Goal: Contribute content: Add original content to the website for others to see

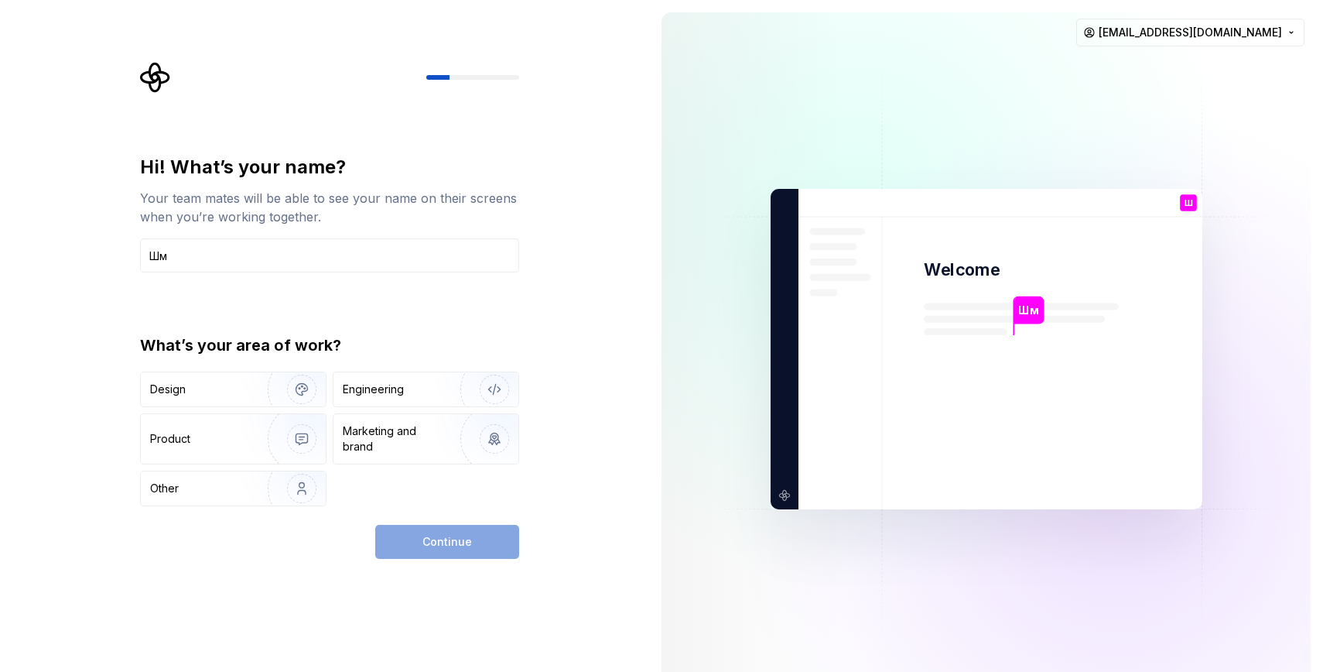
type input "Ш"
type input "Ivan"
click at [234, 388] on div "Design" at bounding box center [198, 388] width 97 height 15
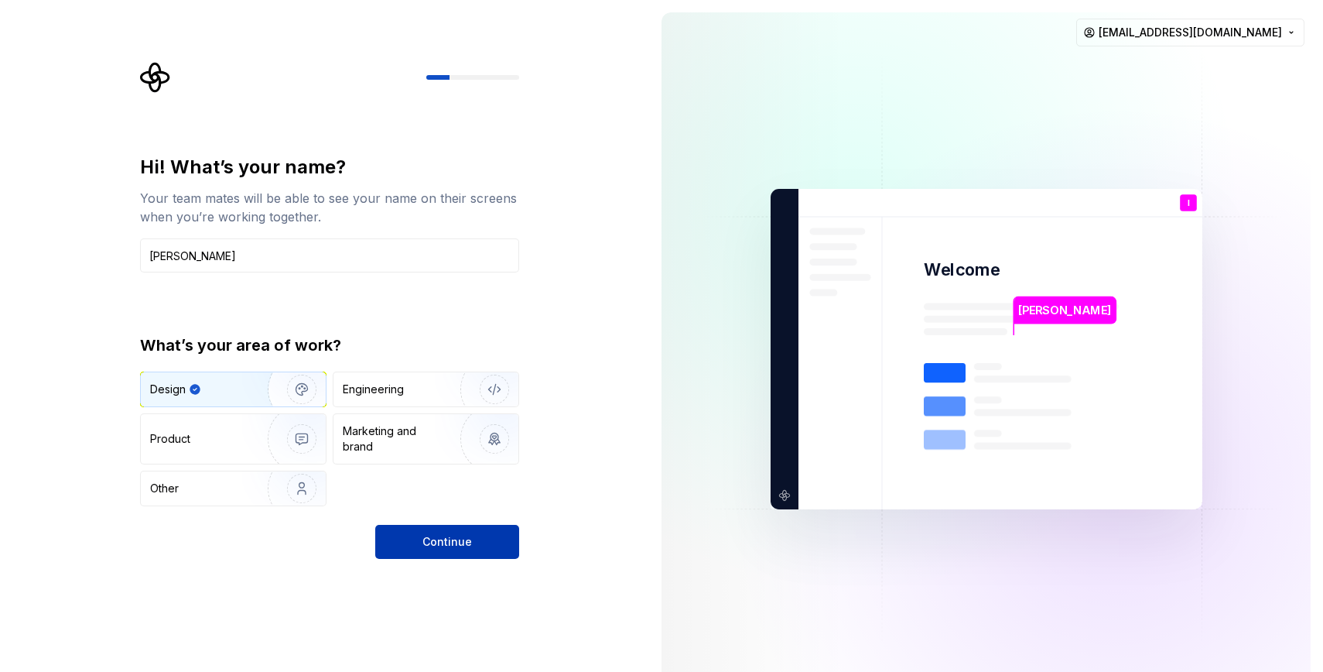
click at [442, 546] on span "Continue" at bounding box center [447, 541] width 50 height 15
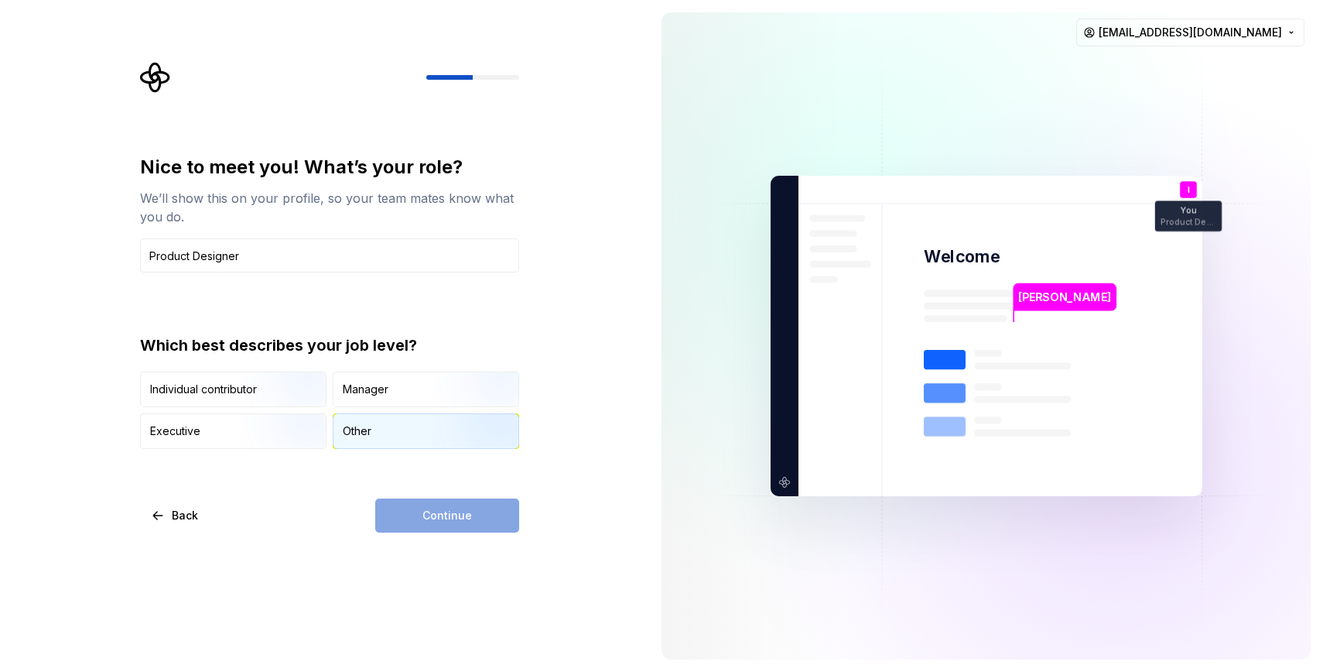
type input "Product Designer"
click at [349, 433] on div "Other" at bounding box center [357, 430] width 29 height 15
click at [442, 522] on span "Continue" at bounding box center [447, 515] width 50 height 15
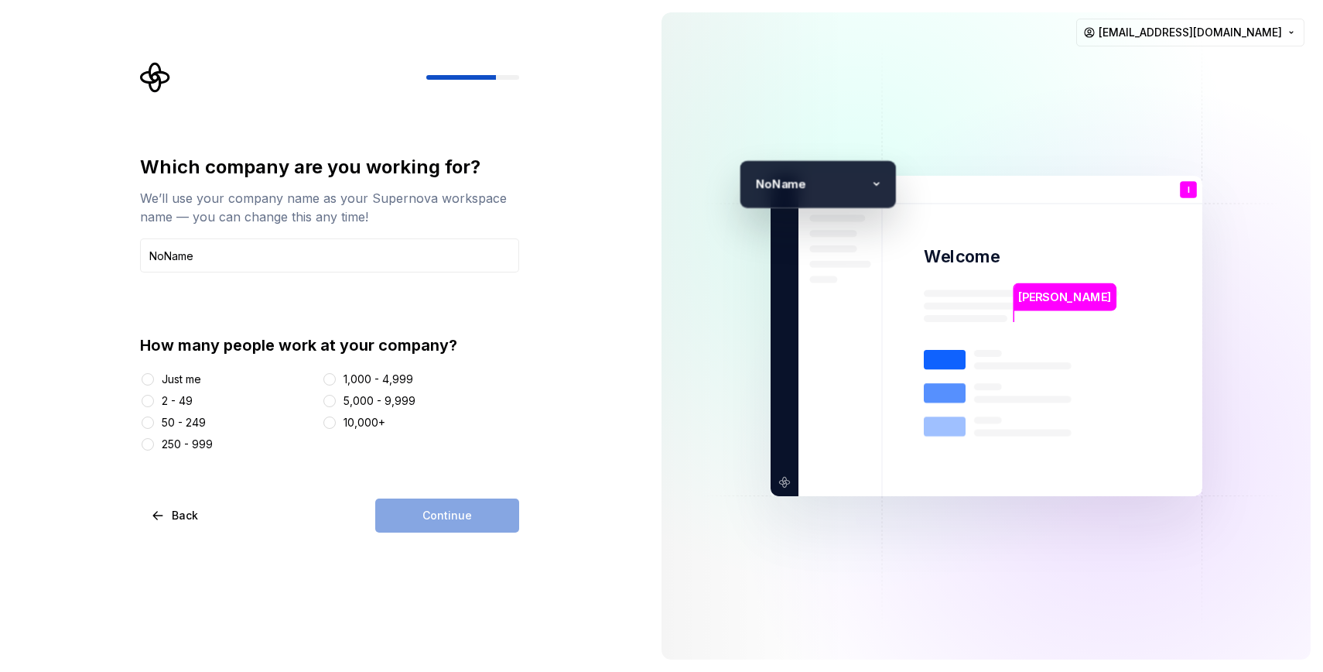
type input "NoName"
click at [149, 424] on button "50 - 249" at bounding box center [148, 422] width 12 height 12
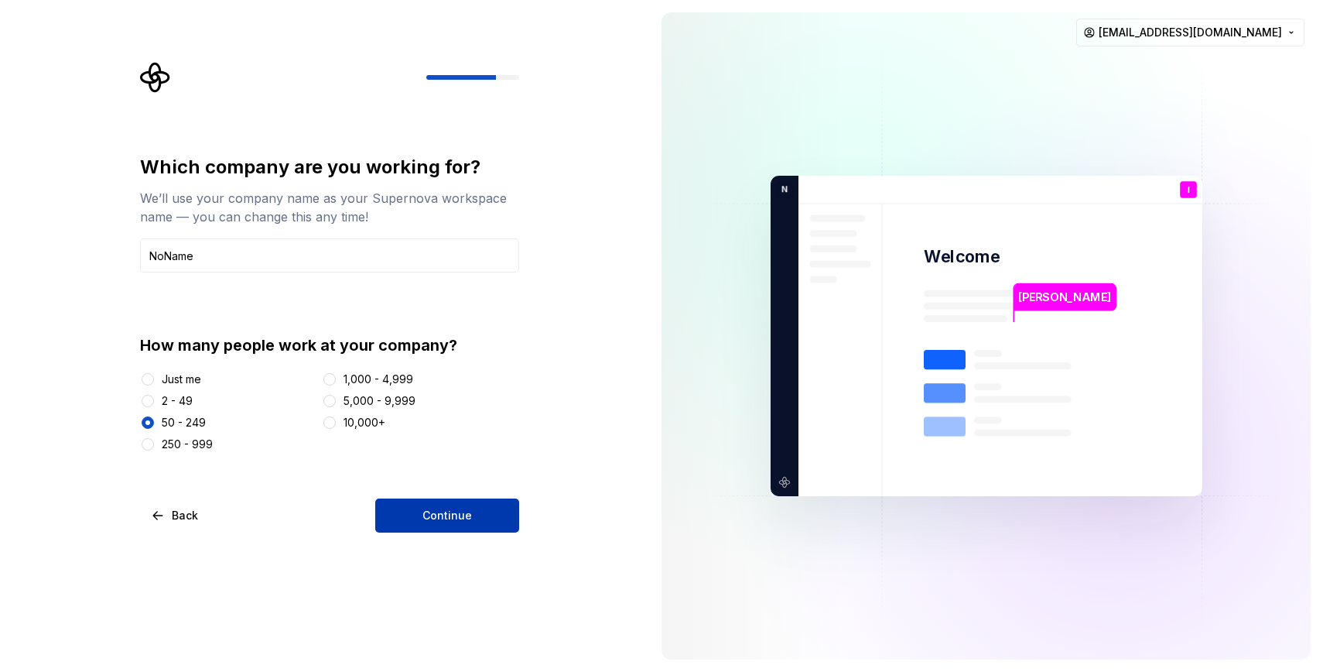
click at [480, 520] on button "Continue" at bounding box center [447, 515] width 144 height 34
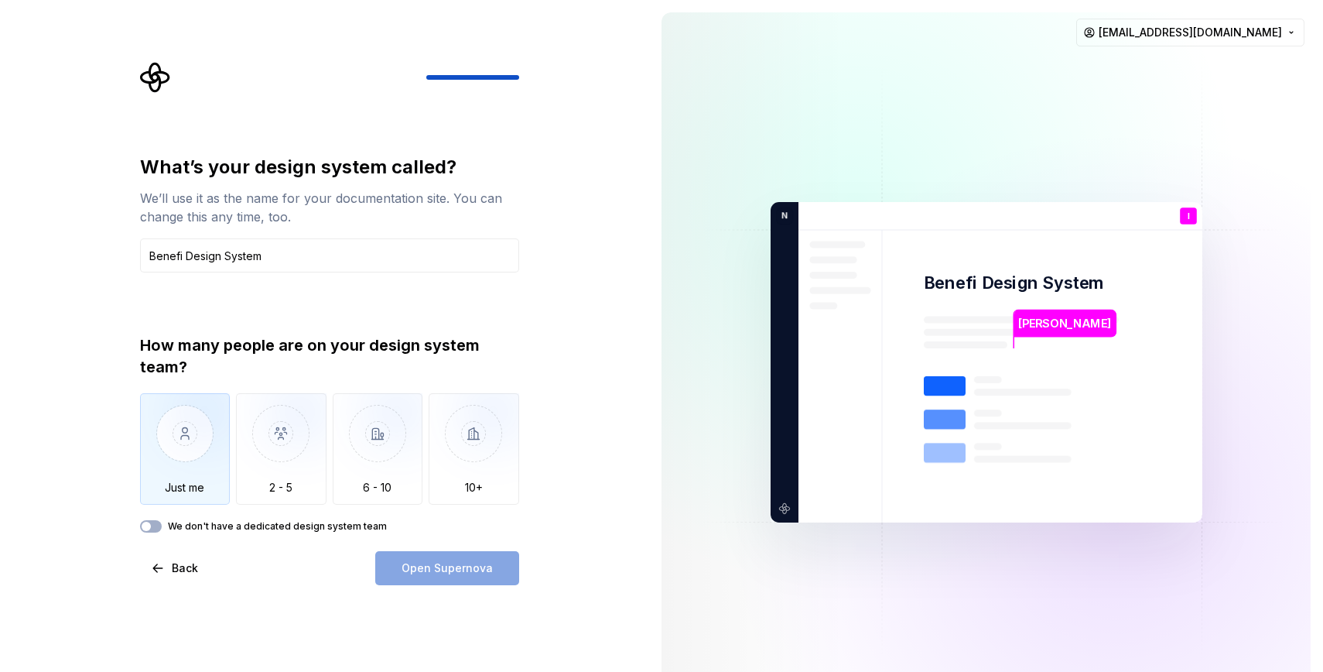
type input "Benefi Design System"
click at [175, 465] on img "button" at bounding box center [185, 445] width 91 height 104
click at [152, 526] on button "We don't have a dedicated design system team" at bounding box center [151, 526] width 22 height 12
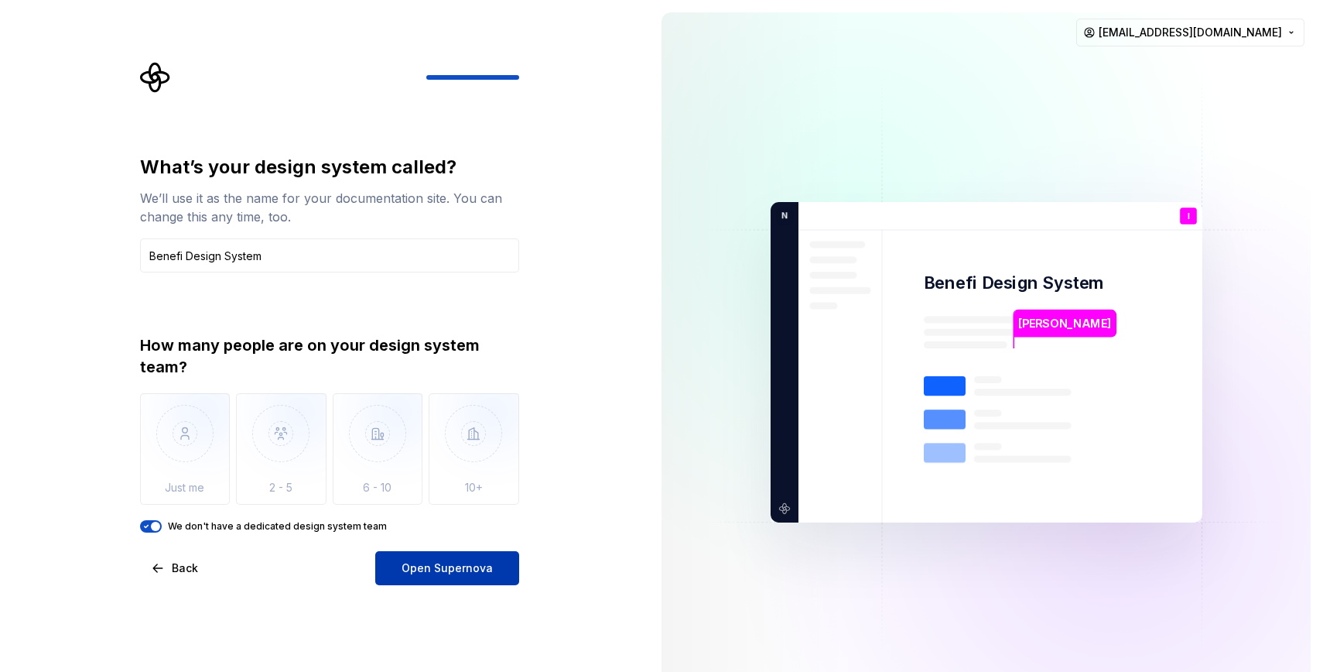
click at [428, 568] on span "Open Supernova" at bounding box center [447, 567] width 91 height 15
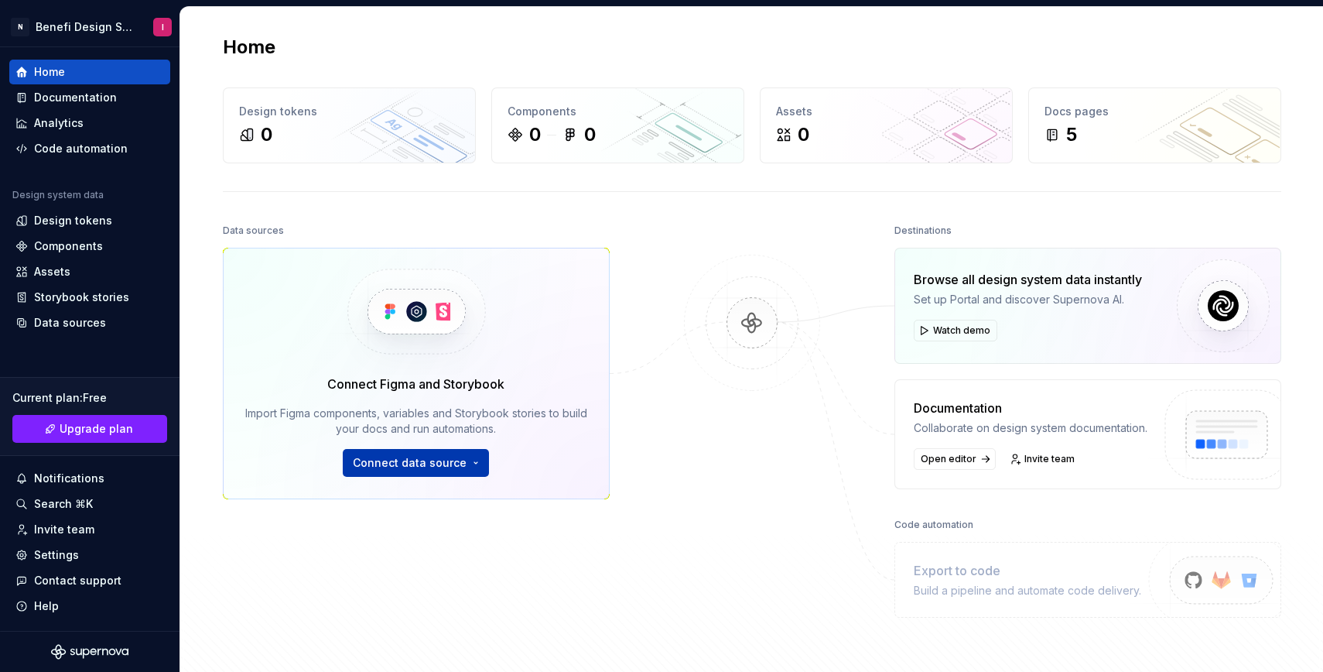
click at [436, 458] on span "Connect data source" at bounding box center [410, 462] width 114 height 15
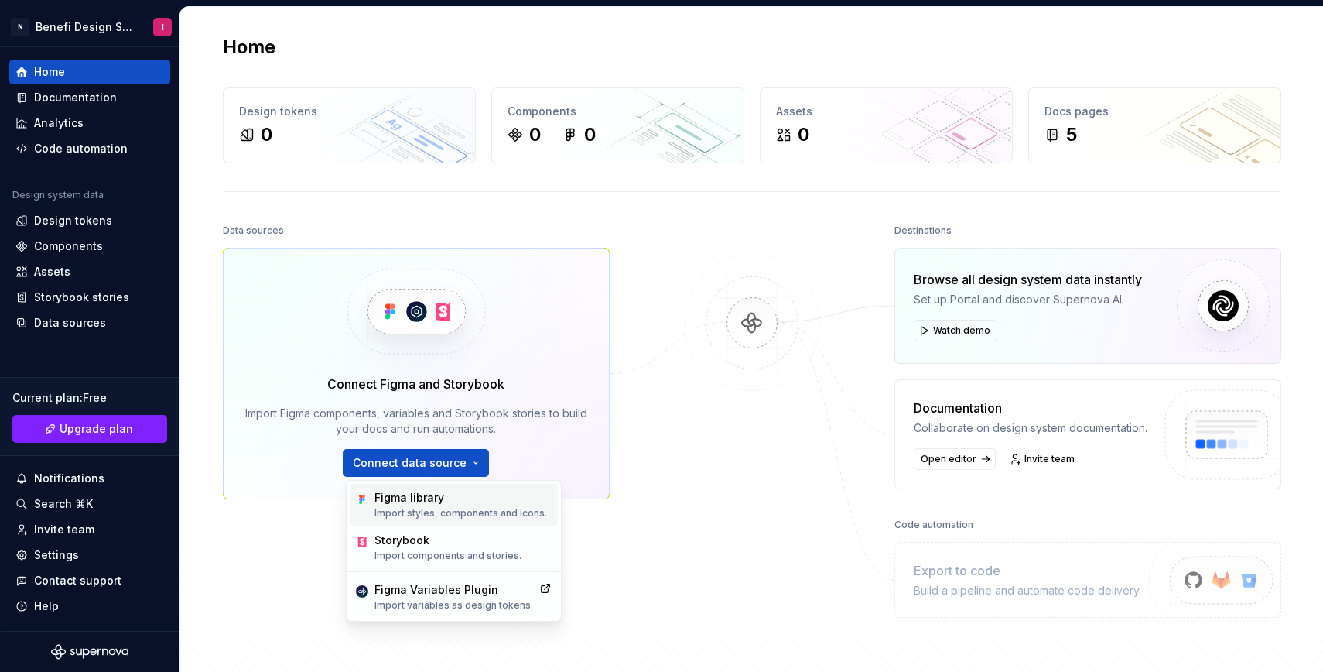
click at [426, 502] on div "Figma library" at bounding box center [461, 497] width 173 height 15
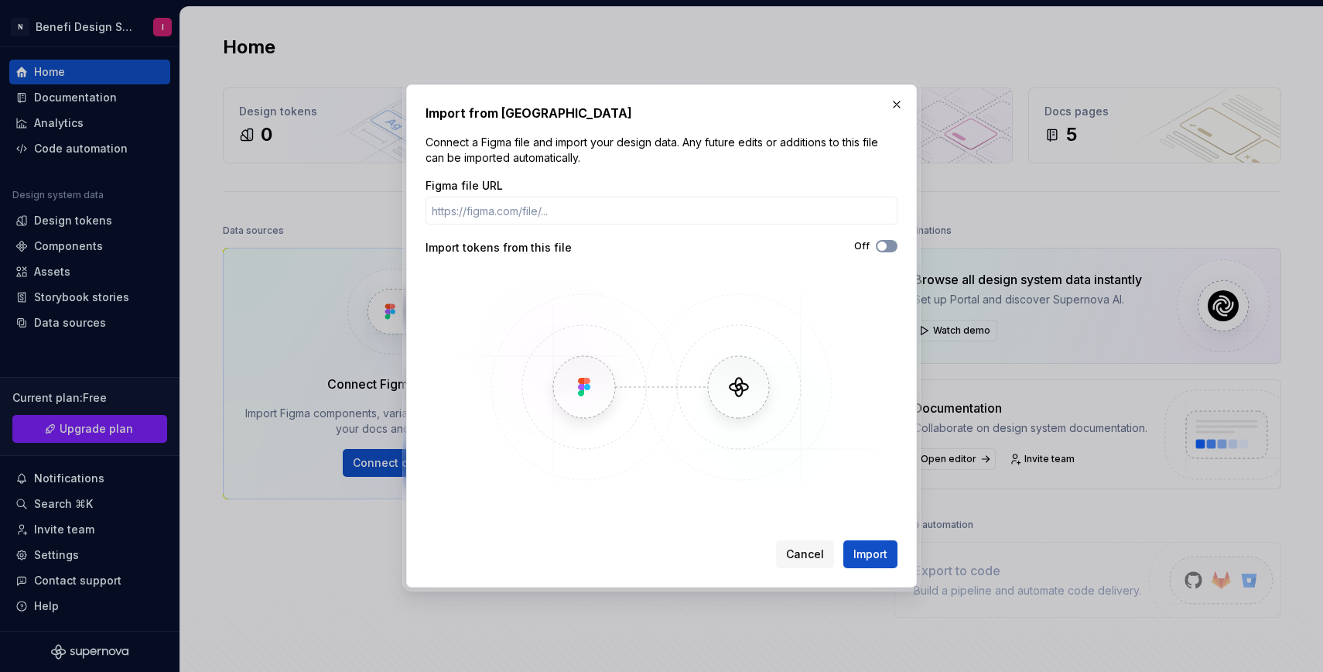
click at [884, 247] on span "button" at bounding box center [881, 245] width 9 height 9
click at [680, 211] on input "Figma file URL" at bounding box center [662, 211] width 472 height 28
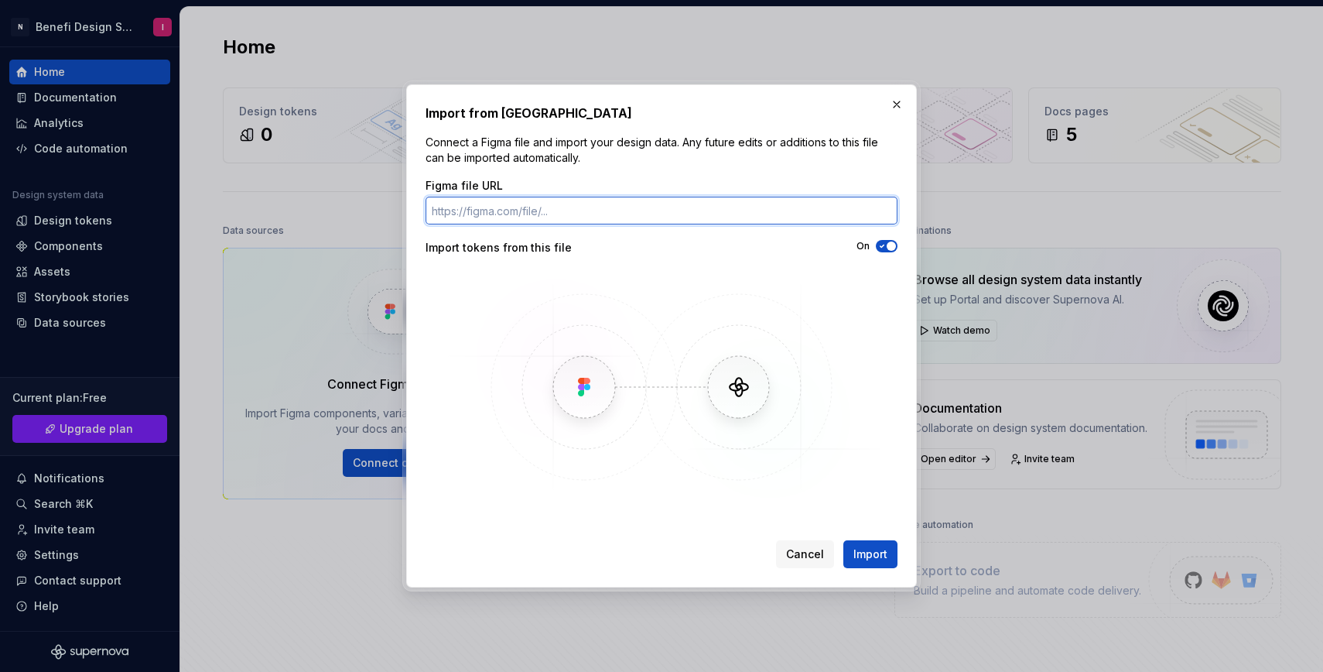
paste input "https://www.figma.com/design/2cG8YWdZ8JJLedvj9icoa5/Benefi_design_app?node-id=6…"
type input "https://www.figma.com/design/2cG8YWdZ8JJLedvj9icoa5/Benefi_design_app?node-id=6…"
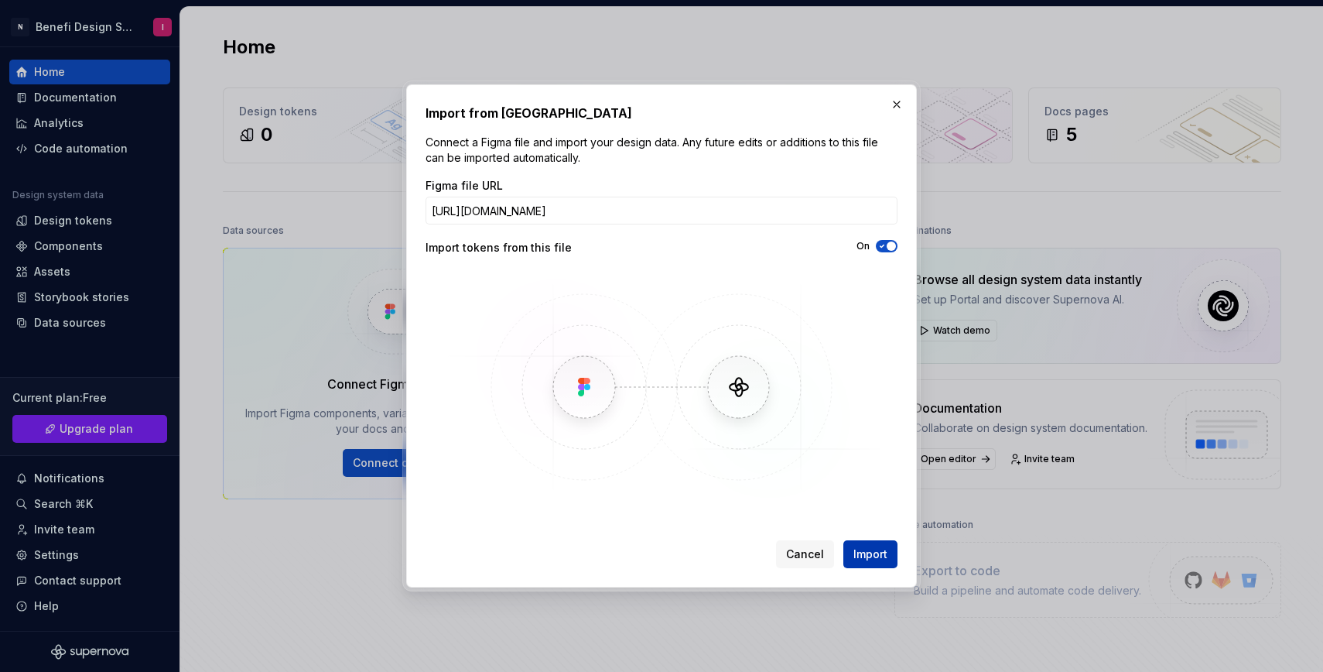
click at [860, 548] on span "Import" at bounding box center [870, 553] width 34 height 15
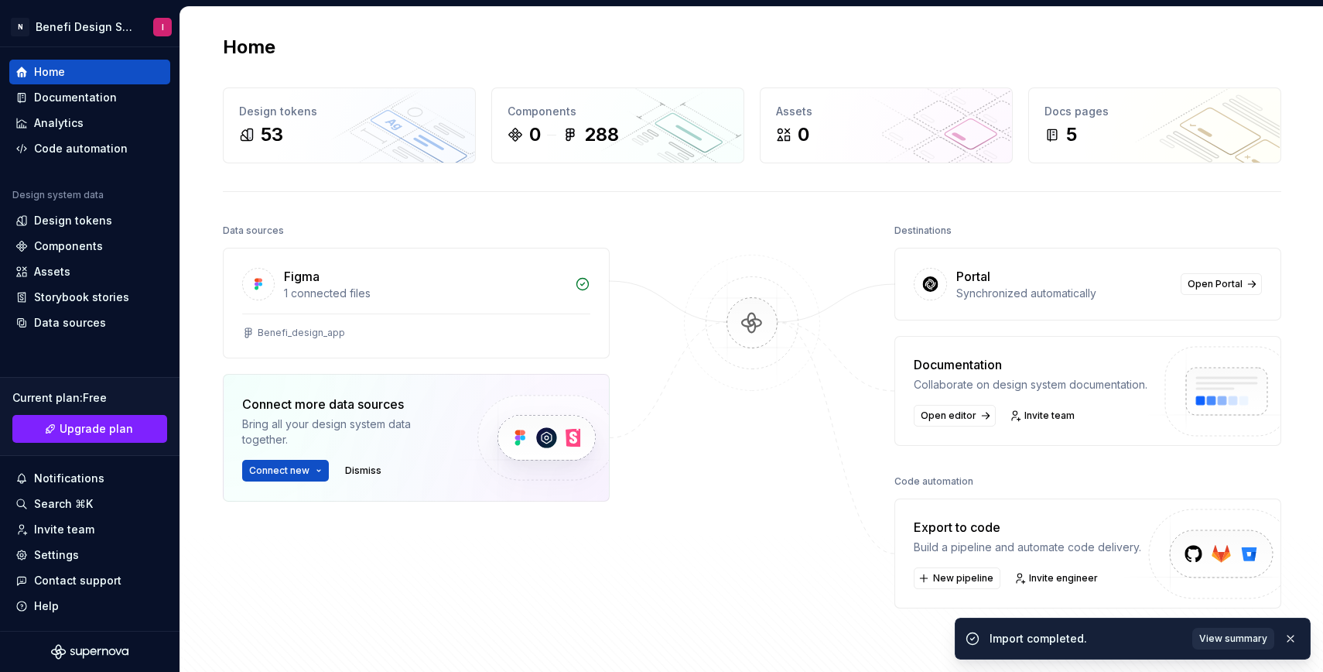
click at [1218, 630] on button "View summary" at bounding box center [1233, 639] width 82 height 22
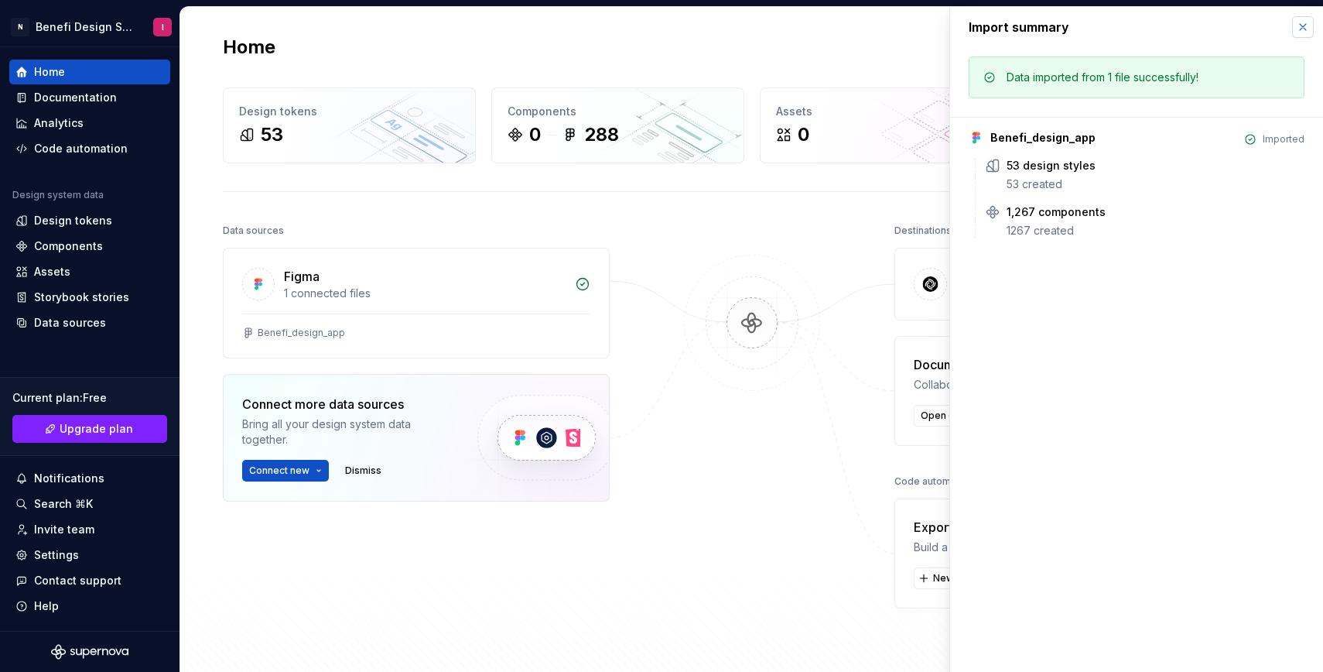
click at [1298, 28] on button "button" at bounding box center [1303, 27] width 22 height 22
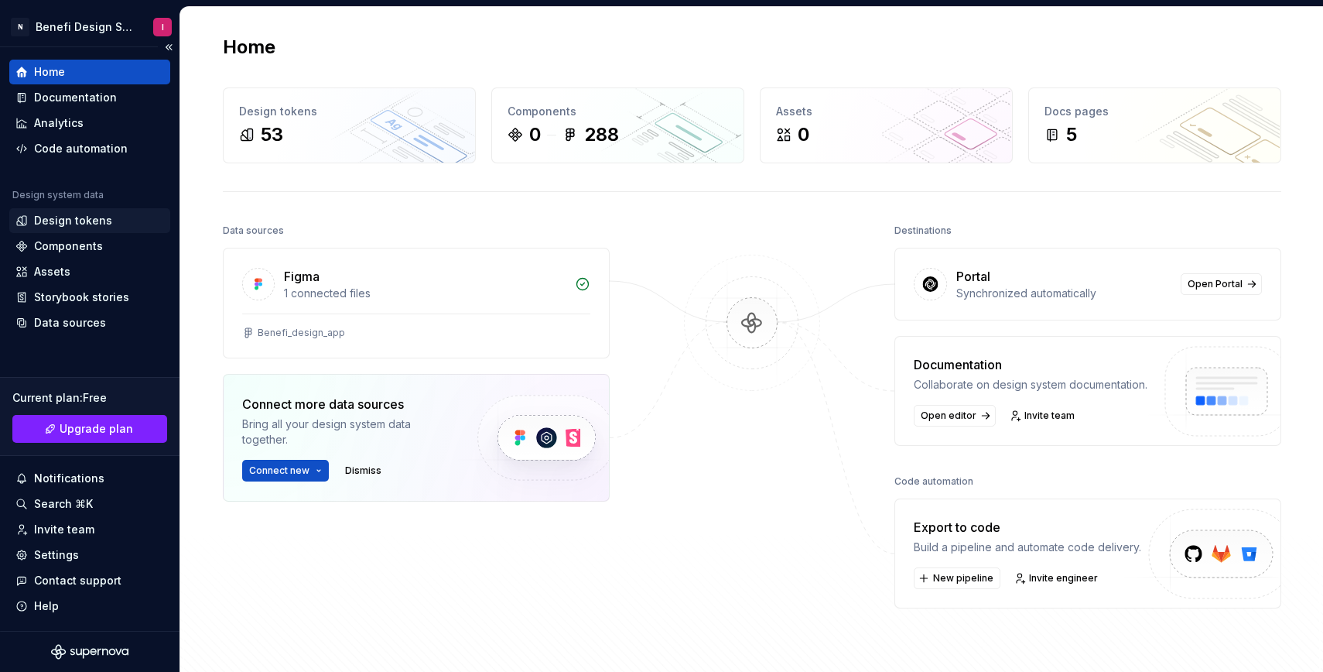
click at [74, 227] on div "Design tokens" at bounding box center [73, 220] width 78 height 15
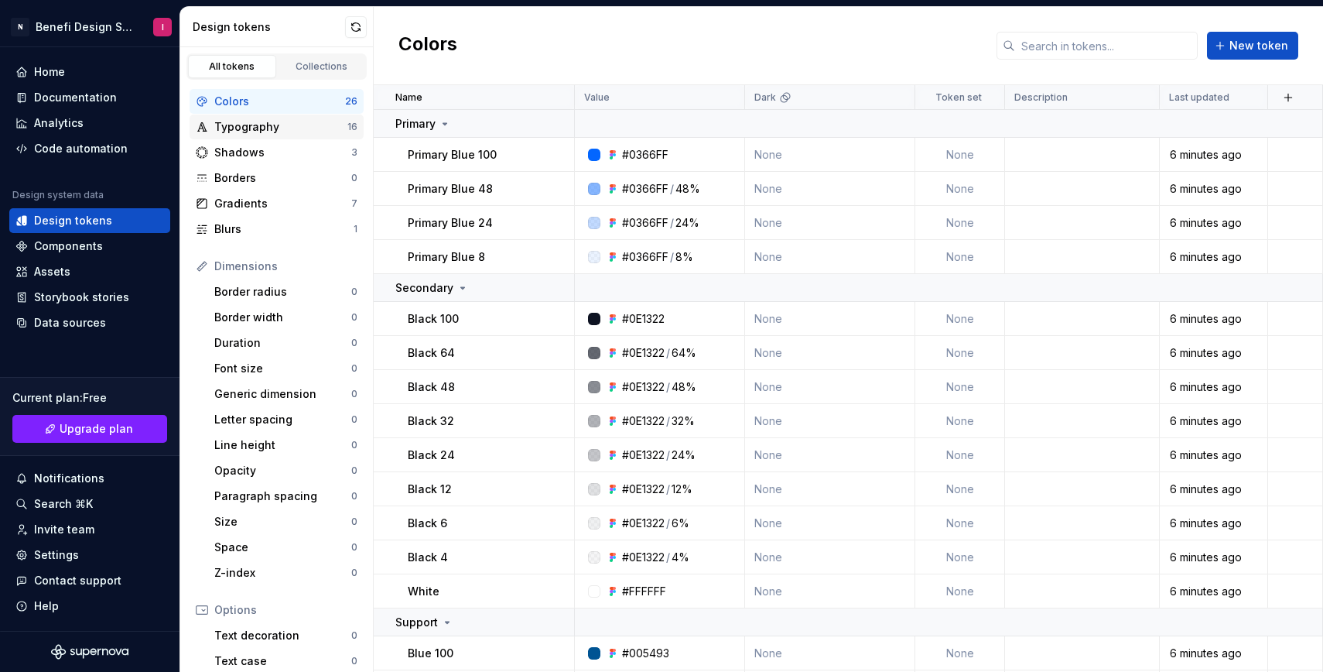
click at [263, 122] on div "Typography" at bounding box center [280, 126] width 133 height 15
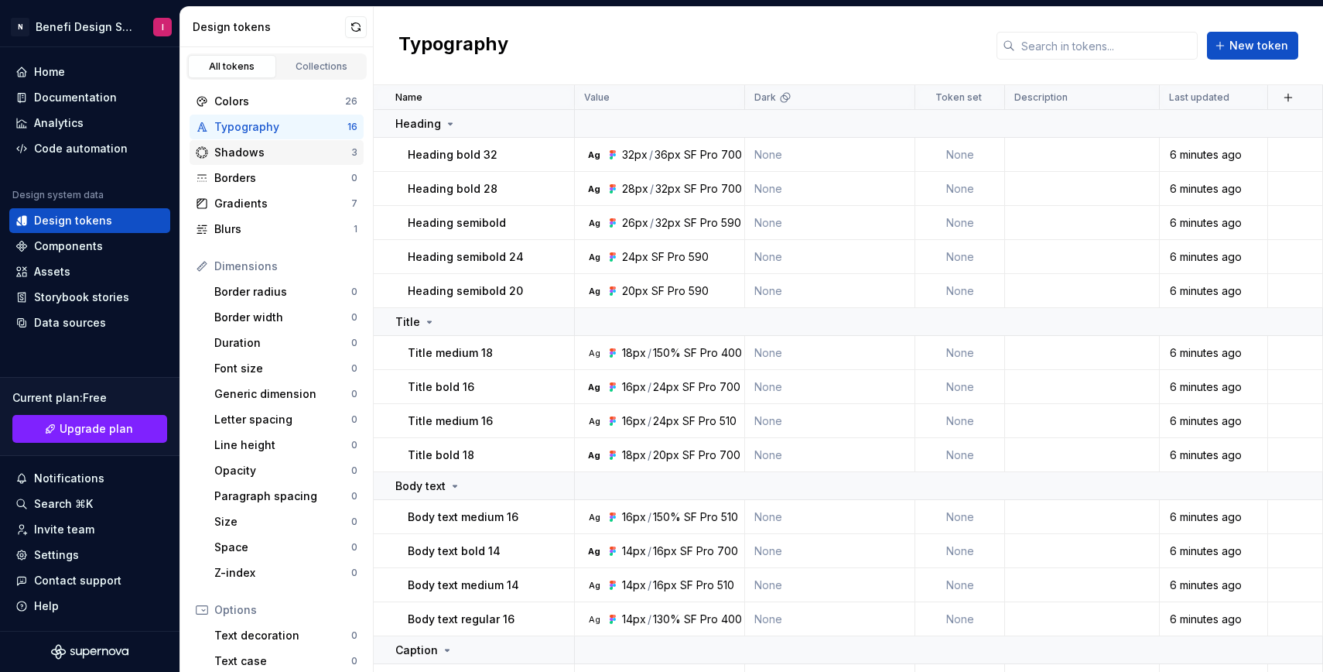
click at [248, 150] on div "Shadows" at bounding box center [282, 152] width 137 height 15
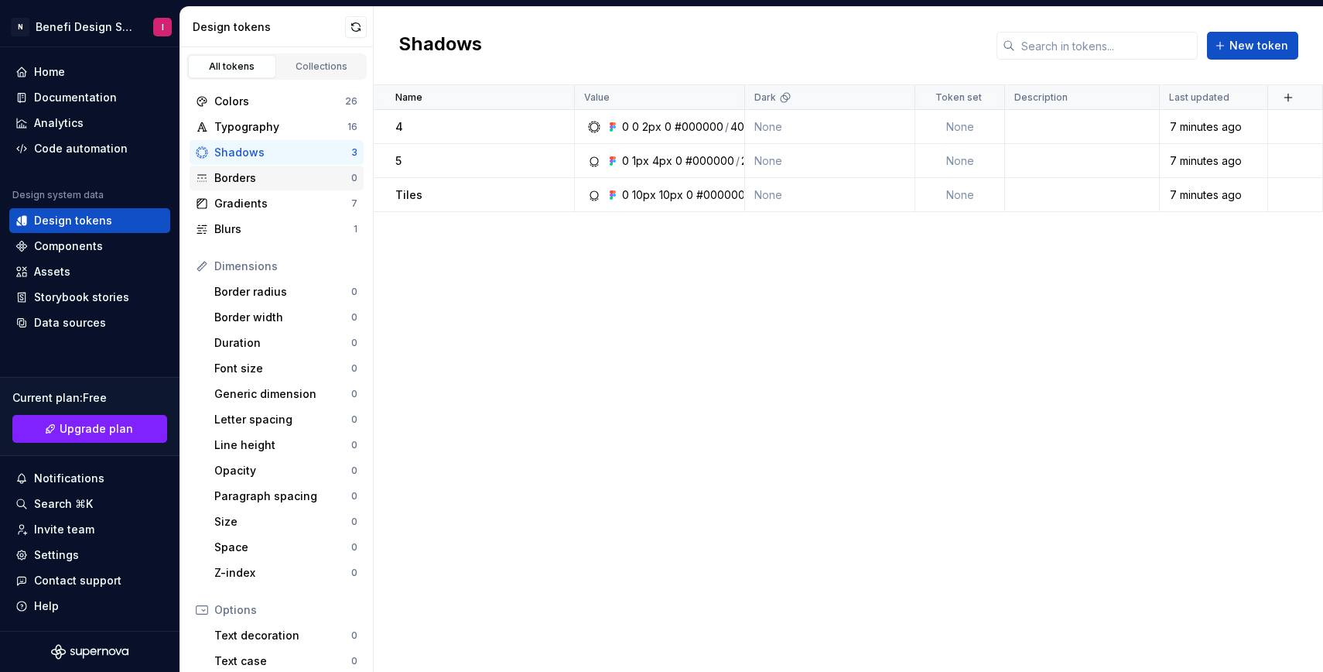
click at [258, 180] on div "Borders" at bounding box center [282, 177] width 137 height 15
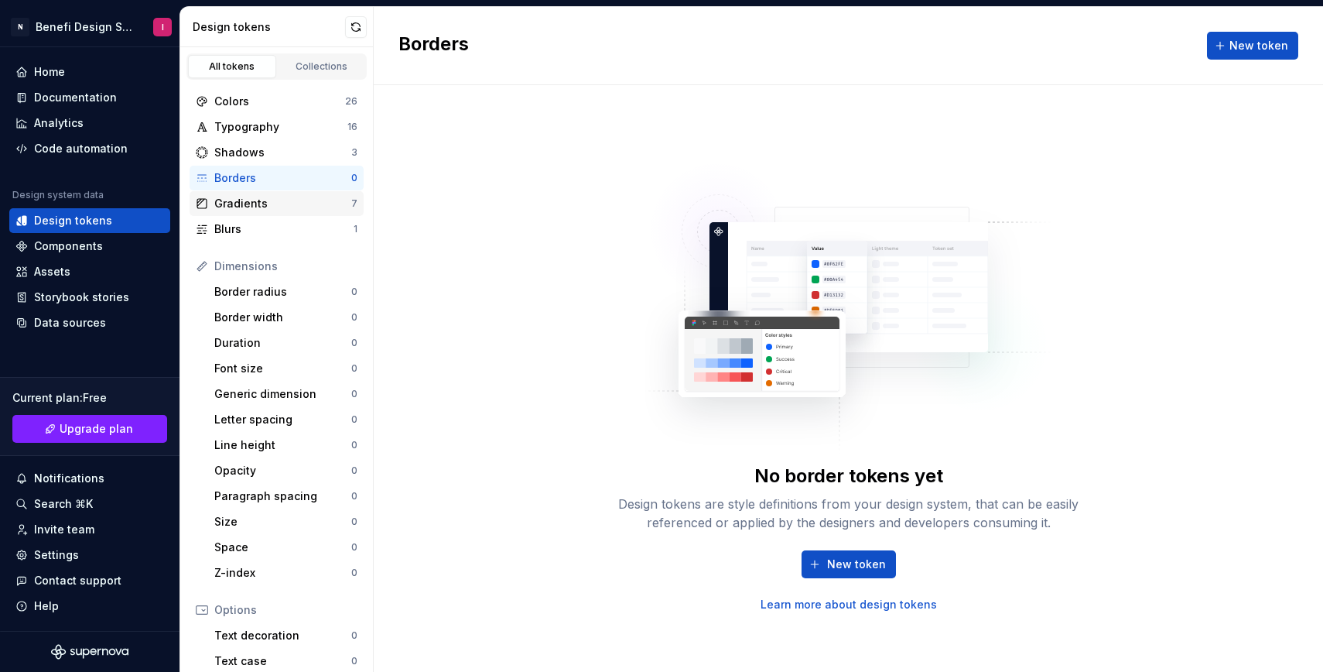
click at [291, 200] on div "Gradients" at bounding box center [282, 203] width 137 height 15
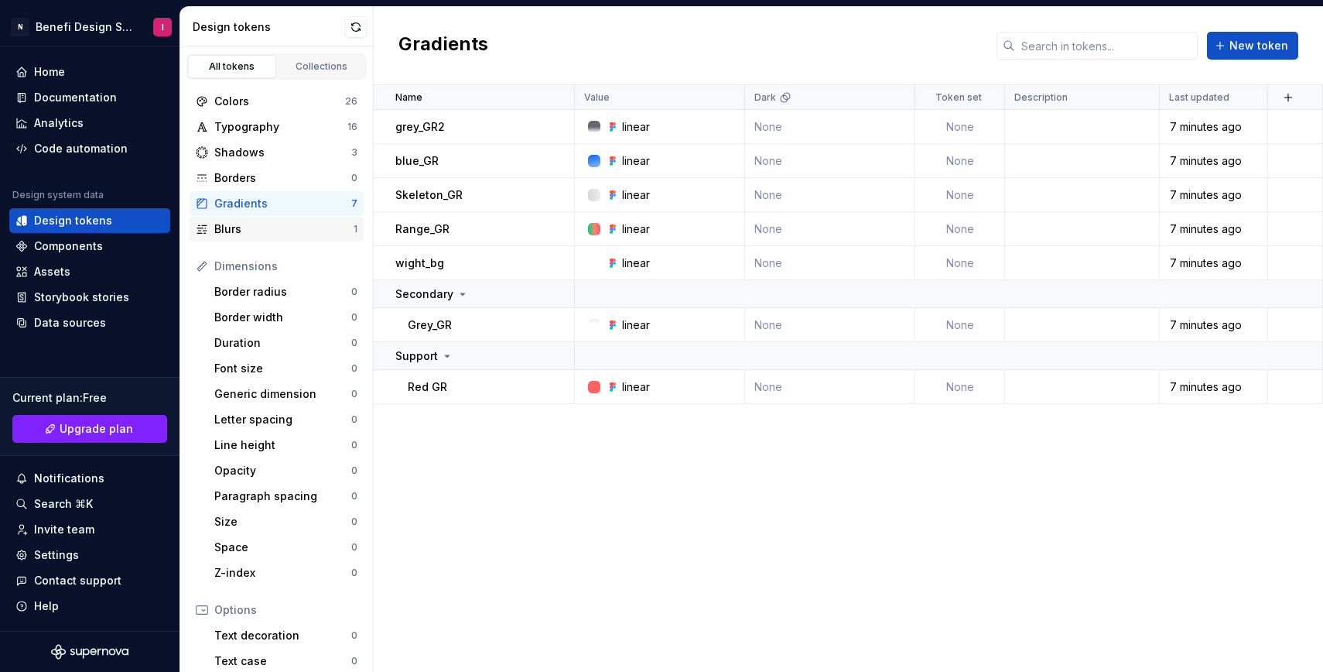
click at [291, 228] on div "Blurs" at bounding box center [283, 228] width 139 height 15
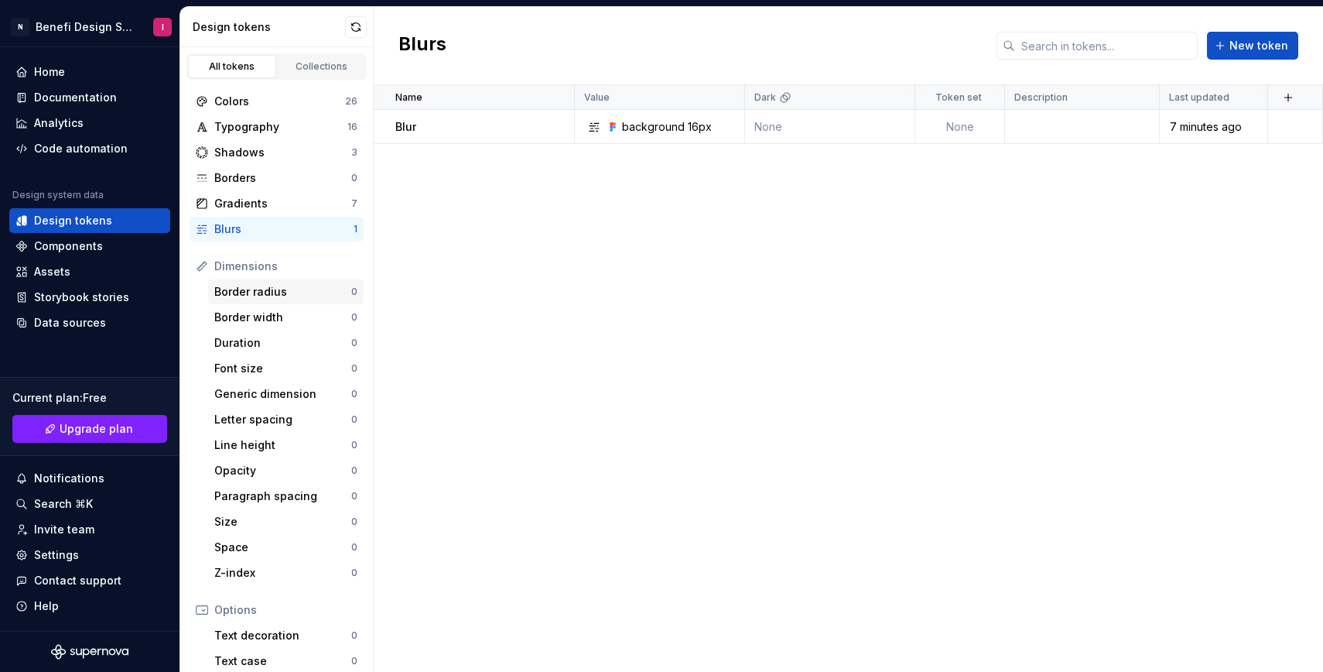
click at [303, 295] on div "Border radius" at bounding box center [282, 291] width 137 height 15
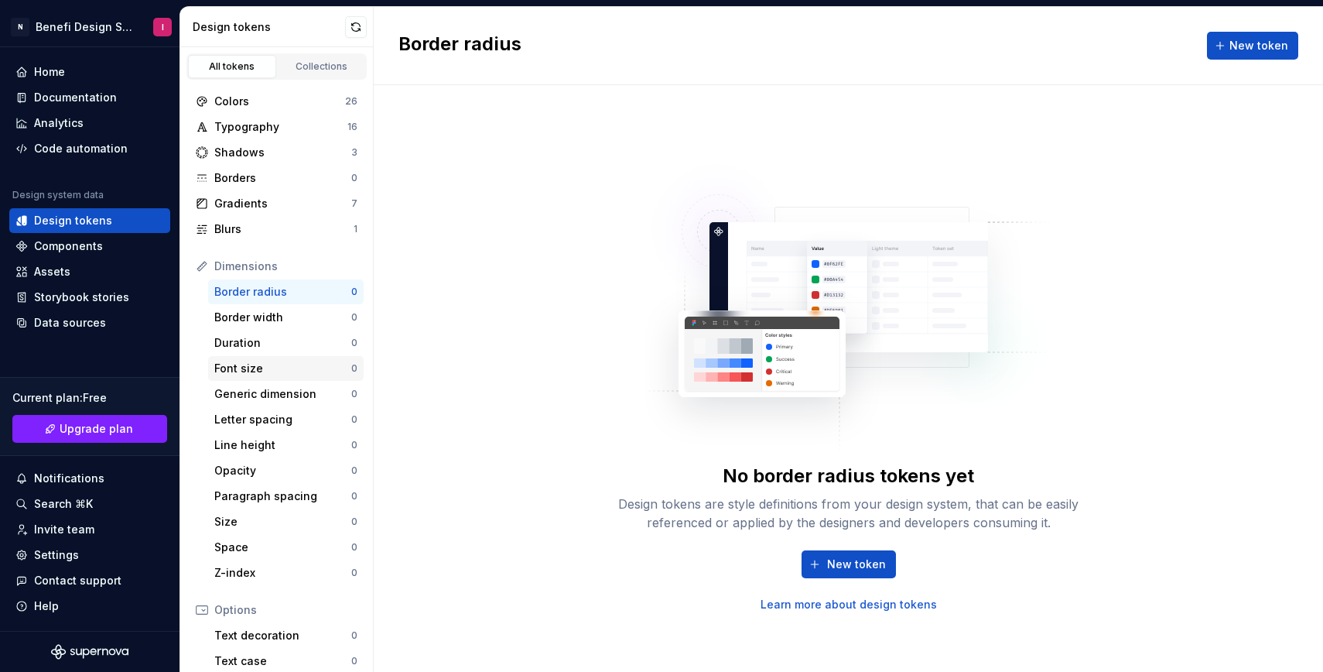
click at [298, 364] on div "Font size" at bounding box center [282, 368] width 137 height 15
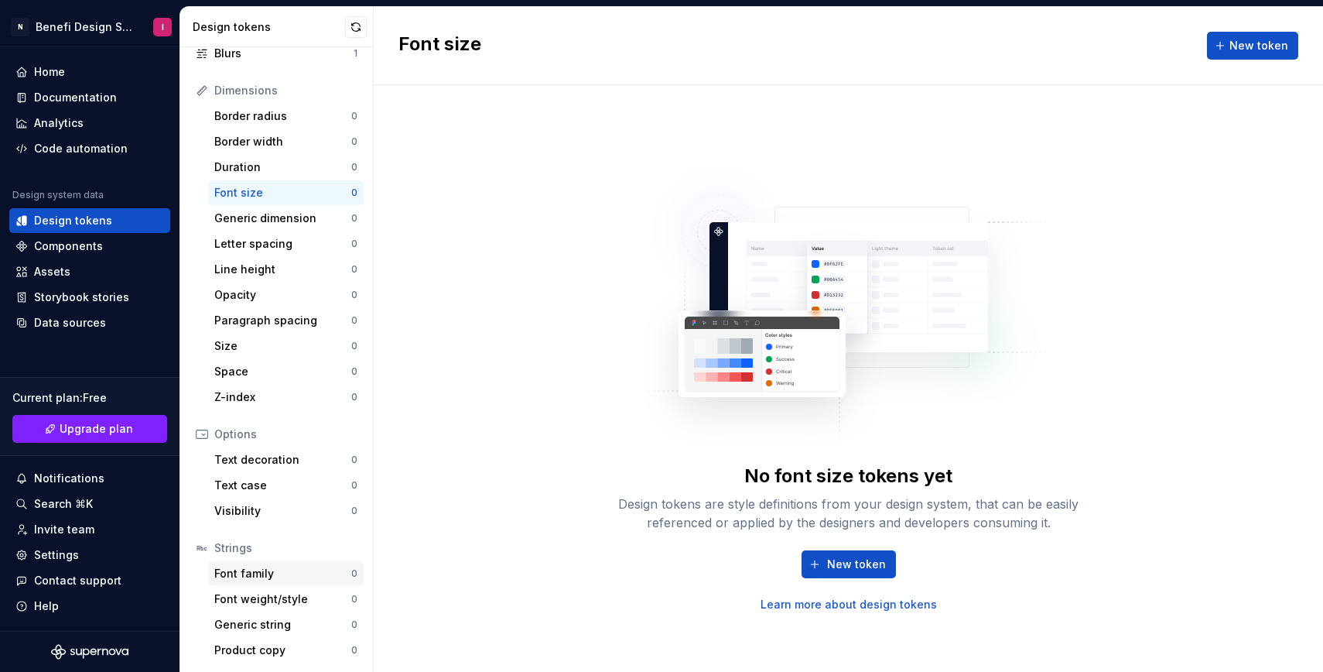
click at [272, 570] on div "Font family" at bounding box center [282, 573] width 137 height 15
click at [104, 239] on div "Components" at bounding box center [89, 245] width 149 height 15
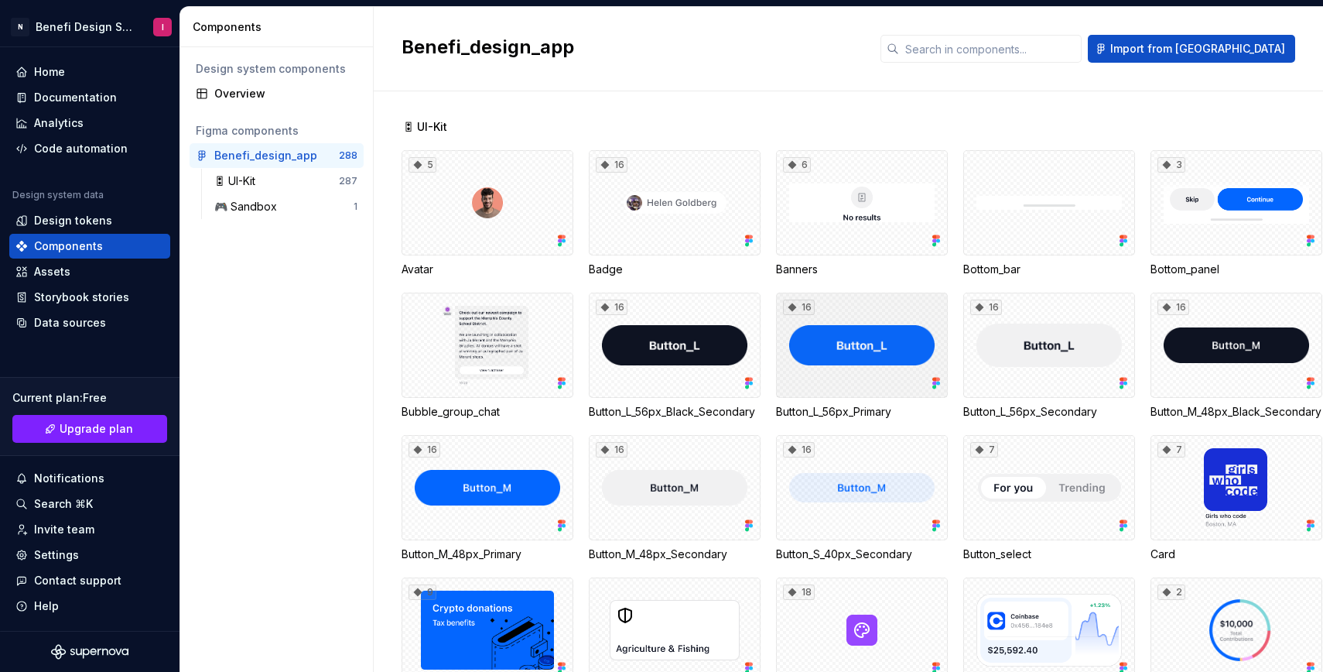
click at [835, 370] on div "16" at bounding box center [862, 344] width 172 height 105
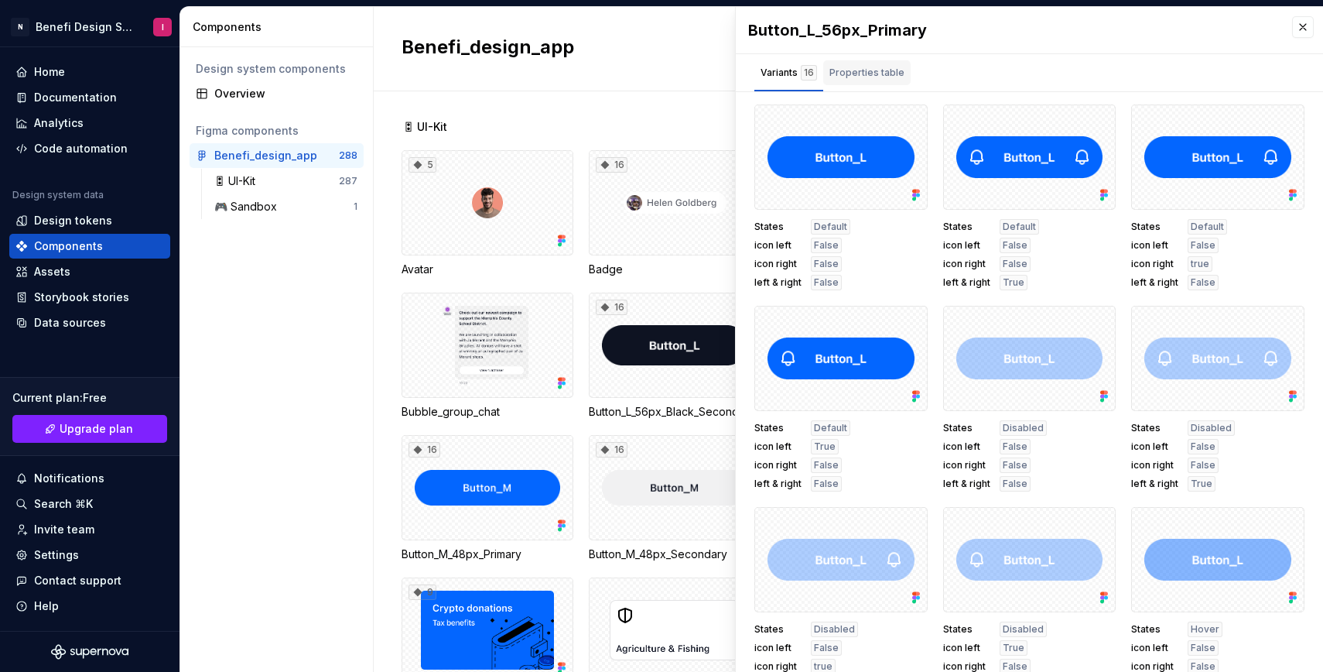
click at [850, 80] on div "Properties table" at bounding box center [866, 72] width 87 height 25
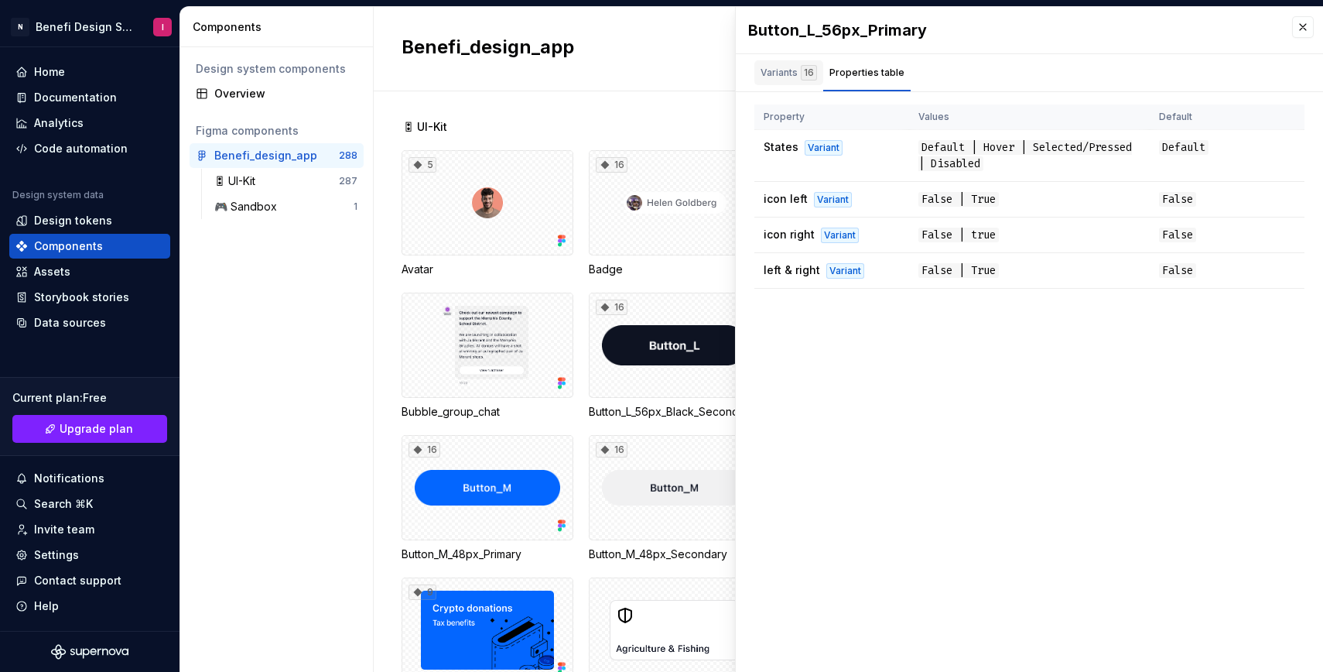
click at [769, 72] on div "Variants 16" at bounding box center [789, 72] width 56 height 15
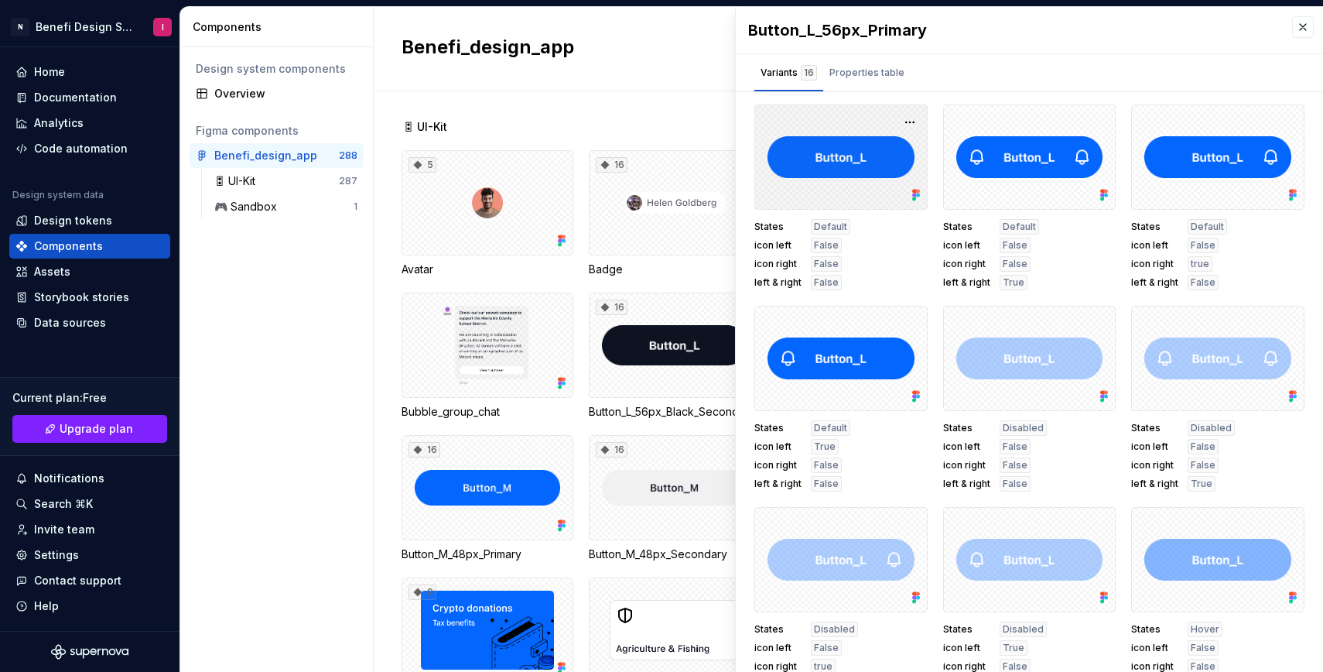
click at [829, 167] on div at bounding box center [840, 156] width 173 height 105
click at [857, 121] on div at bounding box center [840, 156] width 173 height 105
click at [913, 123] on button "button" at bounding box center [910, 122] width 22 height 22
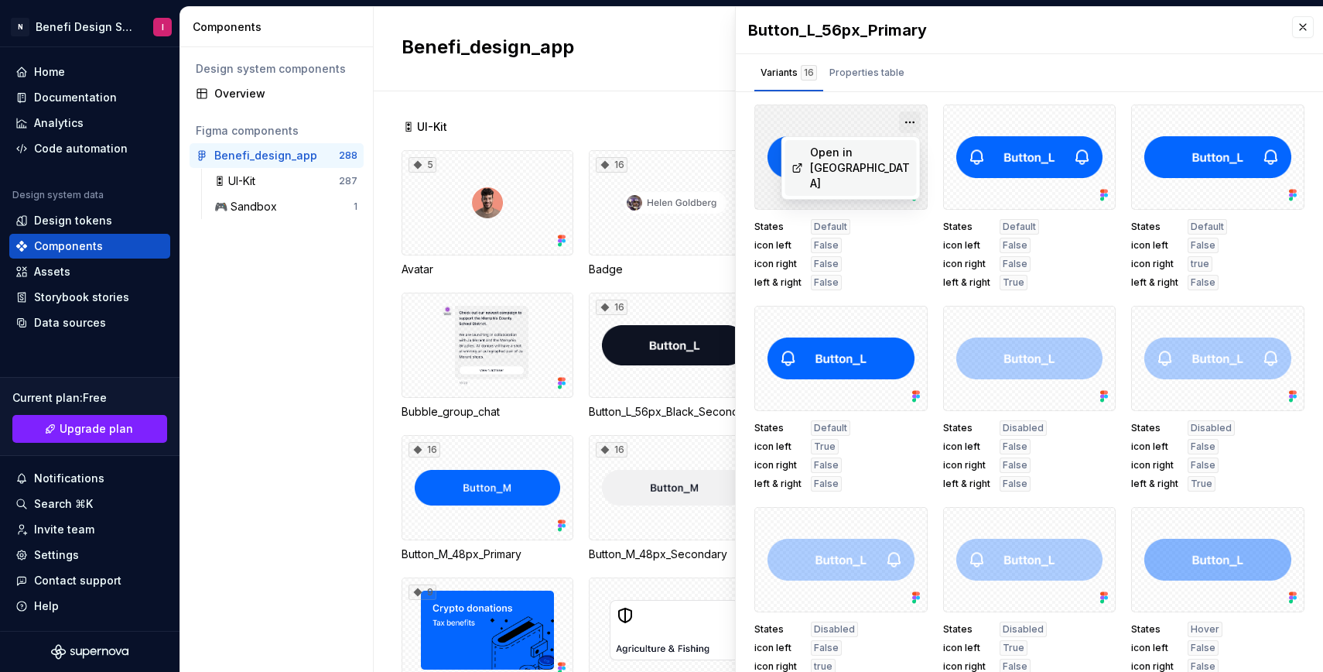
click at [913, 123] on button "button" at bounding box center [910, 122] width 22 height 22
click at [827, 173] on div at bounding box center [840, 156] width 173 height 105
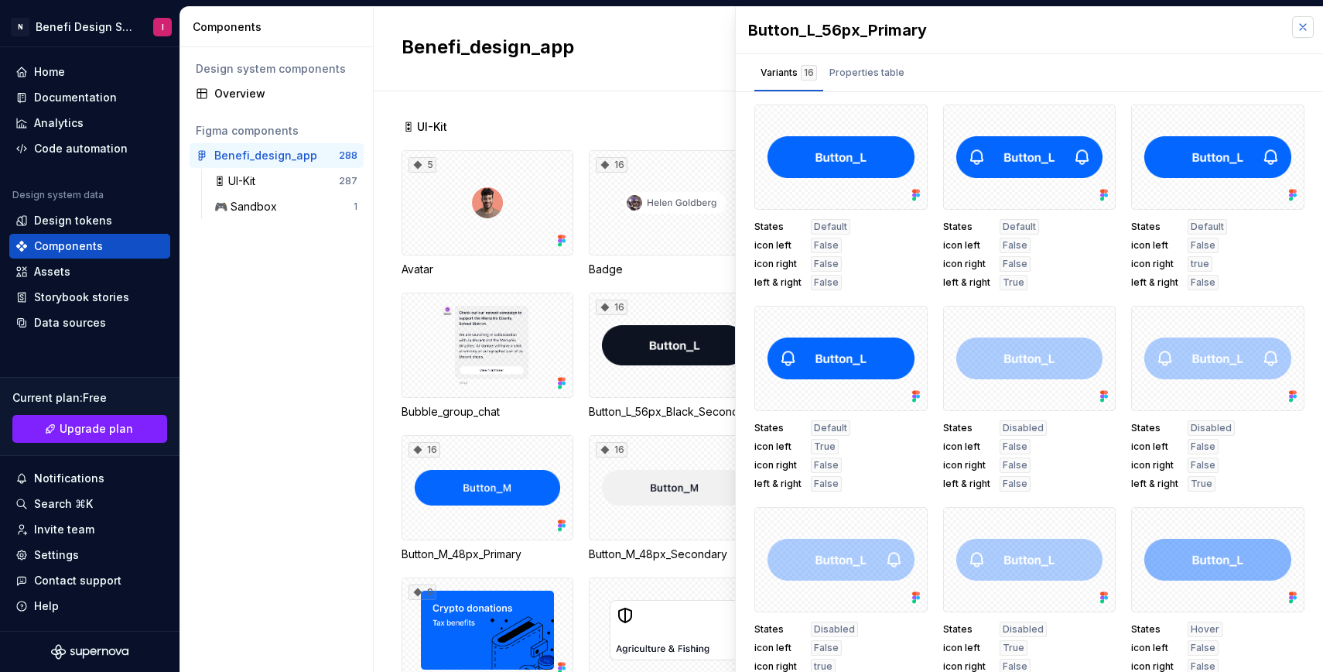
click at [1301, 25] on button "button" at bounding box center [1303, 27] width 22 height 22
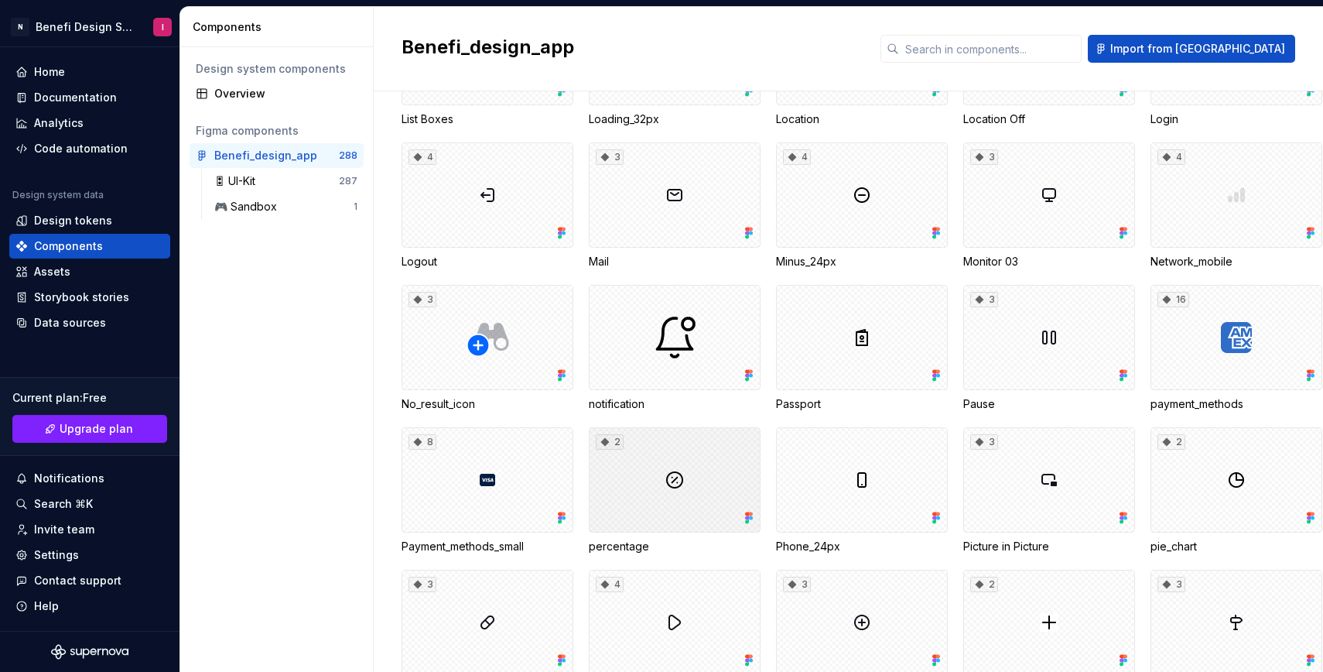
scroll to position [4350, 0]
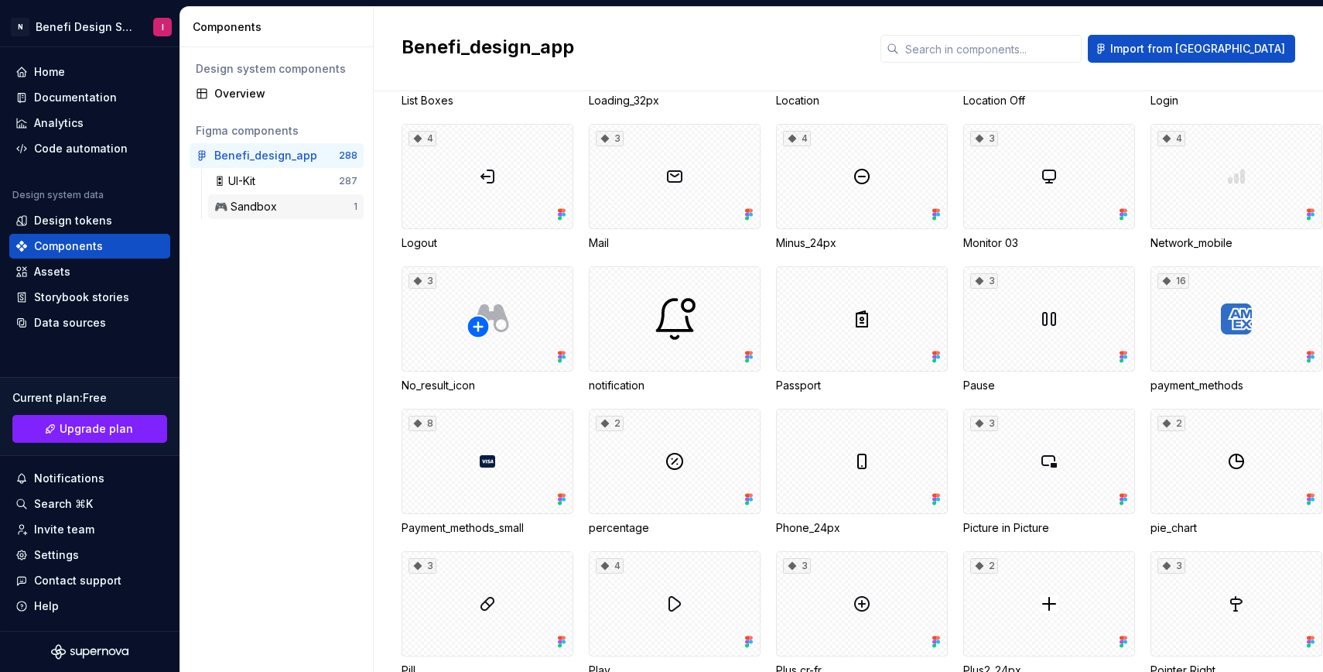
click at [265, 208] on div "🎮 Sandbox" at bounding box center [248, 206] width 69 height 15
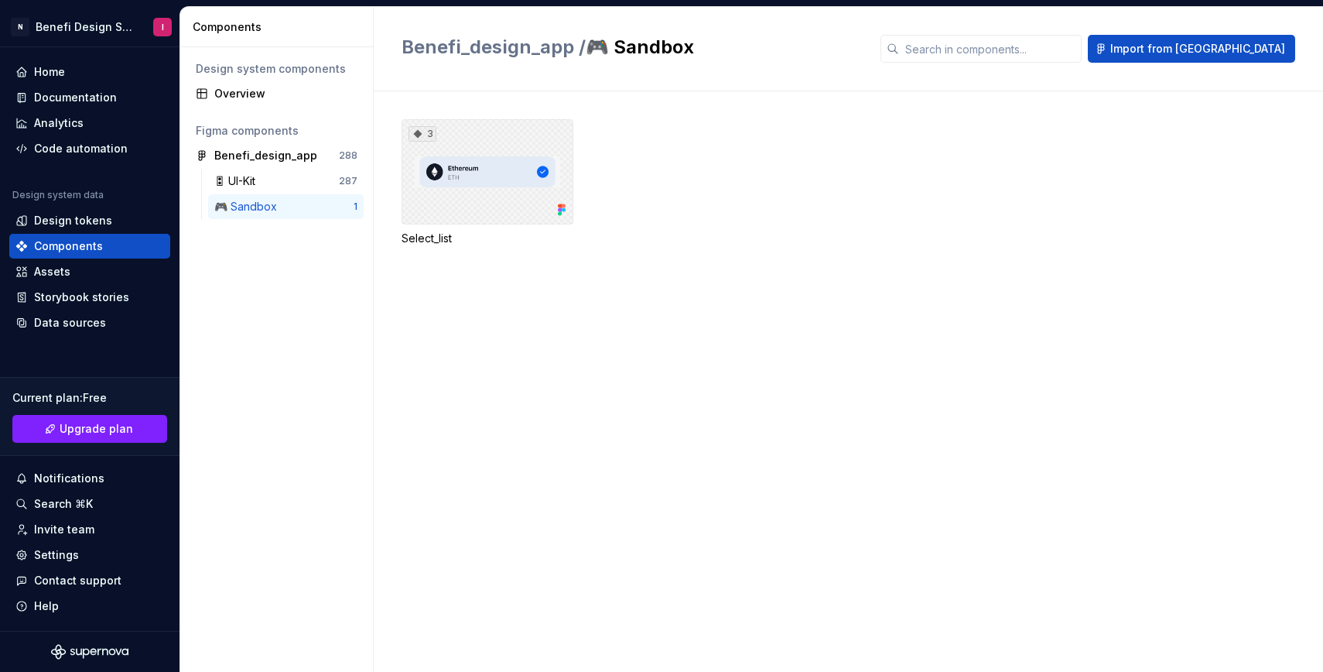
click at [552, 142] on div "3" at bounding box center [488, 171] width 172 height 105
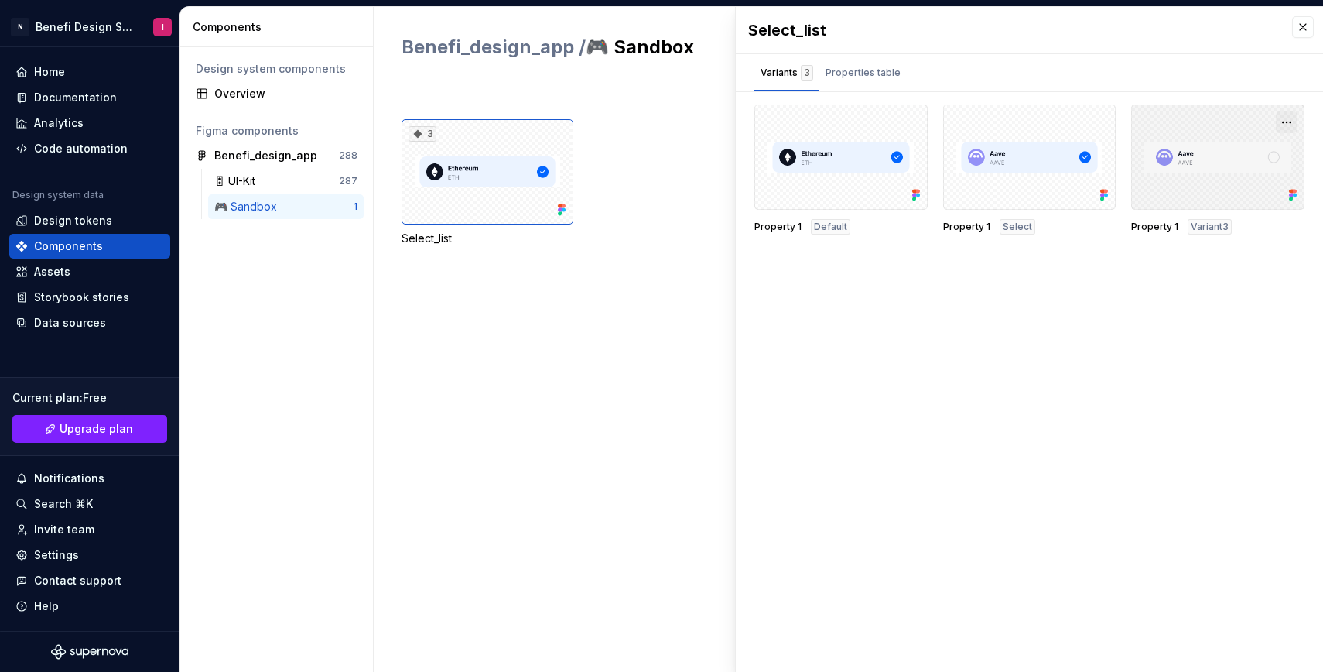
click at [1283, 118] on button "button" at bounding box center [1287, 122] width 22 height 22
click at [863, 75] on div "Properties table" at bounding box center [863, 72] width 75 height 15
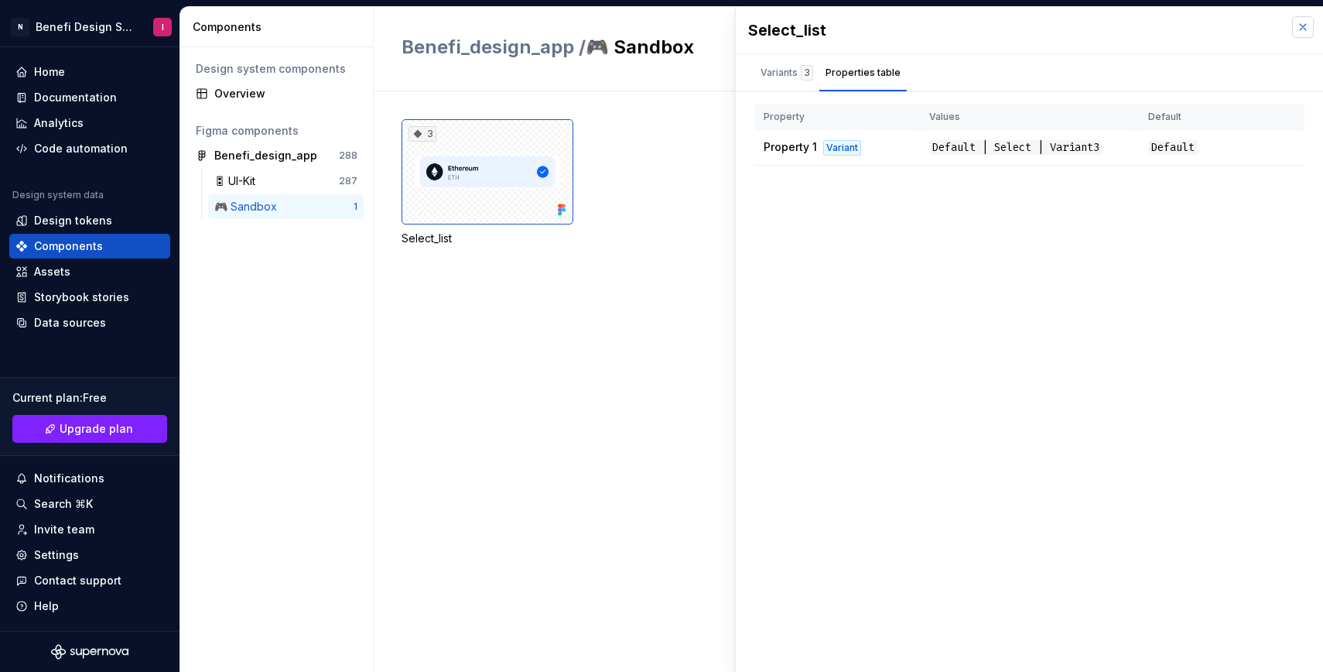
click at [1306, 32] on button "button" at bounding box center [1303, 27] width 22 height 22
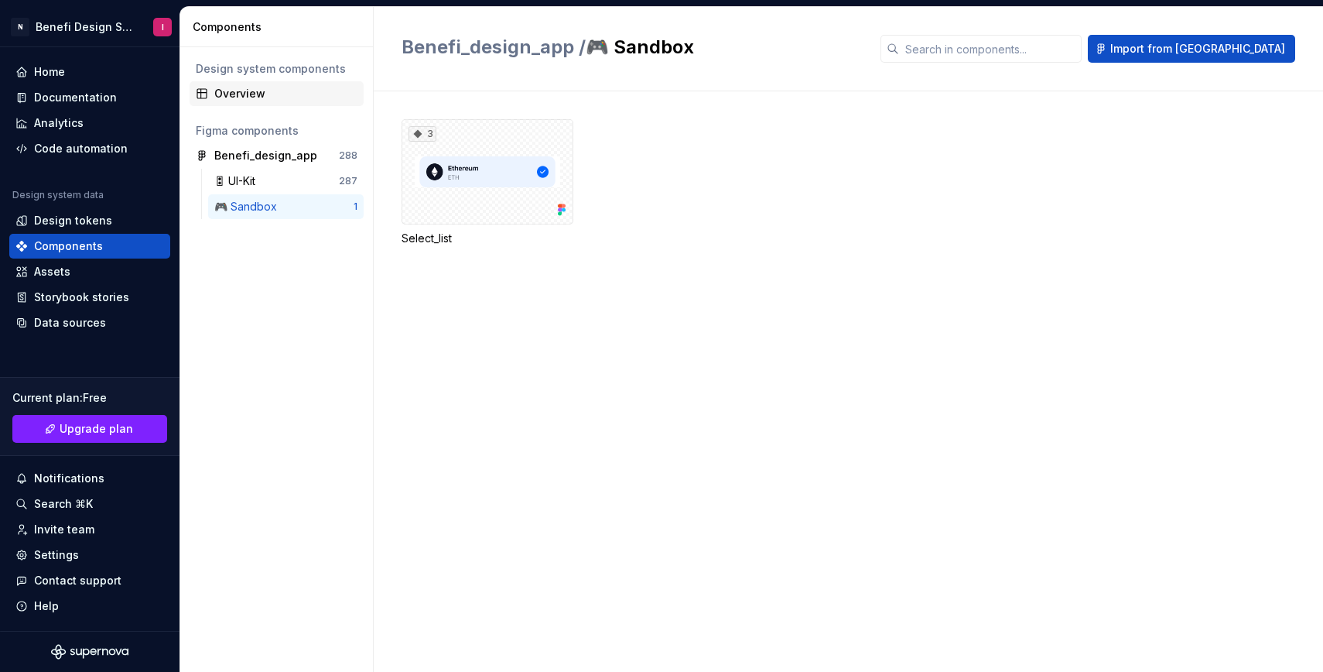
click at [234, 91] on div "Overview" at bounding box center [285, 93] width 143 height 15
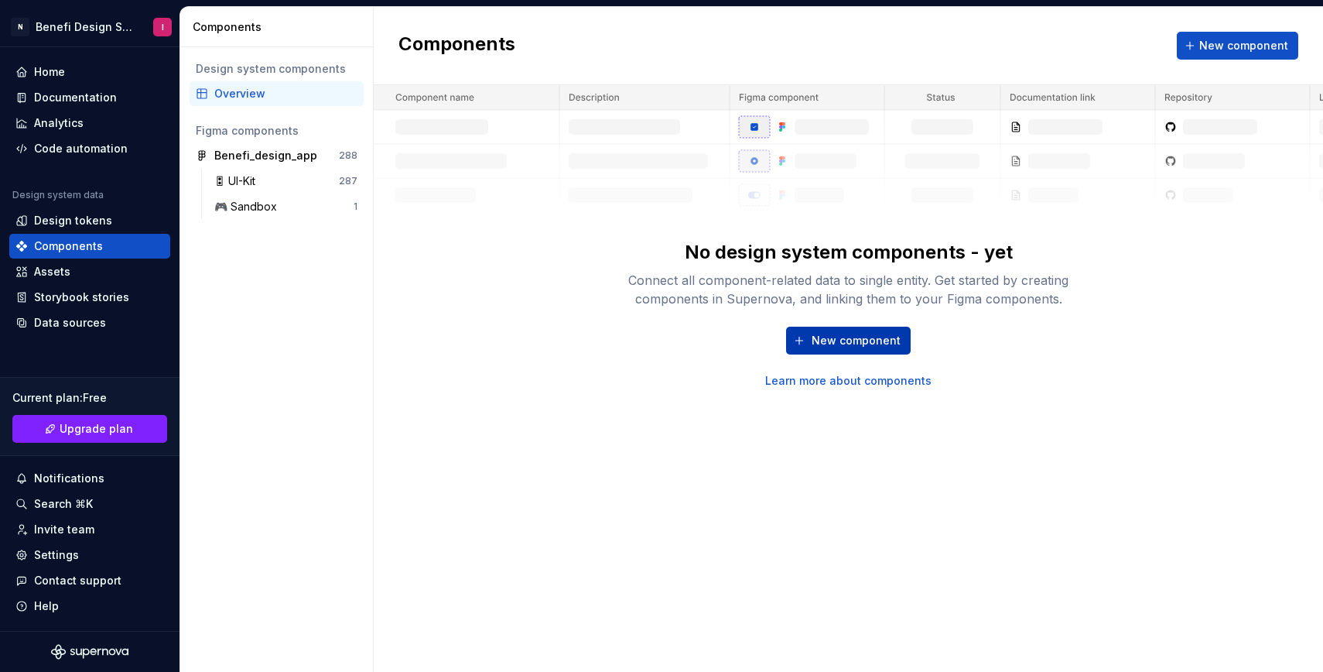
click at [819, 337] on span "New component" at bounding box center [856, 340] width 89 height 15
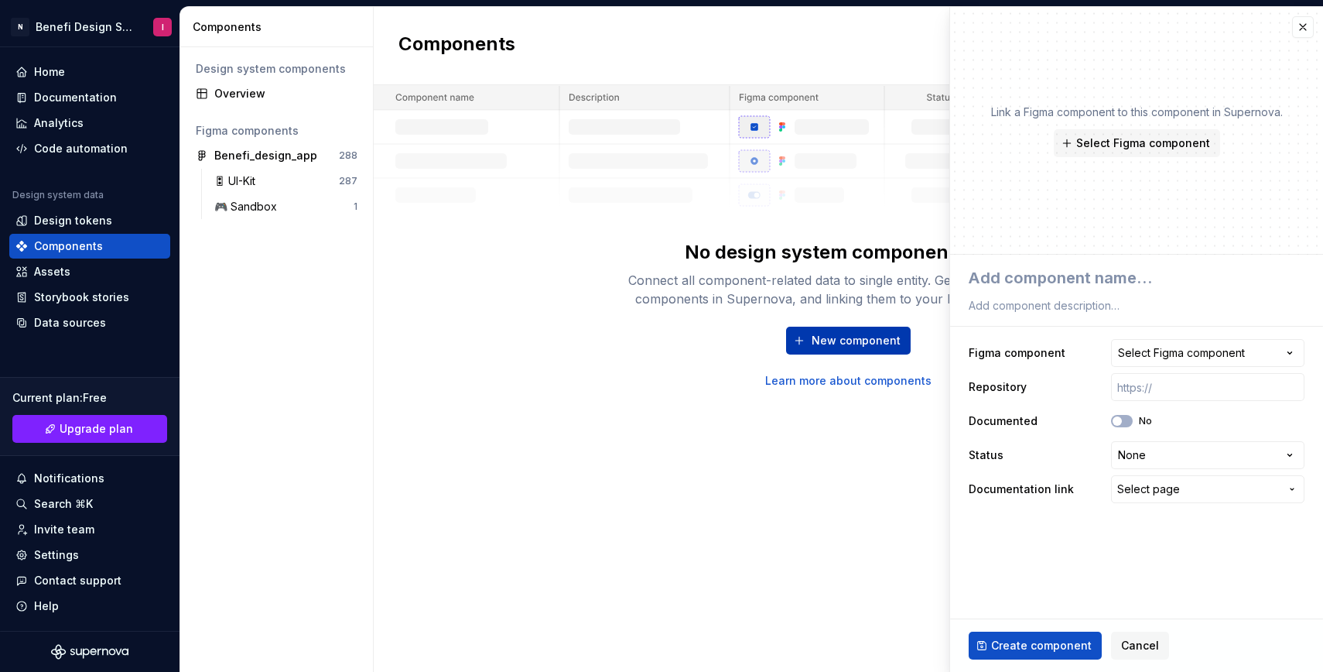
type textarea "*"
type textarea "B"
type textarea "*"
type textarea "Bu"
type textarea "*"
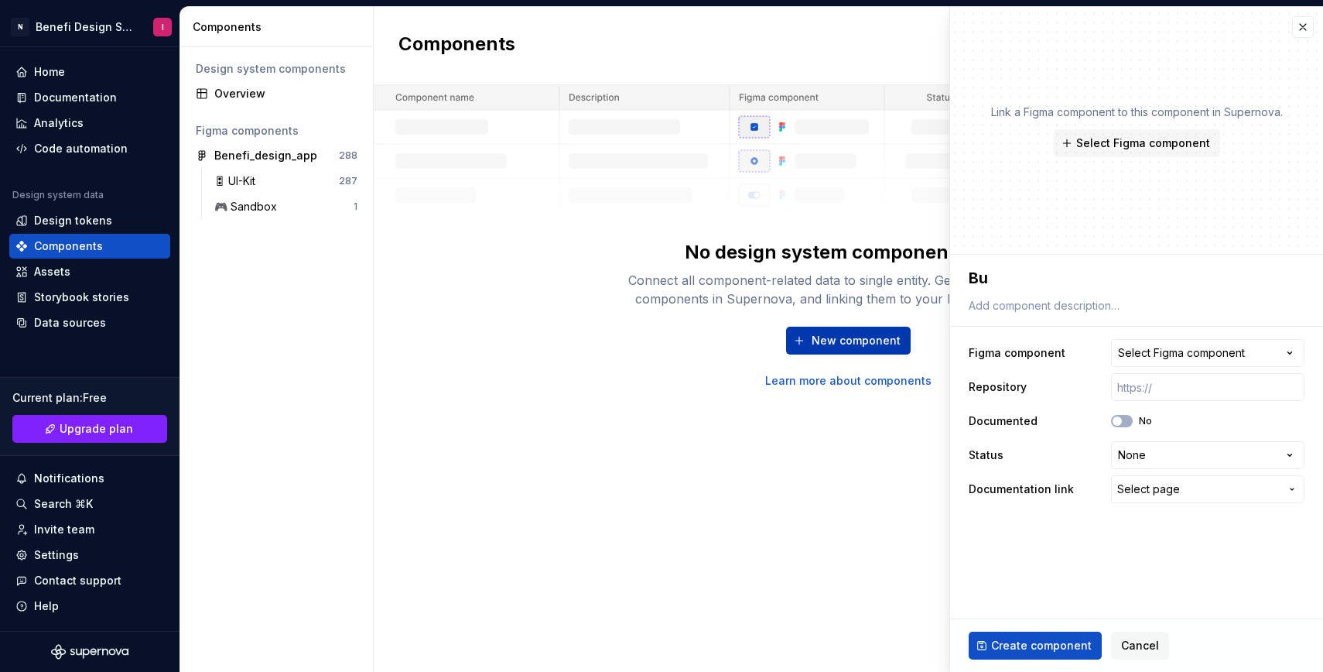
type textarea "But"
type textarea "*"
type textarea "Butt"
type textarea "*"
type textarea "Butto"
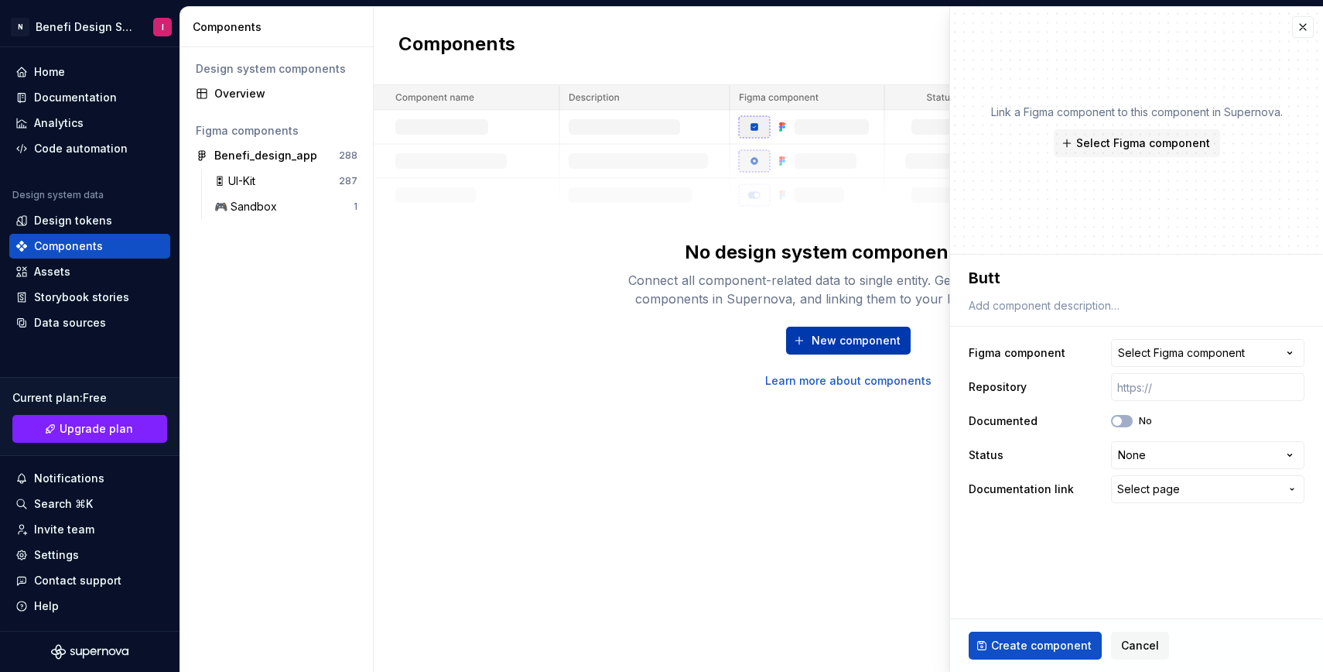
type textarea "*"
type textarea "Button"
type textarea "*"
type textarea "PButton"
type textarea "*"
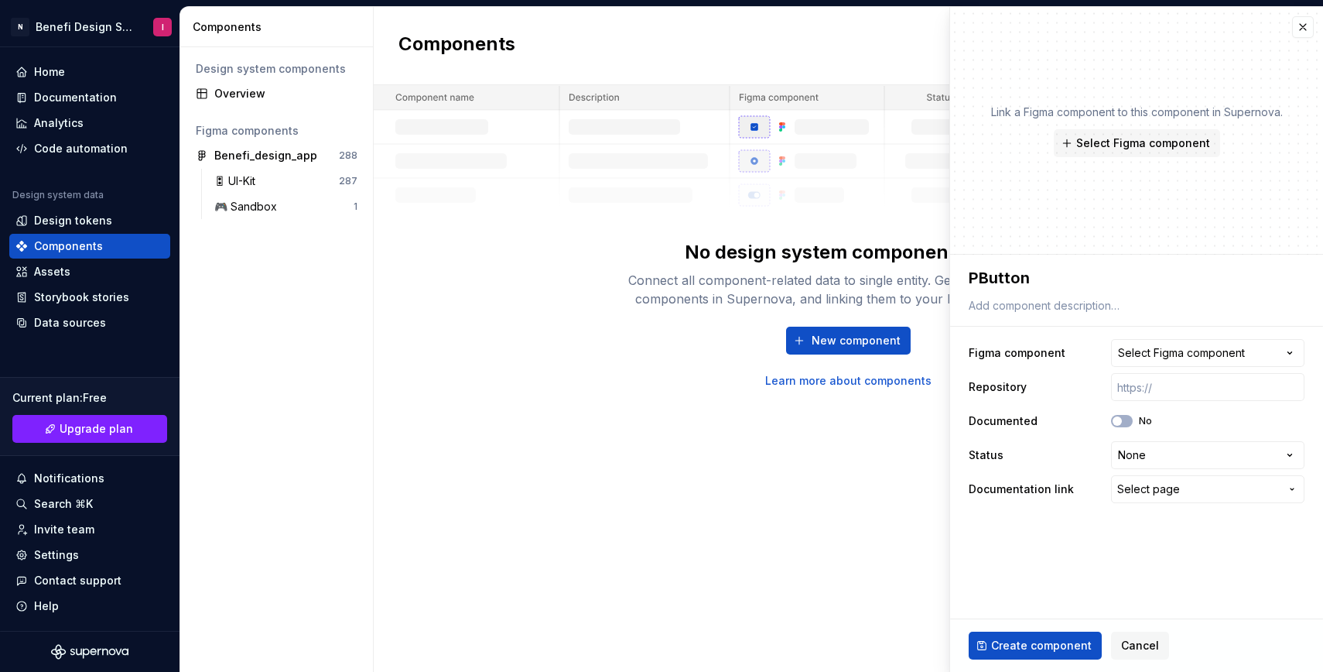
type textarea "PrButton"
type textarea "*"
type textarea "PriButton"
type textarea "*"
type textarea "PrimButton"
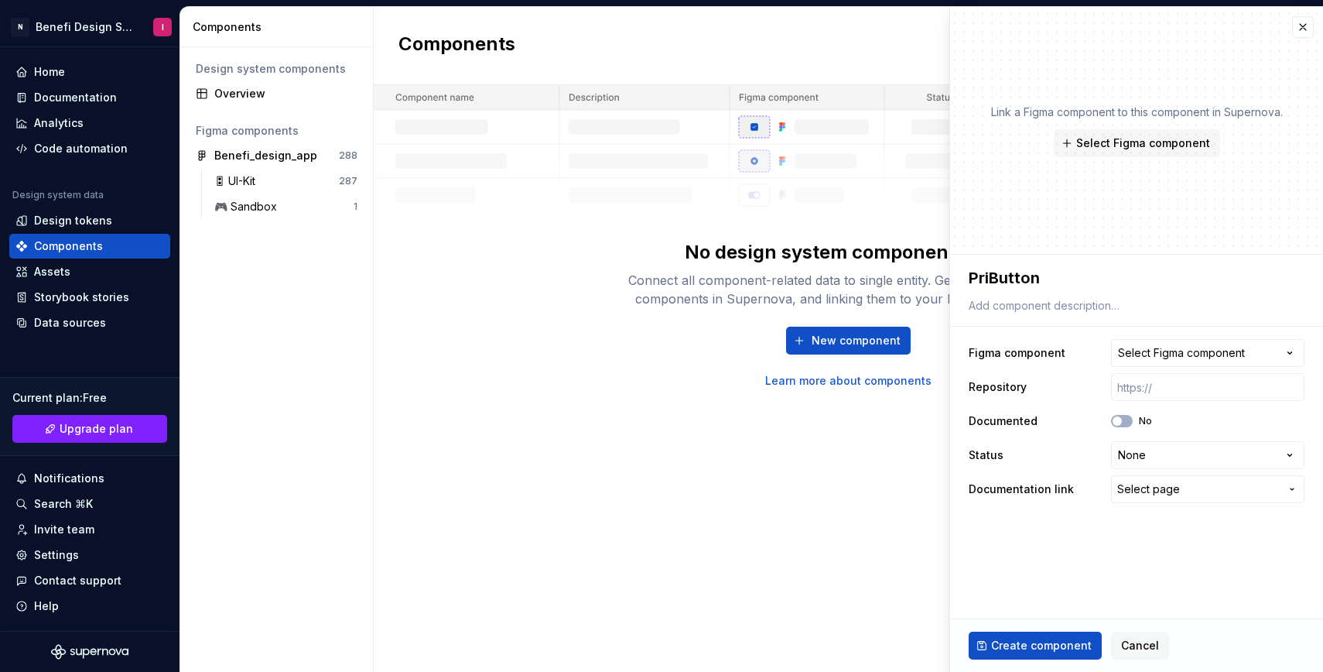
type textarea "*"
type textarea "PrimaButton"
type textarea "*"
type textarea "PrimarButton"
type textarea "*"
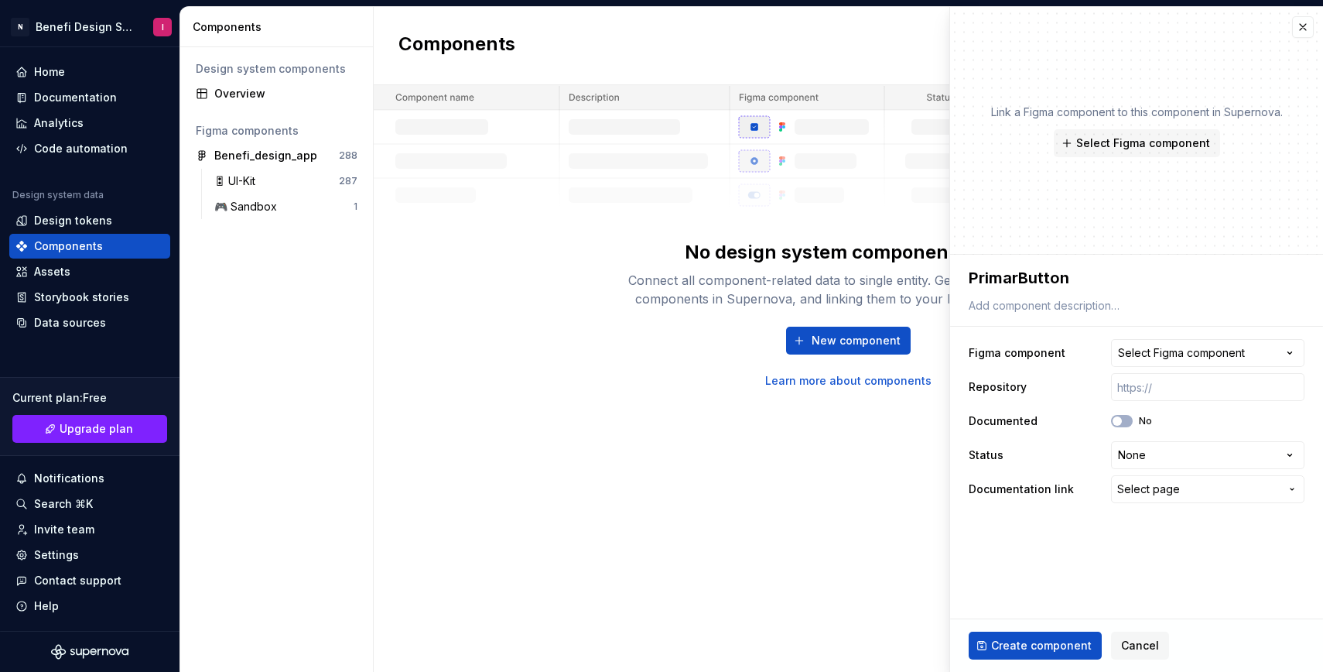
type textarea "PrimaryButton"
type textarea "*"
type textarea "Primary Button"
type textarea "*"
type textarea "Primary Button"
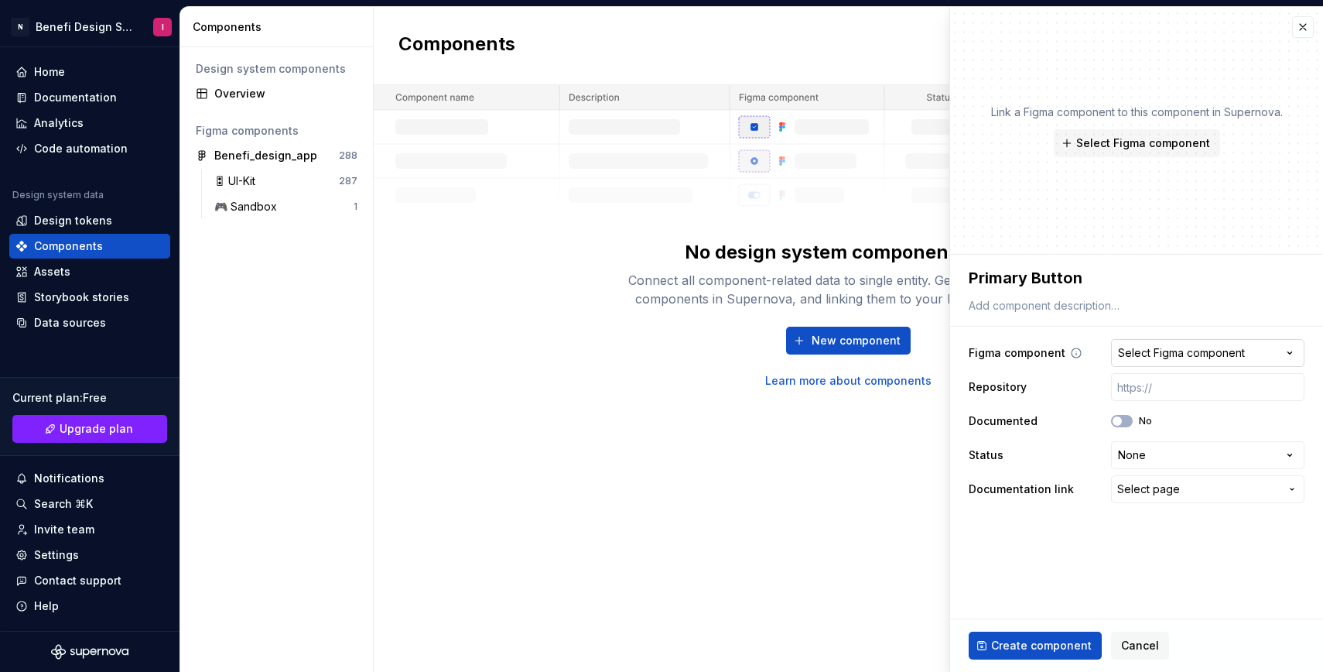
click at [1289, 352] on icon "button" at bounding box center [1290, 353] width 4 height 2
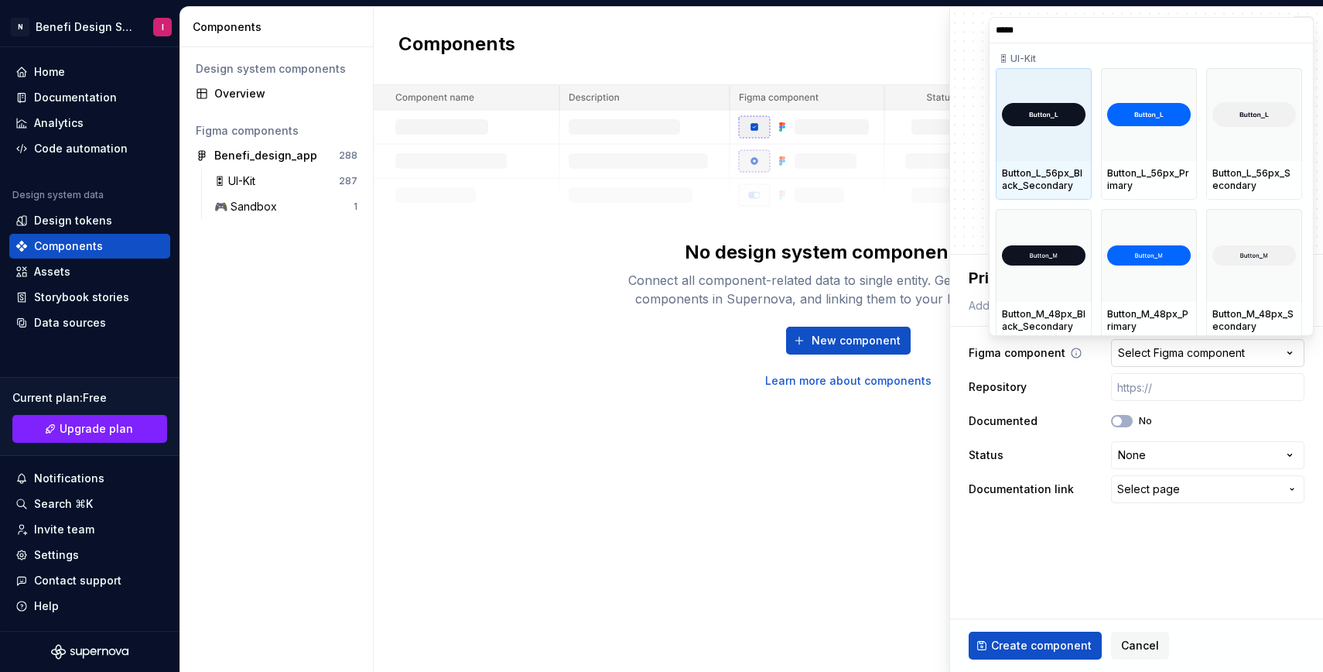
type input "******"
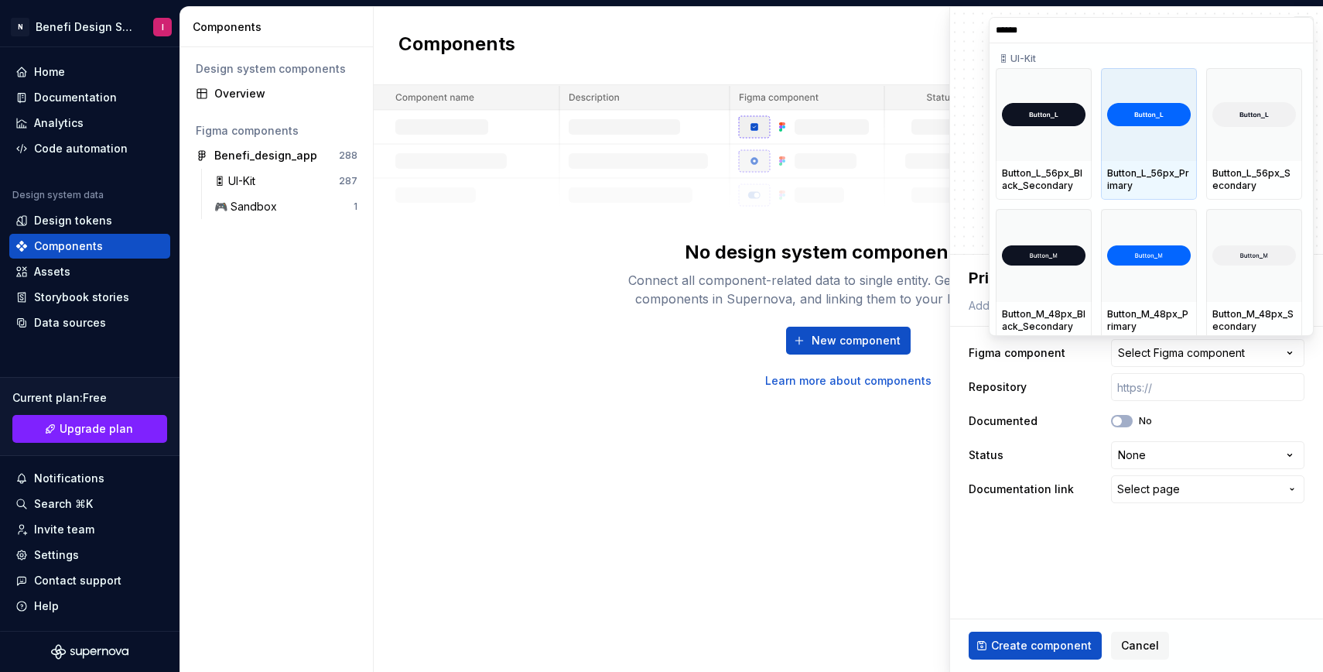
click at [1154, 115] on img at bounding box center [1149, 114] width 84 height 23
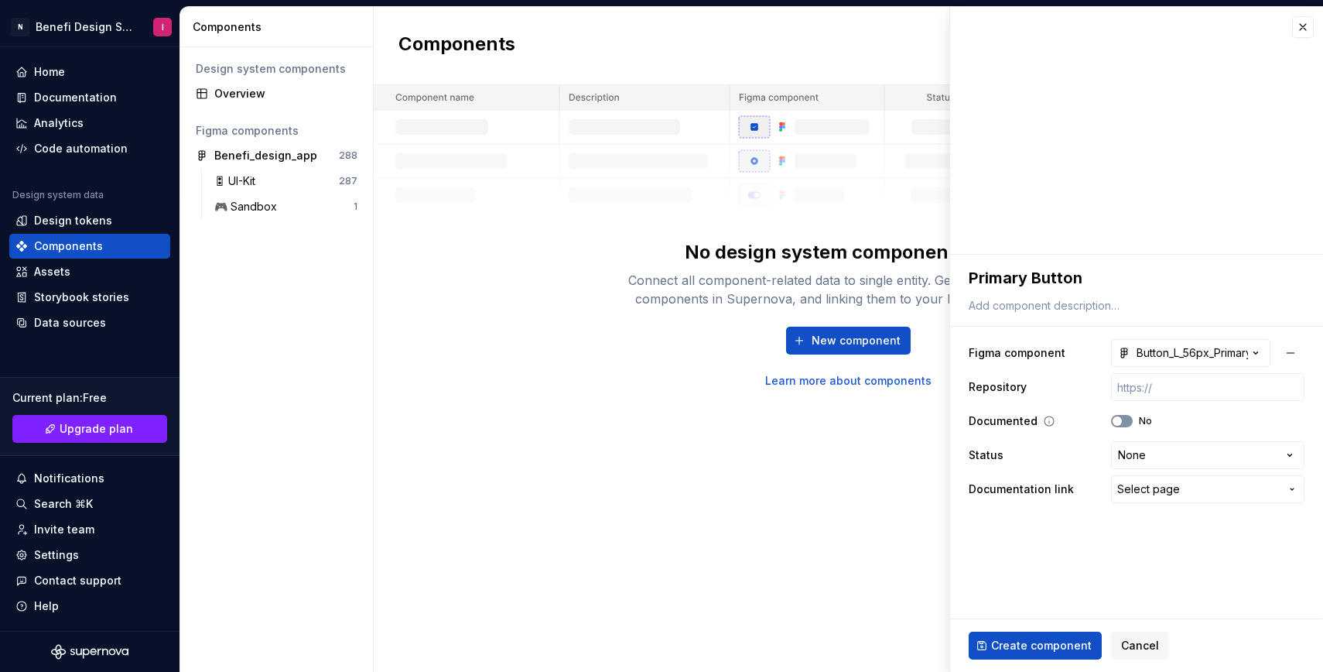
click at [1117, 419] on span "button" at bounding box center [1117, 420] width 9 height 9
type textarea "*"
click at [1287, 449] on html "**********" at bounding box center [661, 336] width 1323 height 672
select select "**********"
click at [1288, 485] on icon "button" at bounding box center [1292, 489] width 12 height 12
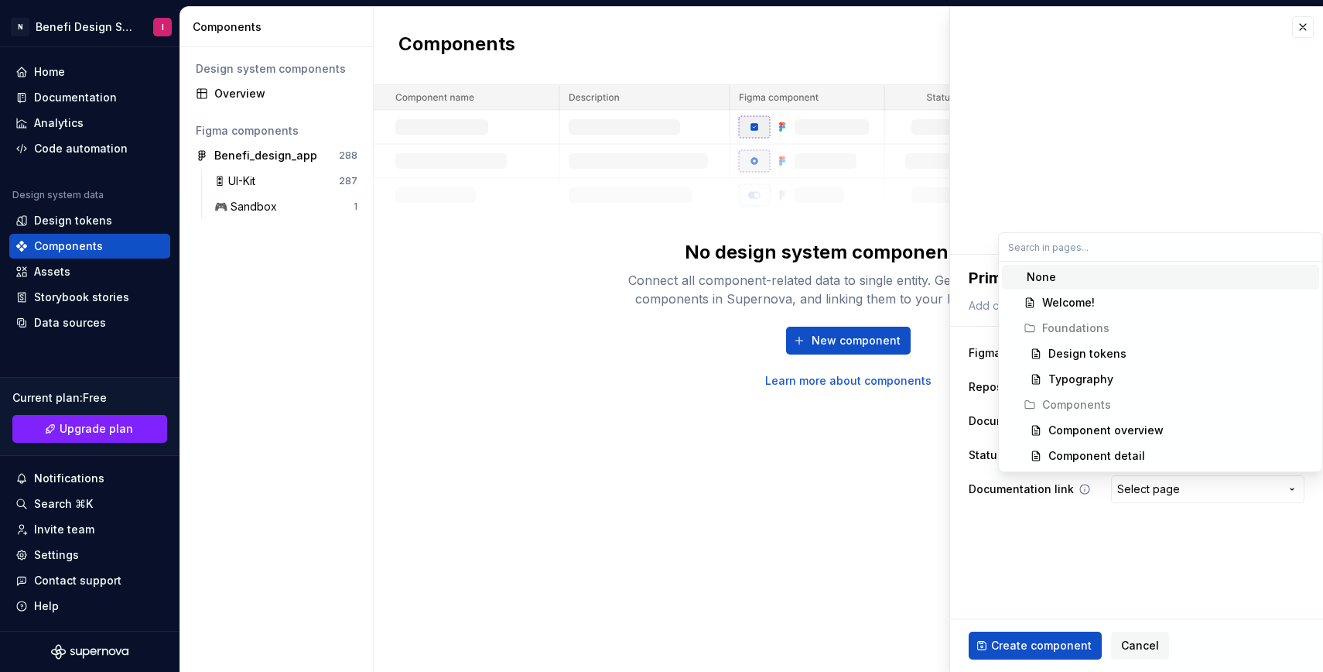
click at [1288, 485] on html "**********" at bounding box center [661, 336] width 1323 height 672
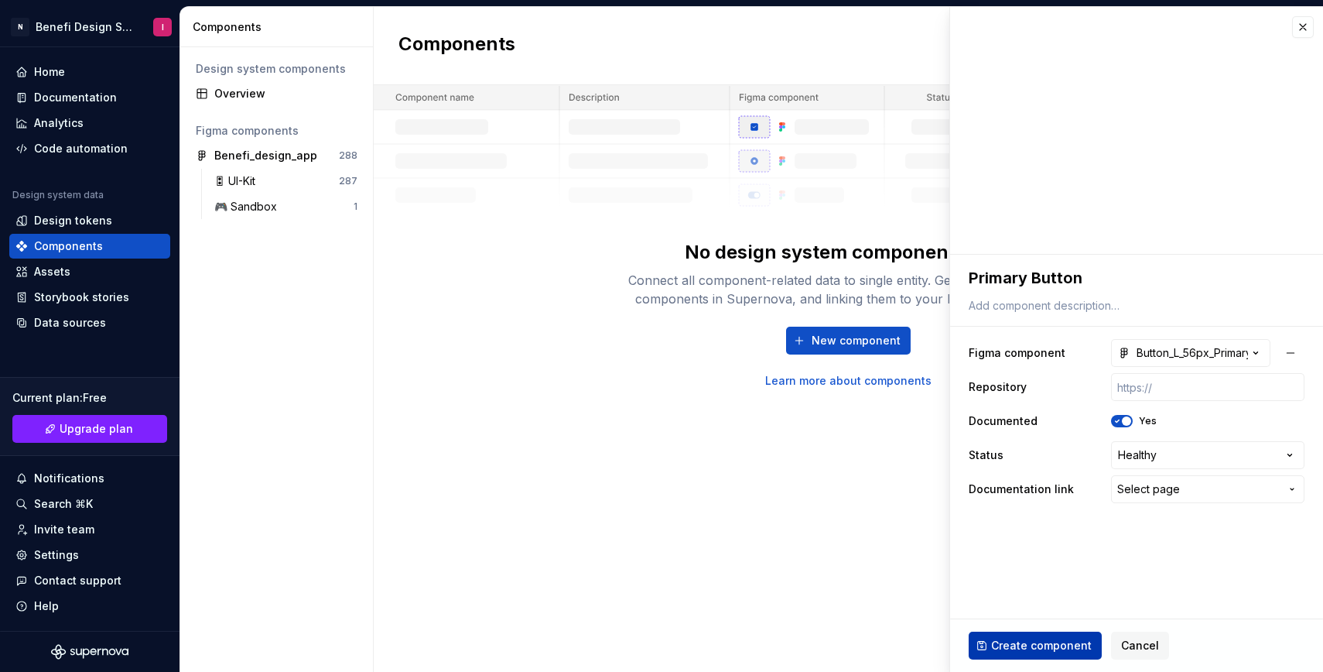
click at [1024, 640] on span "Create component" at bounding box center [1041, 645] width 101 height 15
type textarea "*"
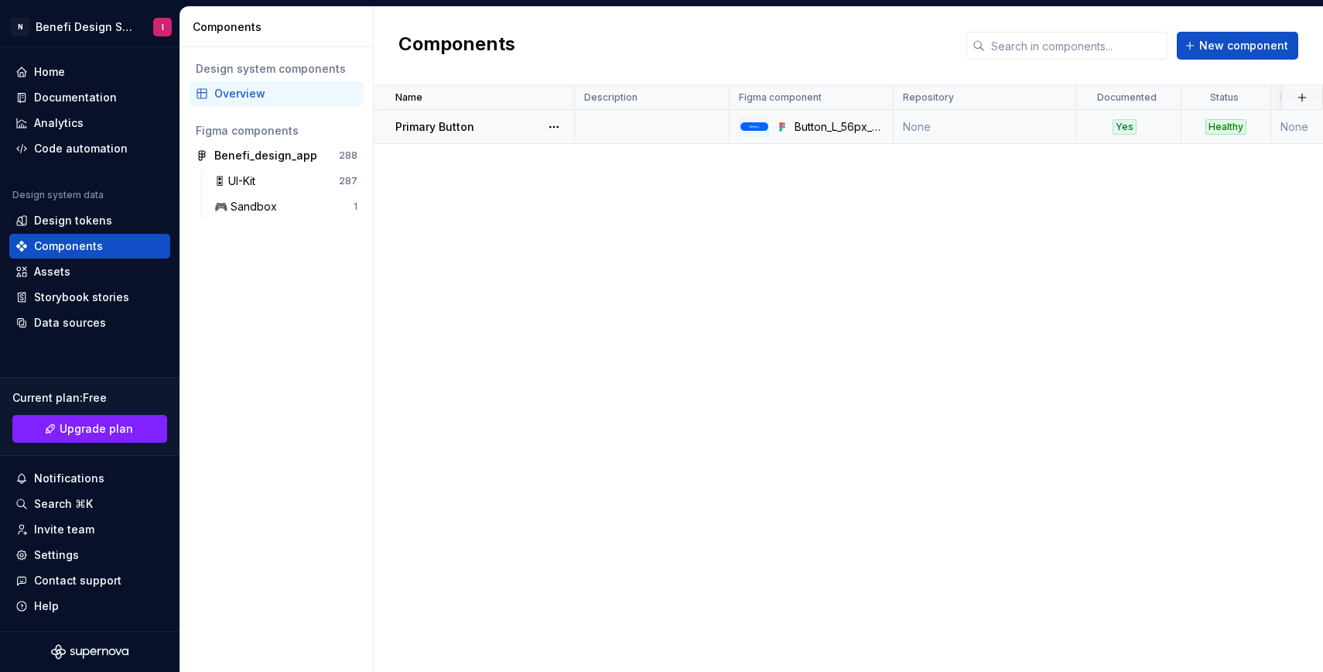
click at [447, 128] on p "Primary Button" at bounding box center [434, 126] width 79 height 15
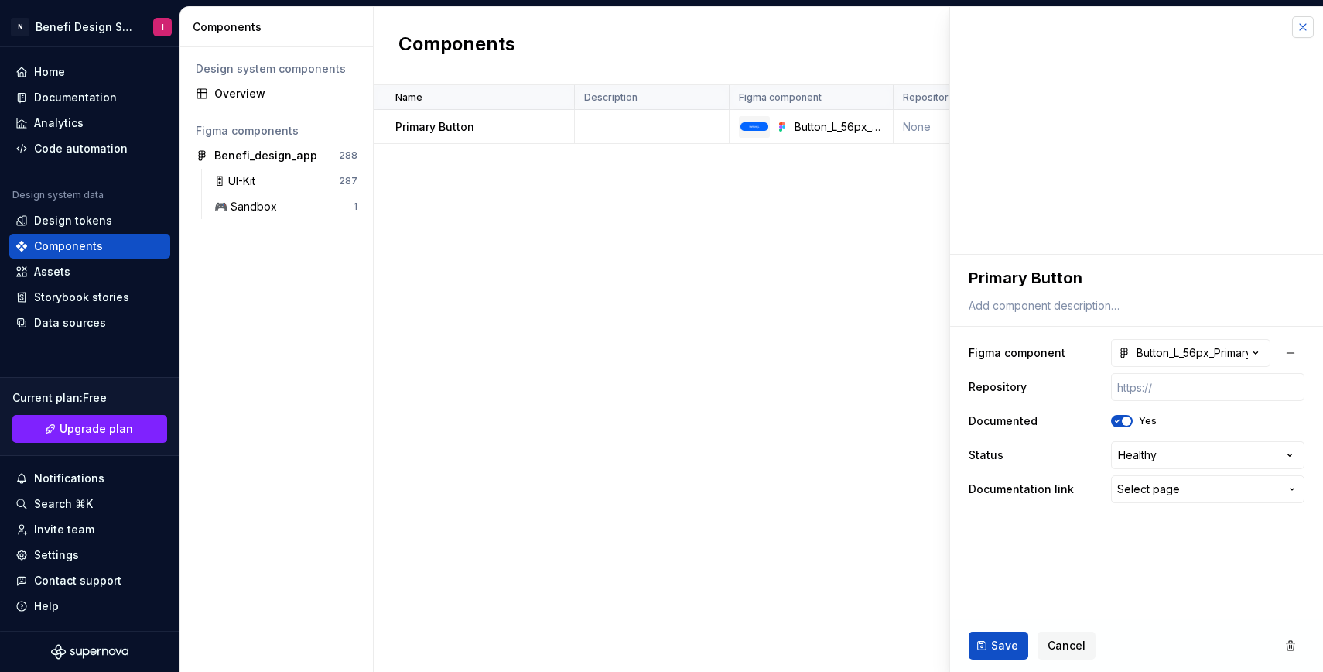
click at [1303, 32] on button "button" at bounding box center [1303, 27] width 22 height 22
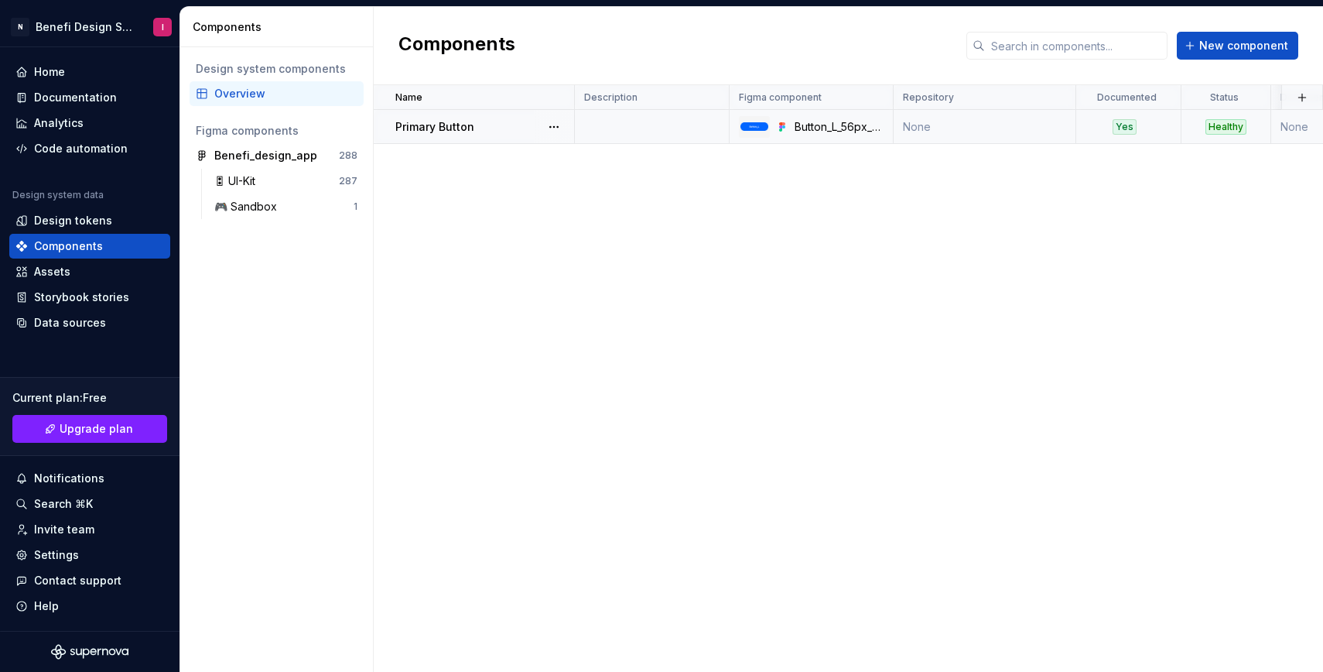
click at [421, 129] on p "Primary Button" at bounding box center [434, 126] width 79 height 15
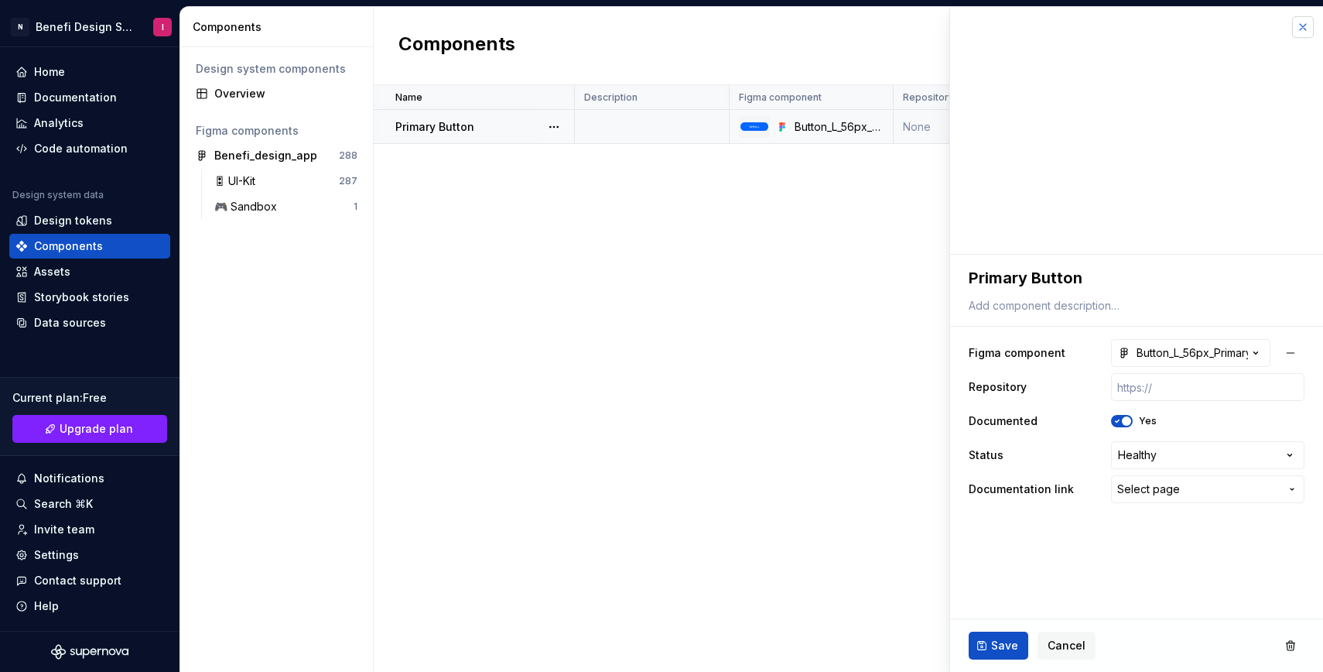
click at [1305, 23] on button "button" at bounding box center [1303, 27] width 22 height 22
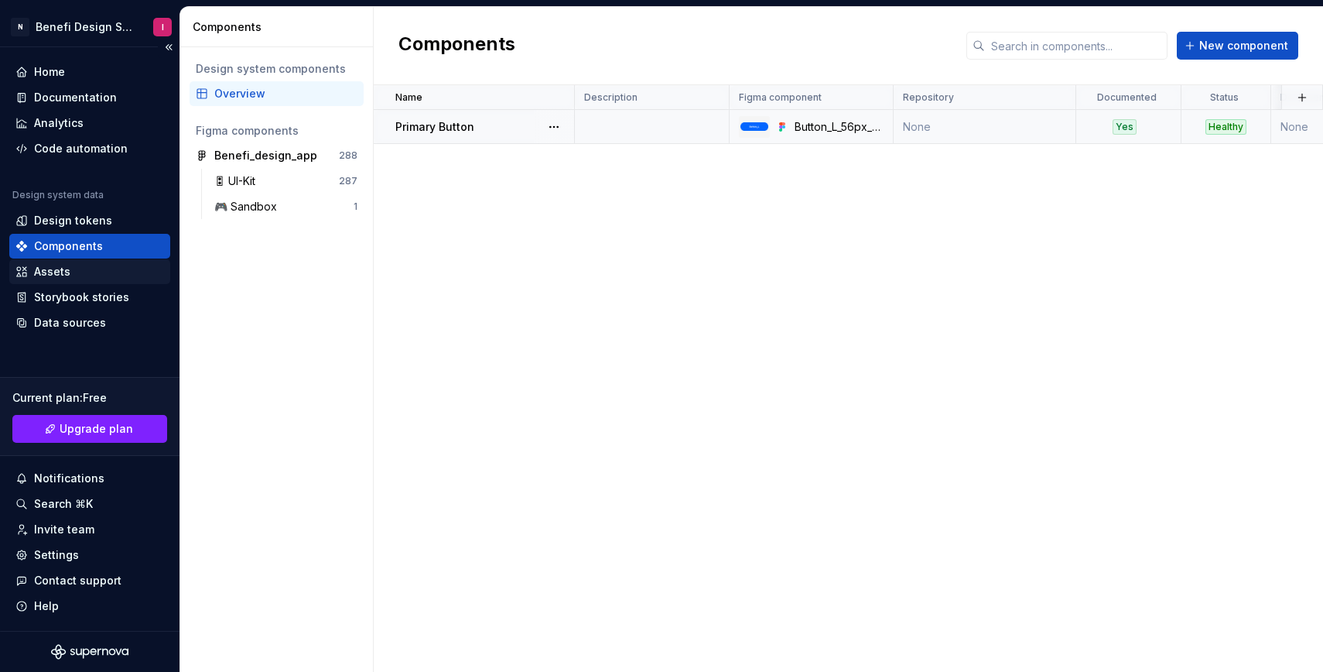
click at [67, 269] on div "Assets" at bounding box center [52, 271] width 36 height 15
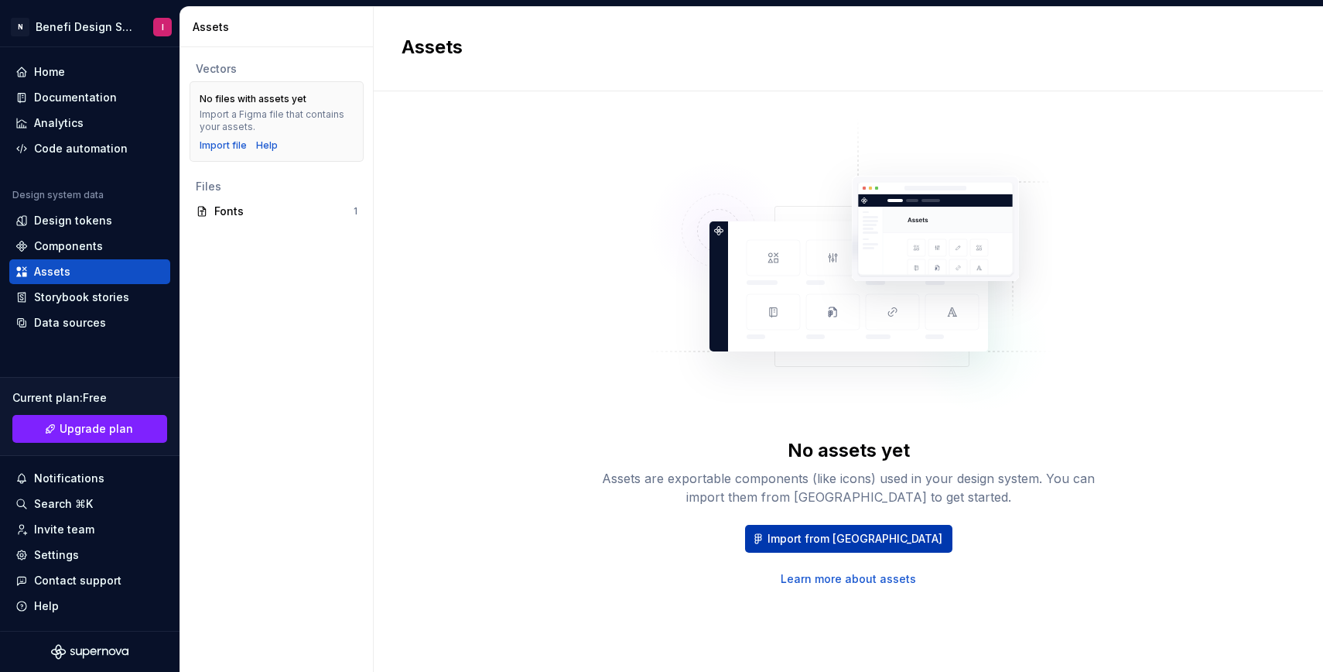
click at [819, 540] on span "Import from Figma" at bounding box center [855, 538] width 175 height 15
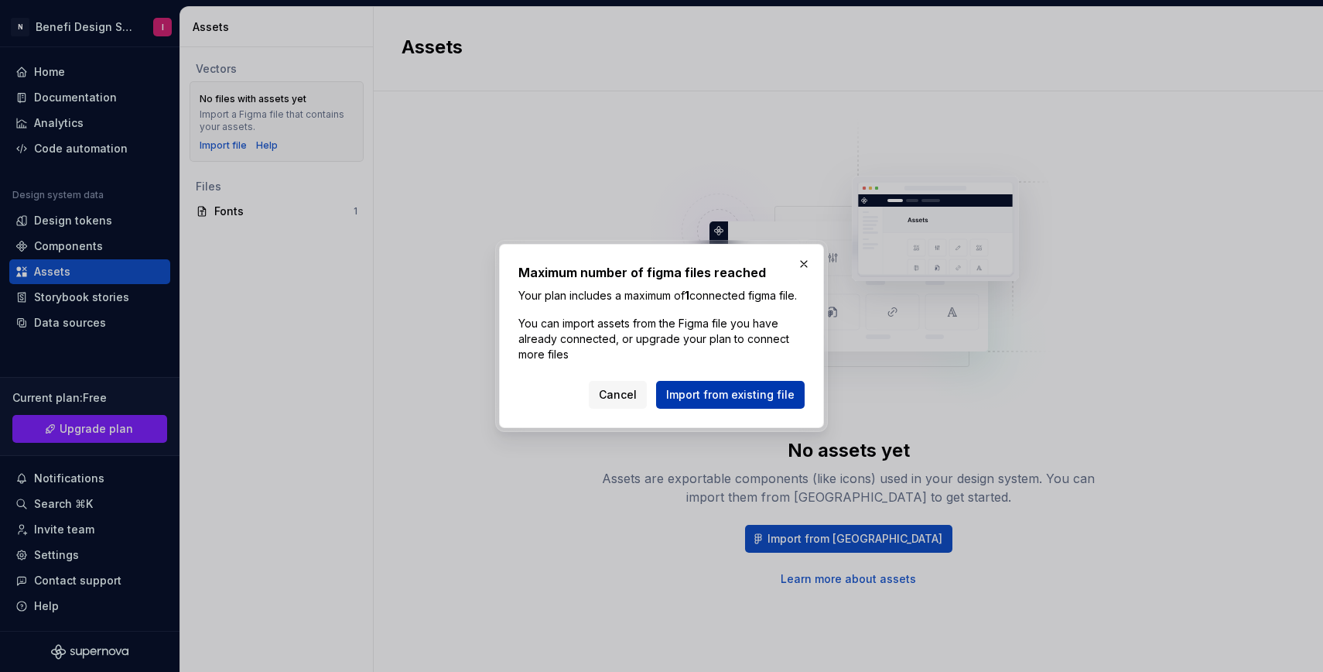
click at [717, 402] on span "Import from existing file" at bounding box center [730, 394] width 128 height 15
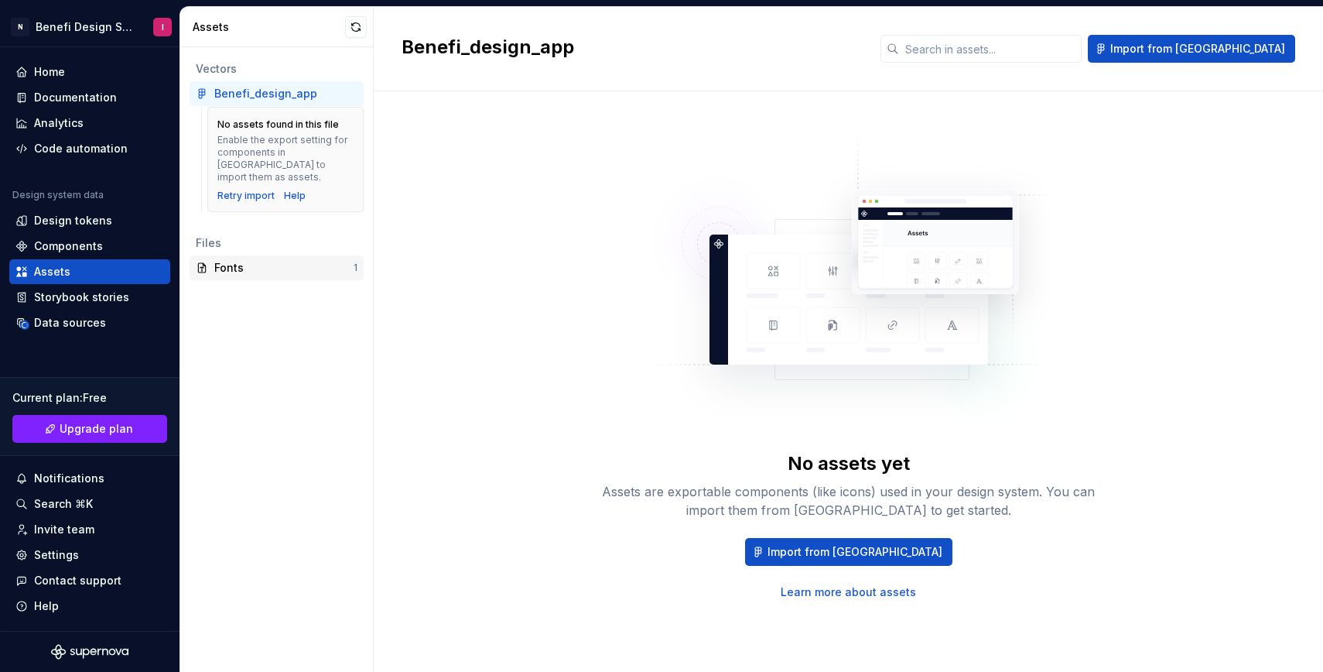
click at [262, 260] on div "Fonts" at bounding box center [283, 267] width 139 height 15
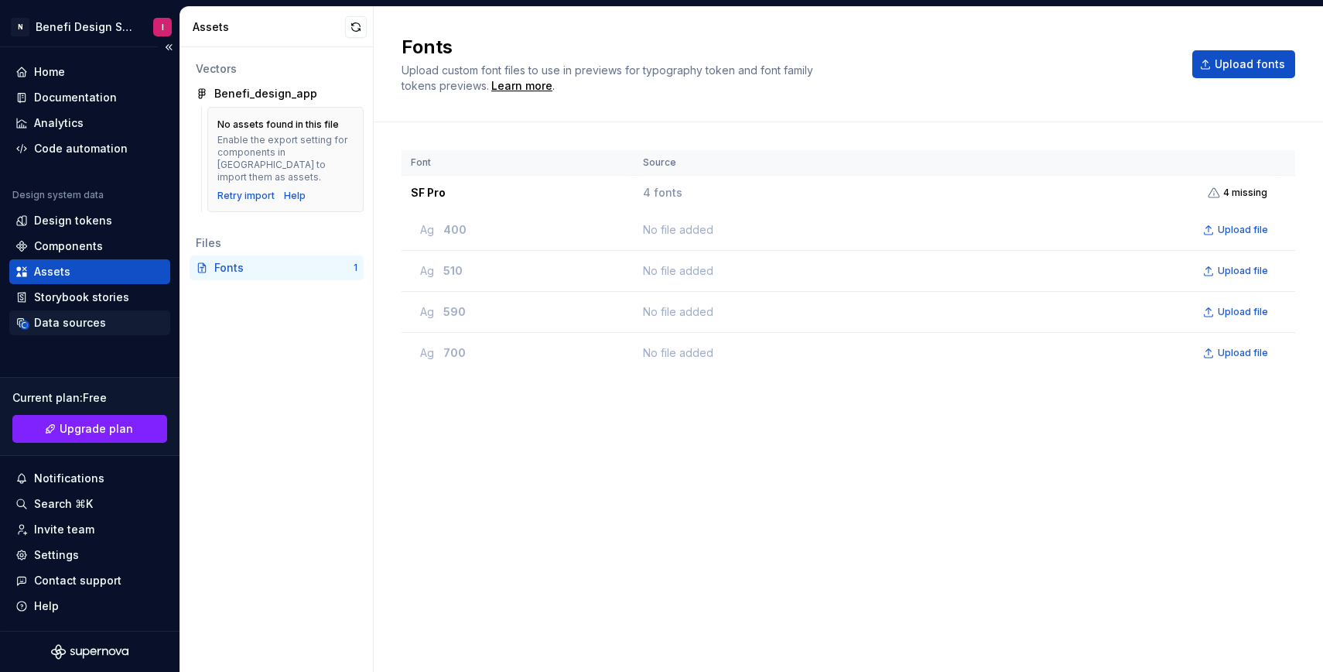
click at [81, 319] on div "Data sources" at bounding box center [70, 322] width 72 height 15
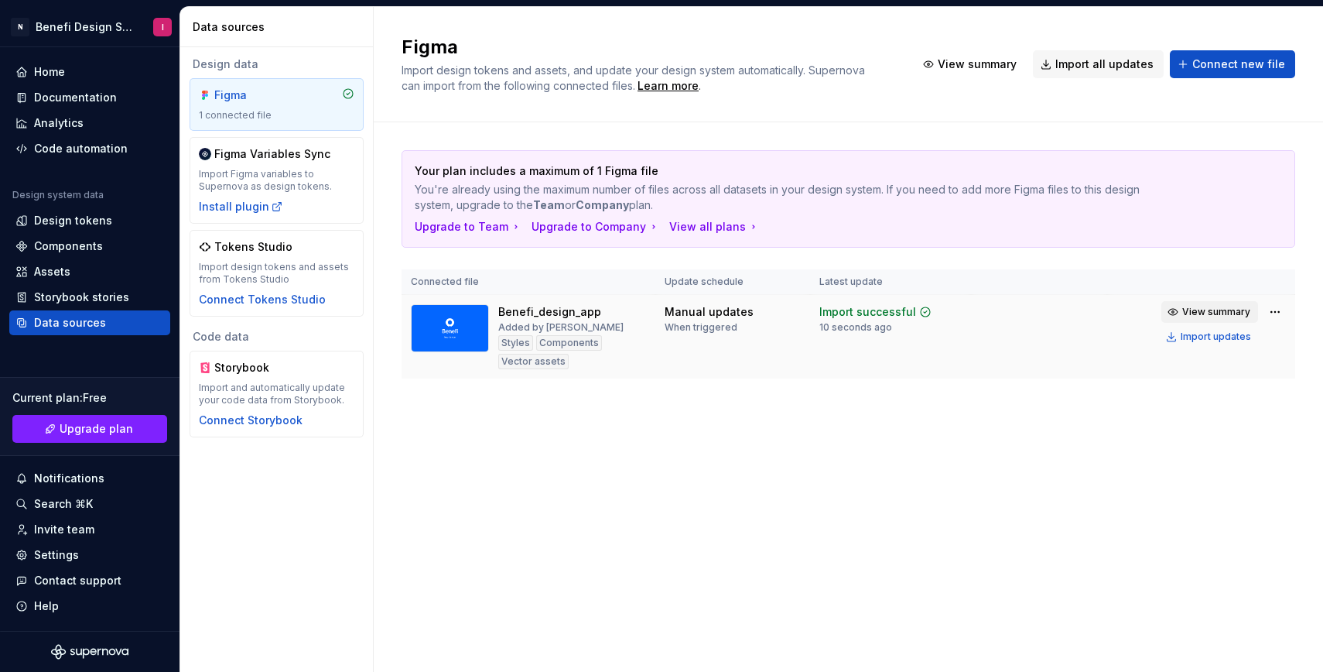
click at [1189, 312] on span "View summary" at bounding box center [1216, 312] width 68 height 12
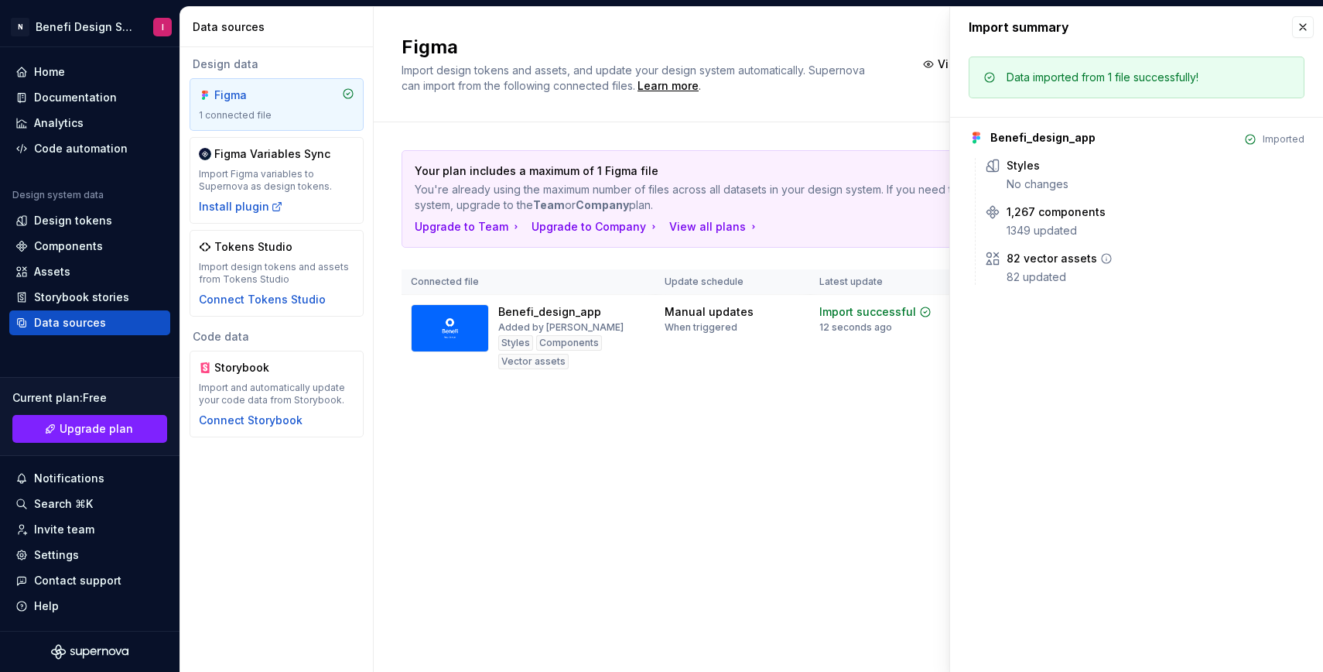
click at [1102, 256] on icon at bounding box center [1106, 258] width 9 height 9
click at [1302, 23] on button "button" at bounding box center [1303, 27] width 22 height 22
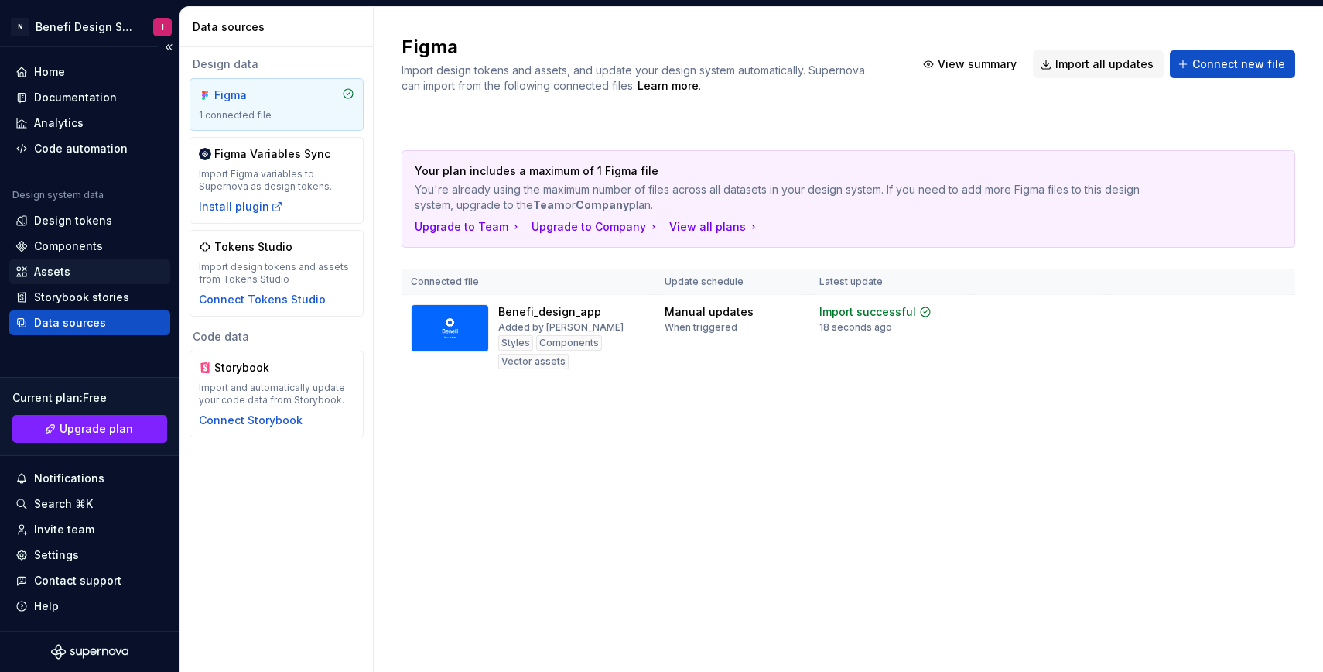
click at [63, 269] on div "Assets" at bounding box center [52, 271] width 36 height 15
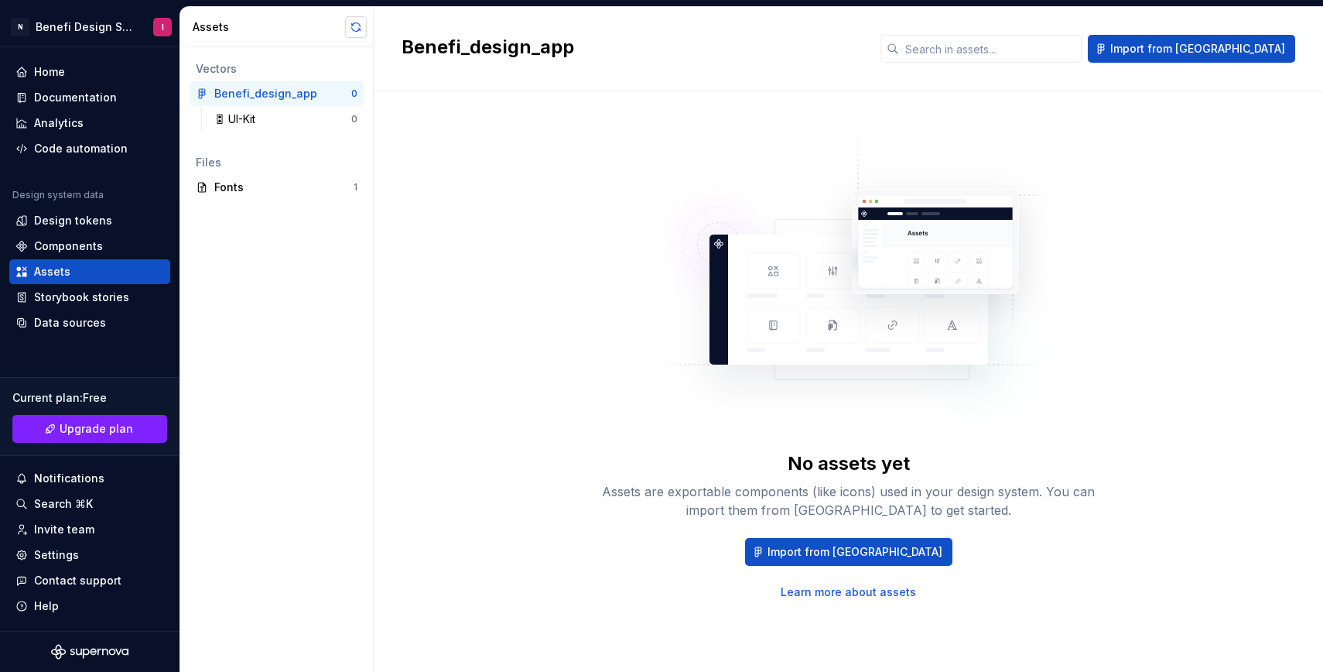
click at [357, 27] on button "button" at bounding box center [356, 27] width 22 height 22
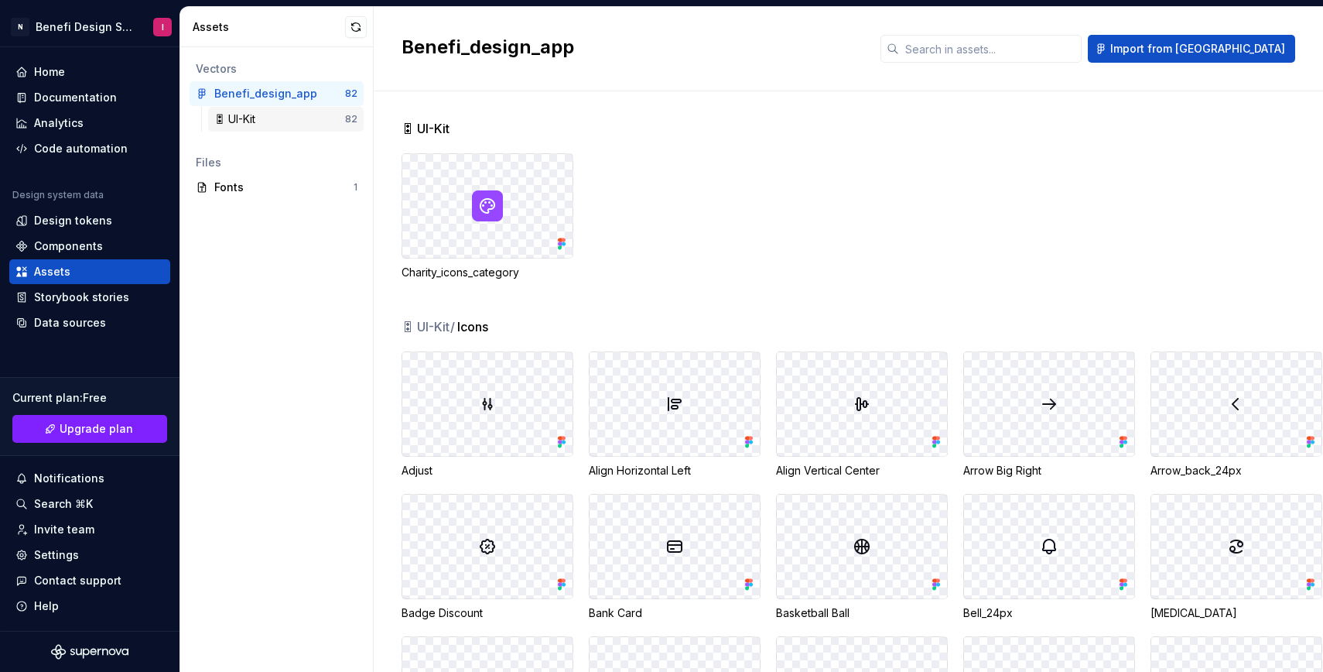
click at [243, 115] on div "🎛 UI-Kit" at bounding box center [237, 118] width 47 height 15
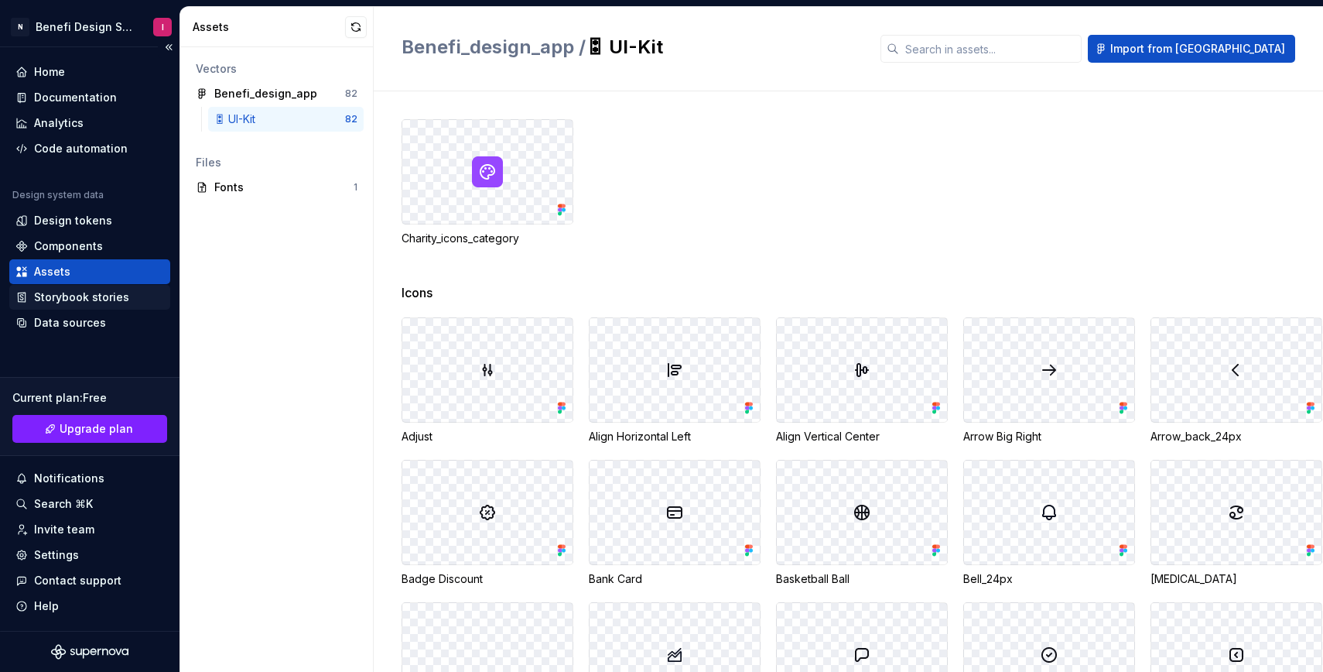
click at [93, 296] on div "Storybook stories" at bounding box center [81, 296] width 95 height 15
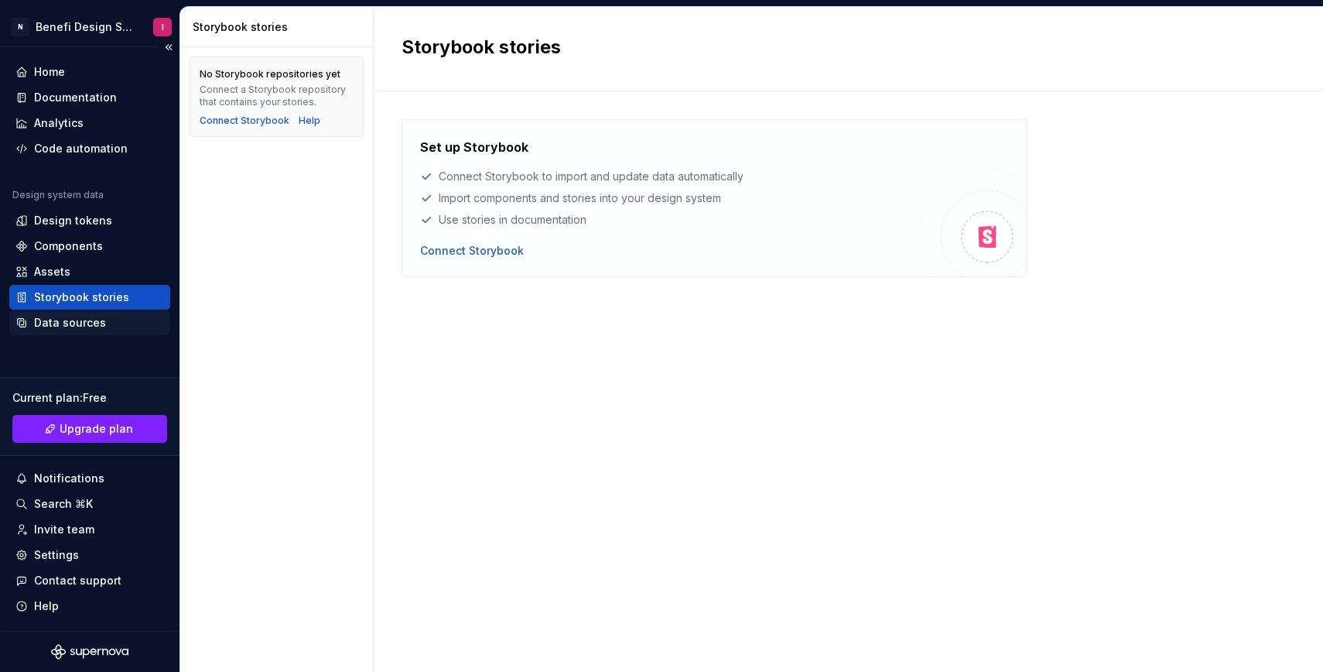
click at [86, 325] on div "Data sources" at bounding box center [70, 322] width 72 height 15
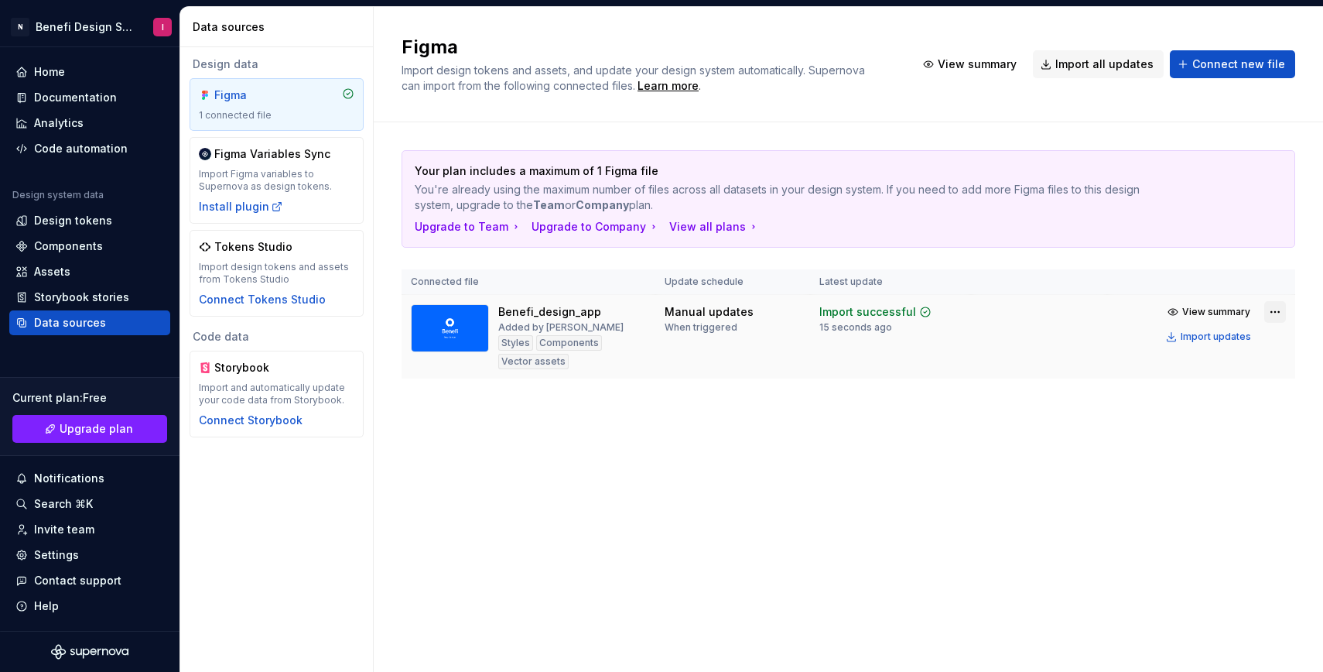
click at [1274, 312] on html "N Benefi Design System I Home Documentation Analytics Code automation Design sy…" at bounding box center [661, 336] width 1323 height 672
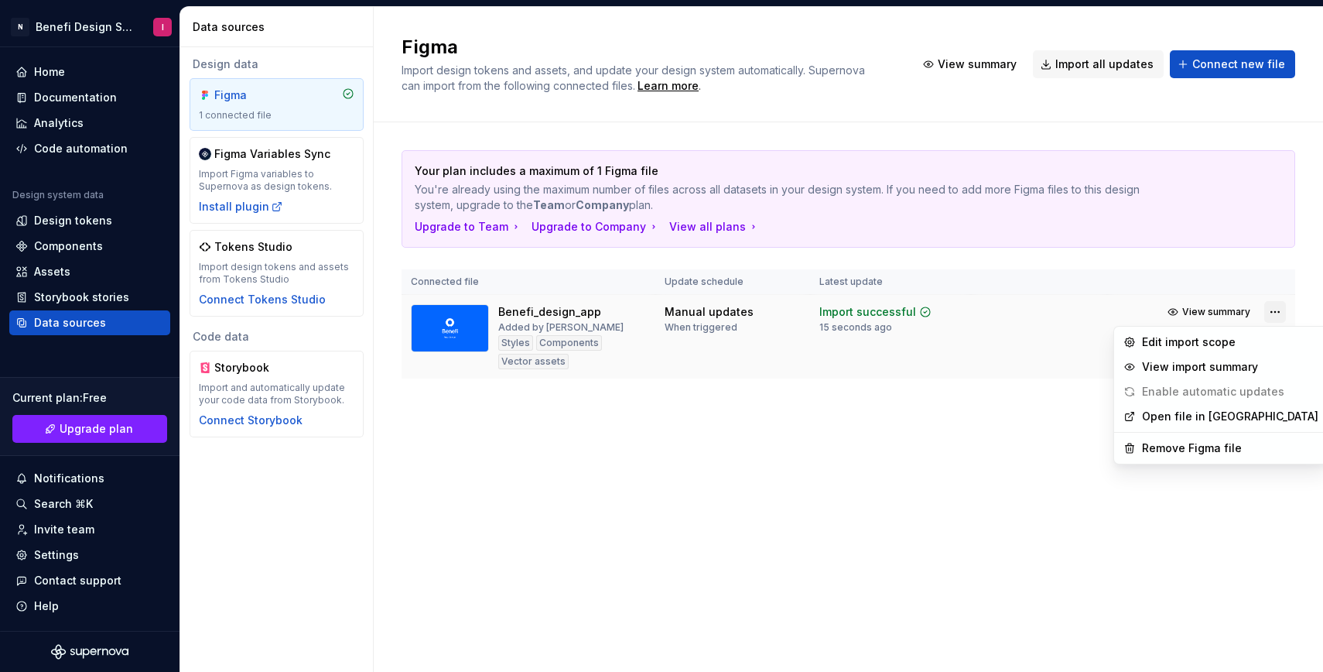
click at [1274, 312] on html "N Benefi Design System I Home Documentation Analytics Code automation Design sy…" at bounding box center [661, 336] width 1323 height 672
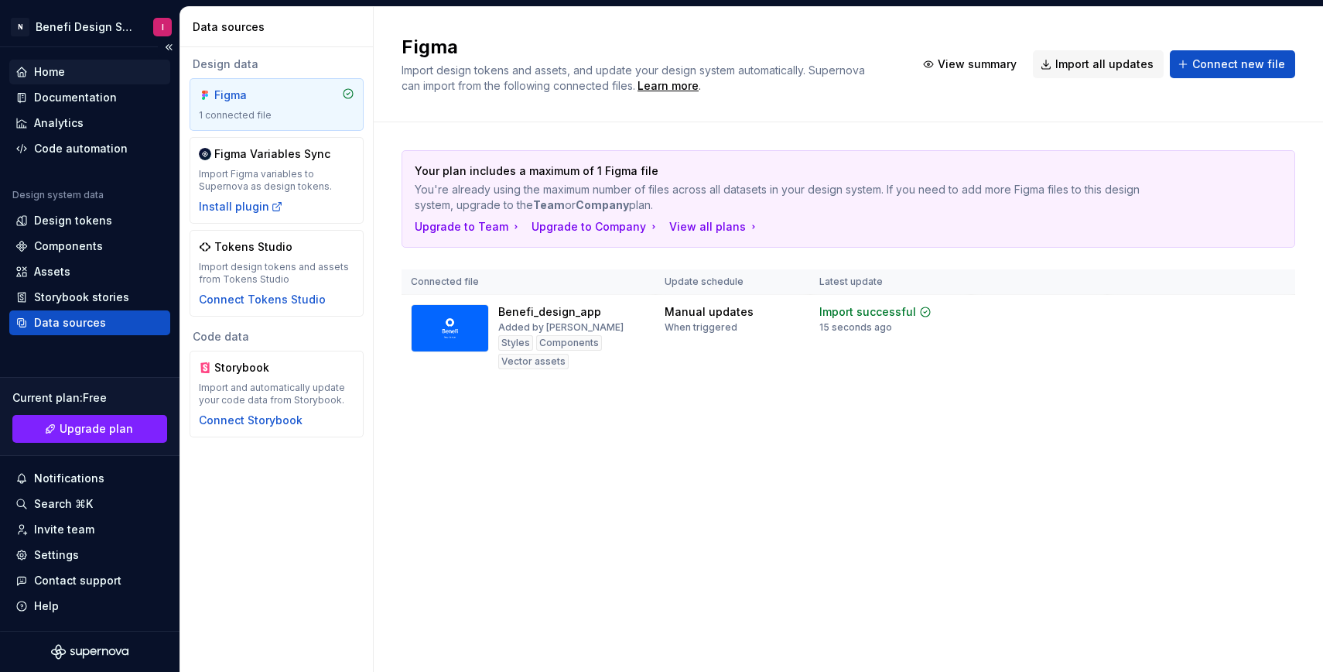
click at [51, 68] on div "Home" at bounding box center [49, 71] width 31 height 15
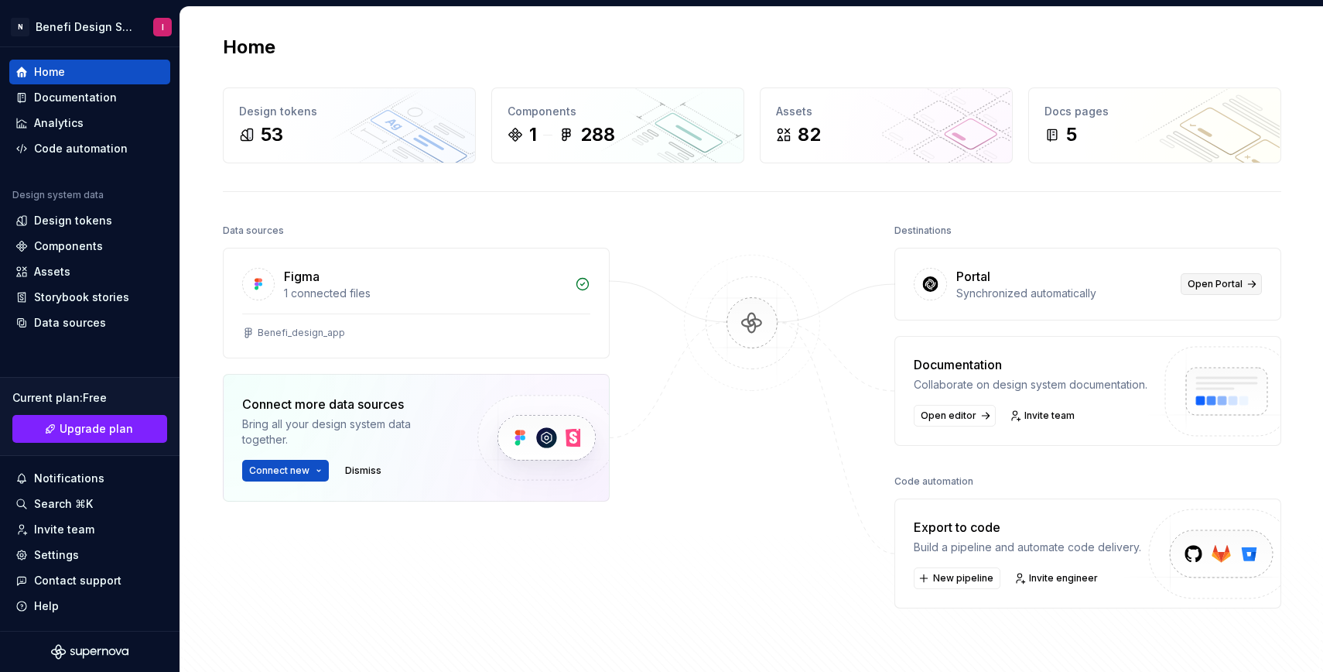
click at [1238, 280] on span "Open Portal" at bounding box center [1215, 284] width 55 height 12
click at [47, 242] on div "Components" at bounding box center [68, 245] width 69 height 15
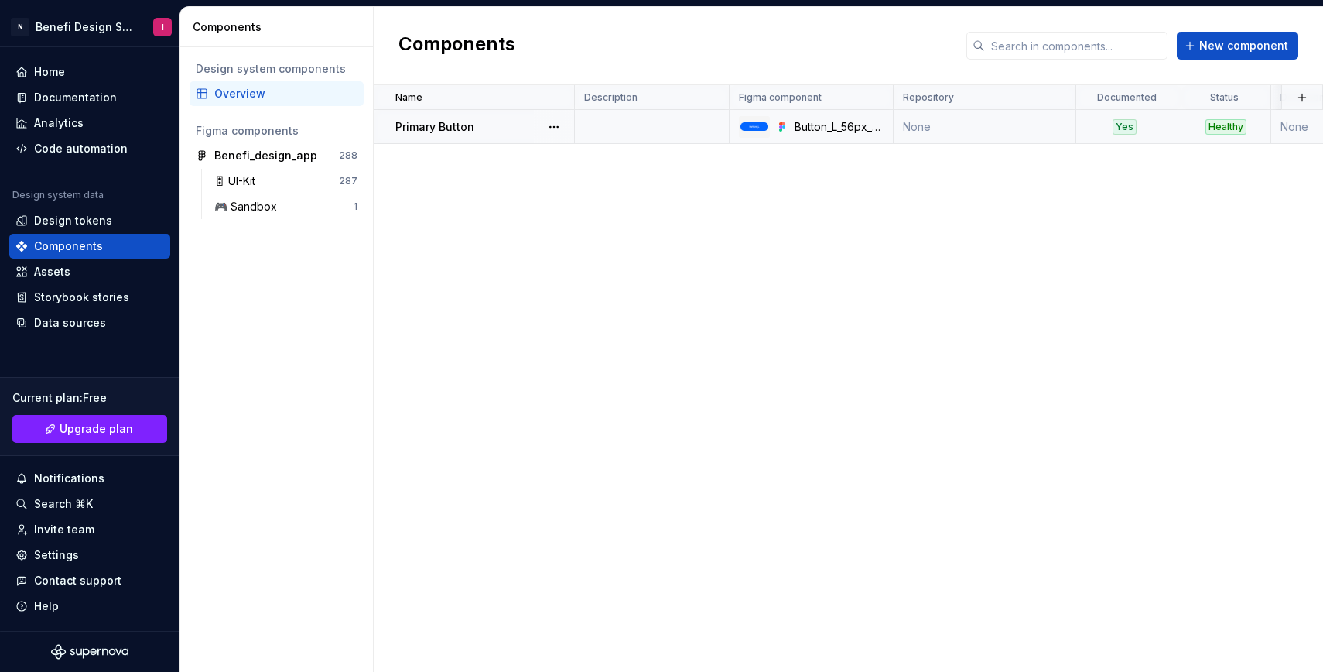
click at [432, 123] on p "Primary Button" at bounding box center [434, 126] width 79 height 15
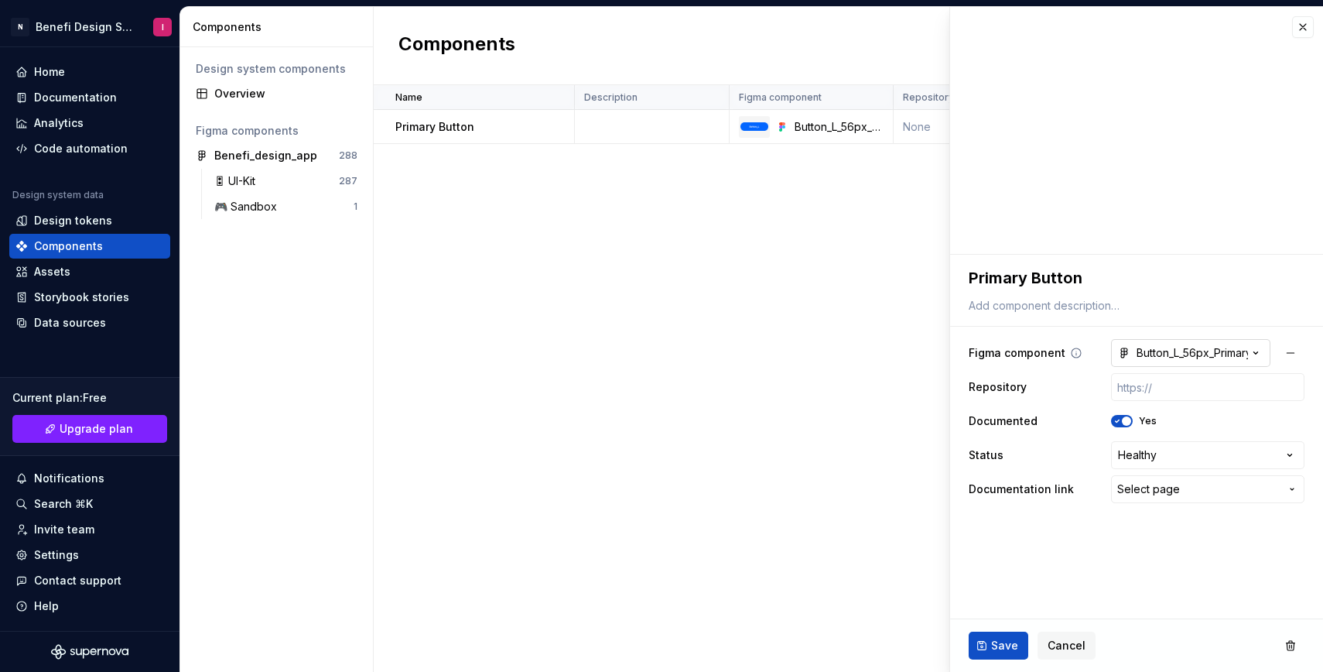
click at [1254, 348] on icon "button" at bounding box center [1255, 352] width 15 height 15
click at [1254, 348] on html "**********" at bounding box center [661, 336] width 1323 height 672
click at [1059, 642] on span "Cancel" at bounding box center [1067, 645] width 38 height 15
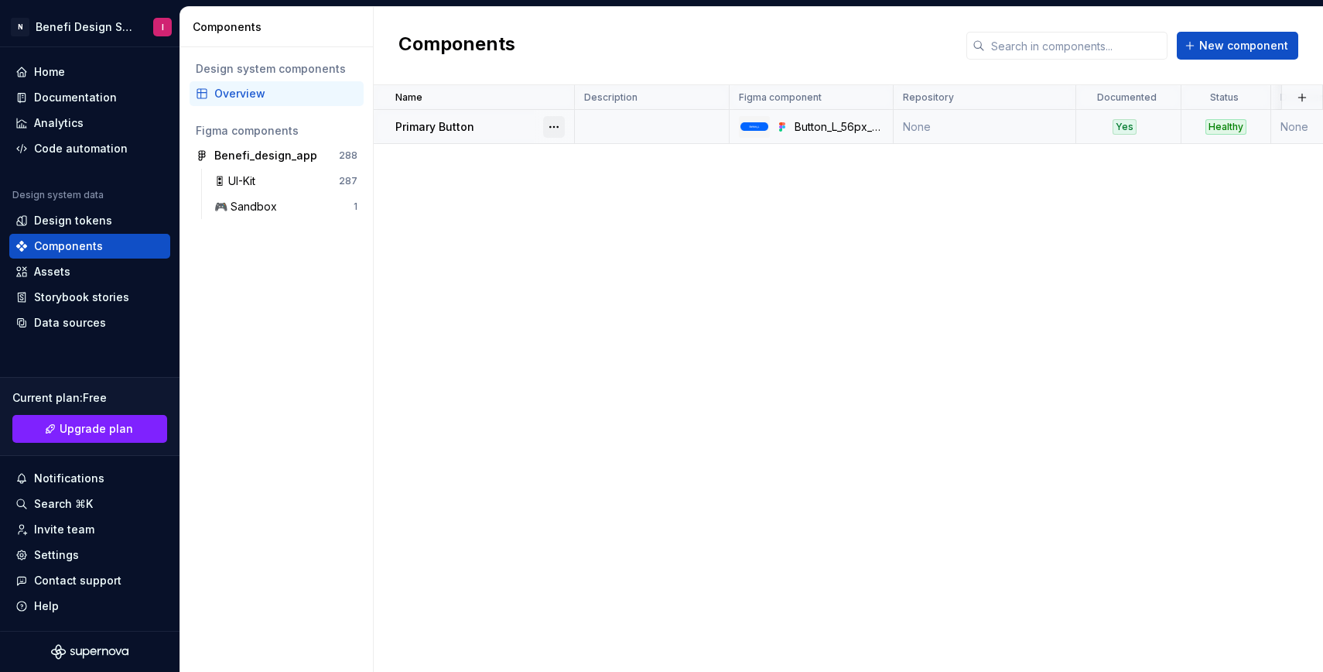
click at [553, 119] on button "button" at bounding box center [554, 127] width 22 height 22
click at [580, 154] on div "Open component detail" at bounding box center [636, 156] width 128 height 15
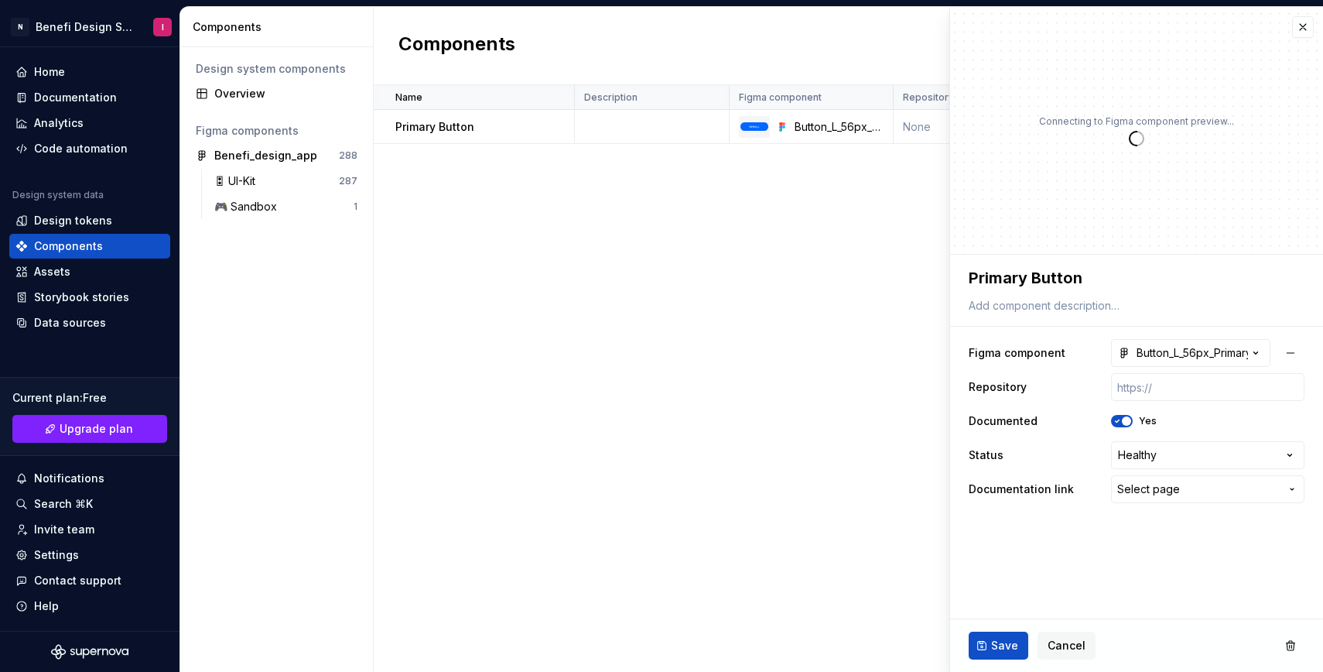
type textarea "*"
click at [1301, 26] on button "button" at bounding box center [1303, 27] width 22 height 22
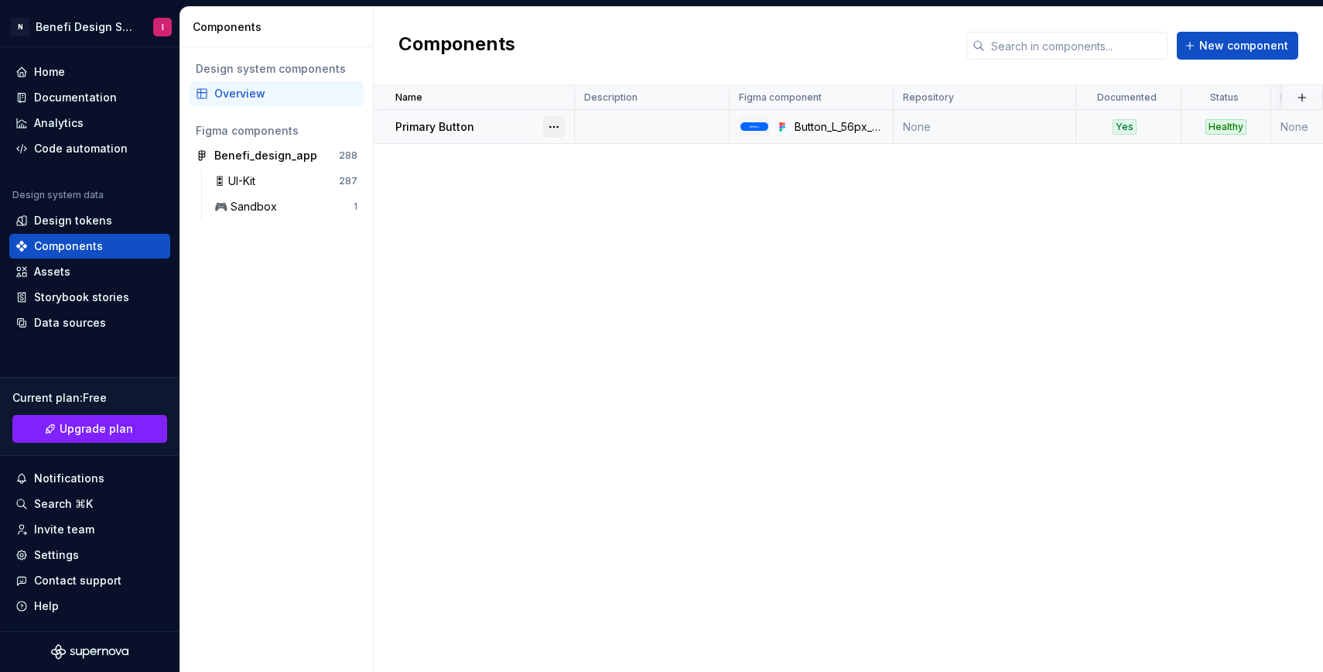
click at [556, 124] on button "button" at bounding box center [554, 127] width 22 height 22
click at [103, 429] on span "Upgrade plan" at bounding box center [97, 428] width 74 height 15
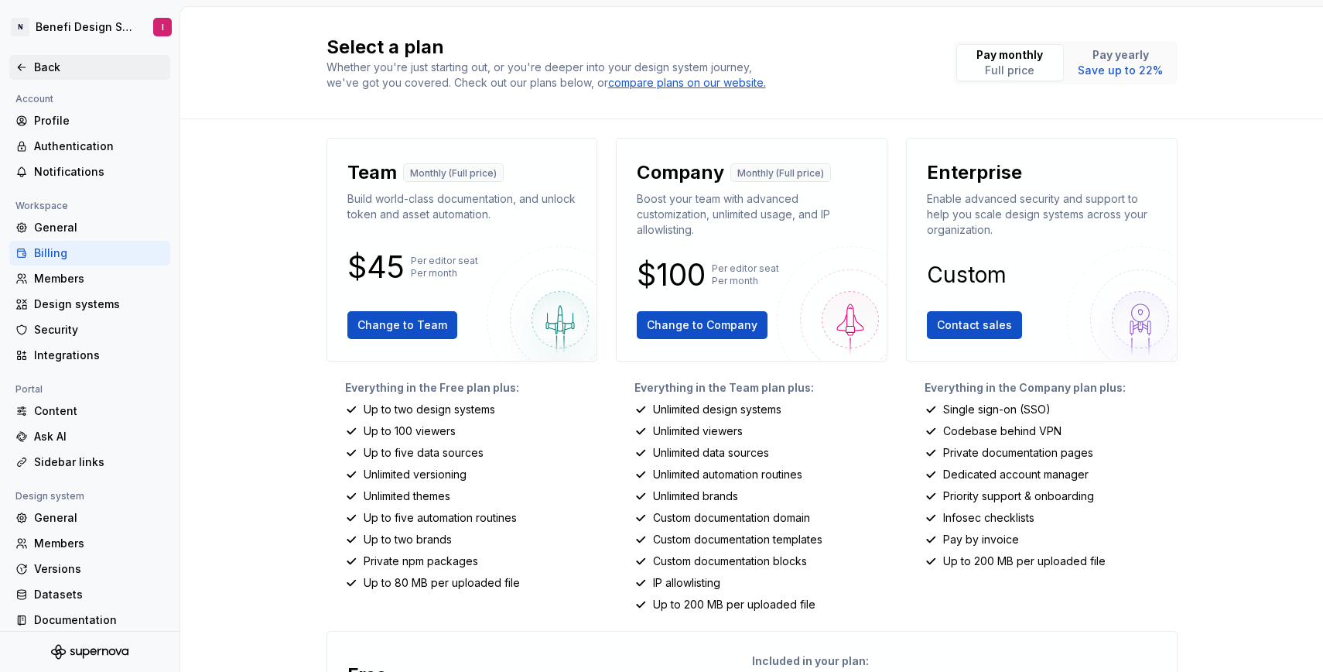
click at [22, 70] on icon at bounding box center [21, 67] width 12 height 12
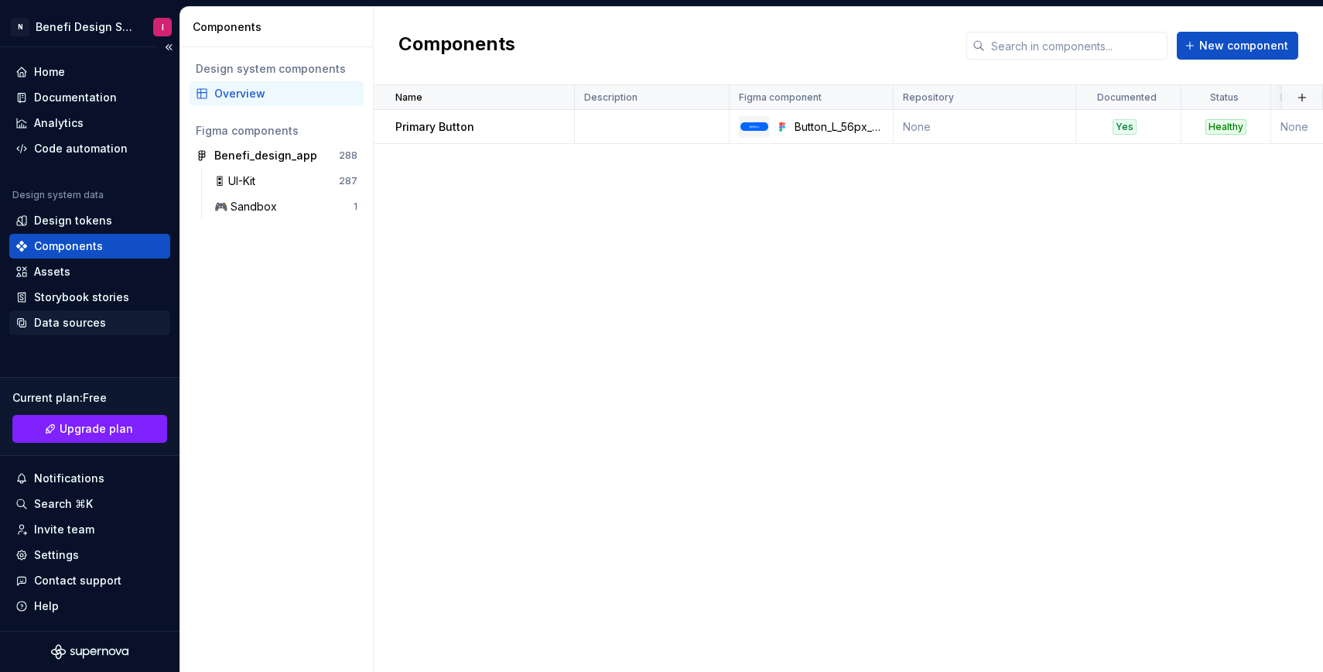
click at [132, 320] on div "Data sources" at bounding box center [89, 322] width 149 height 15
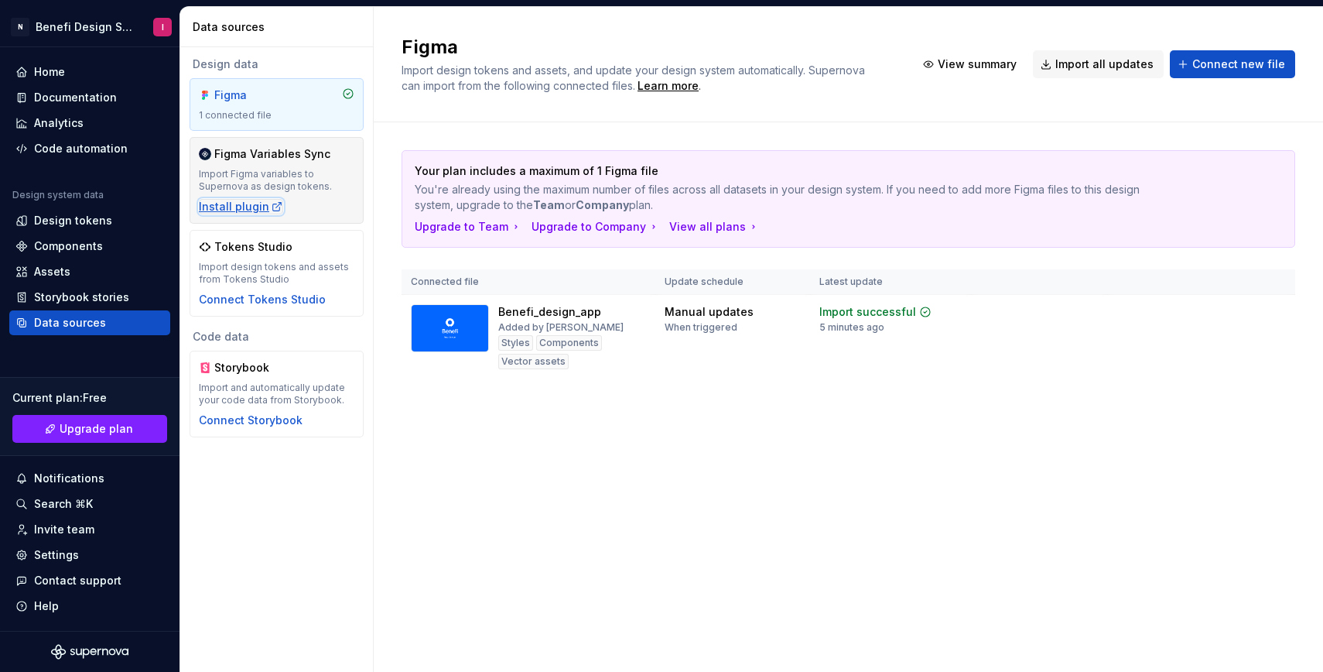
click at [248, 207] on div "Install plugin" at bounding box center [241, 206] width 84 height 15
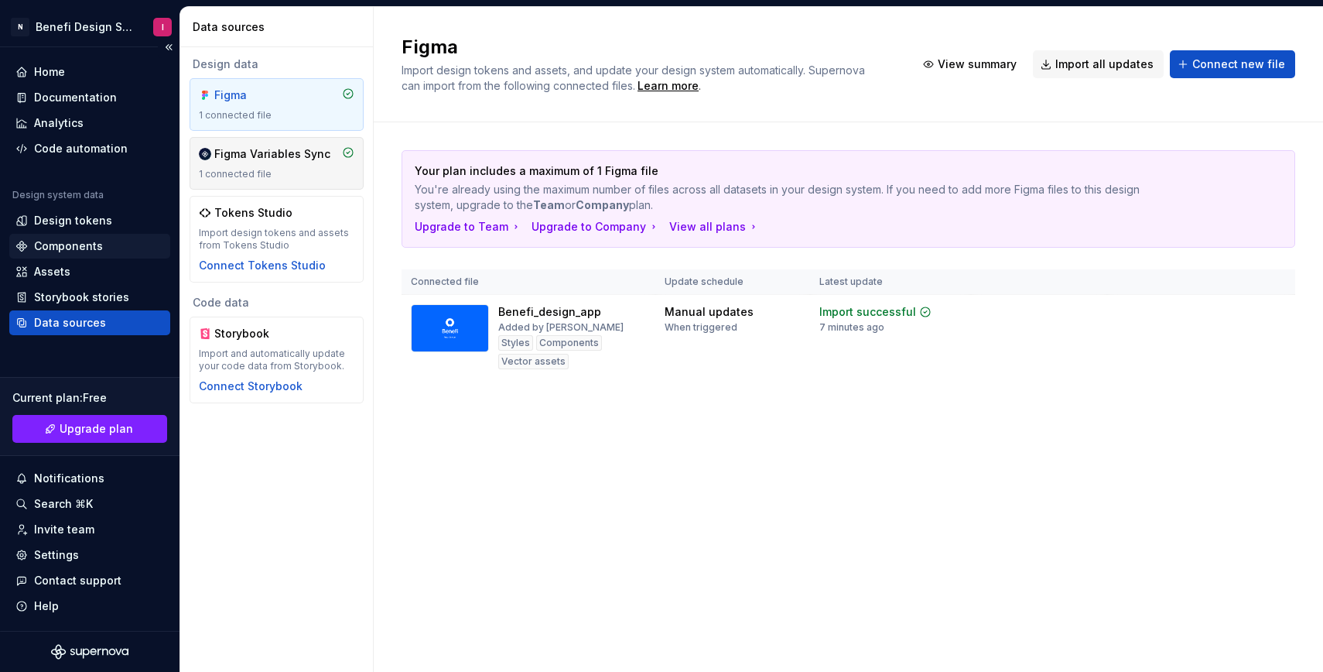
click at [81, 247] on div "Components" at bounding box center [68, 245] width 69 height 15
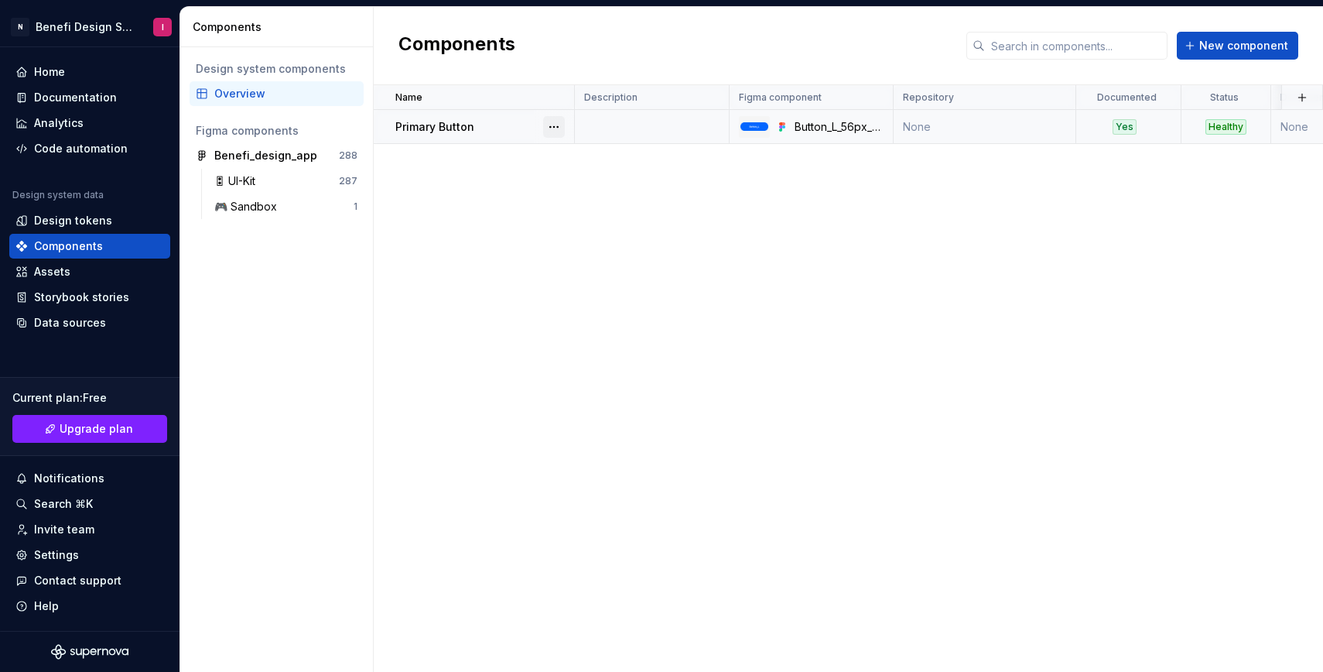
click at [555, 124] on button "button" at bounding box center [554, 127] width 22 height 22
click at [582, 159] on div "Open component detail" at bounding box center [636, 156] width 128 height 15
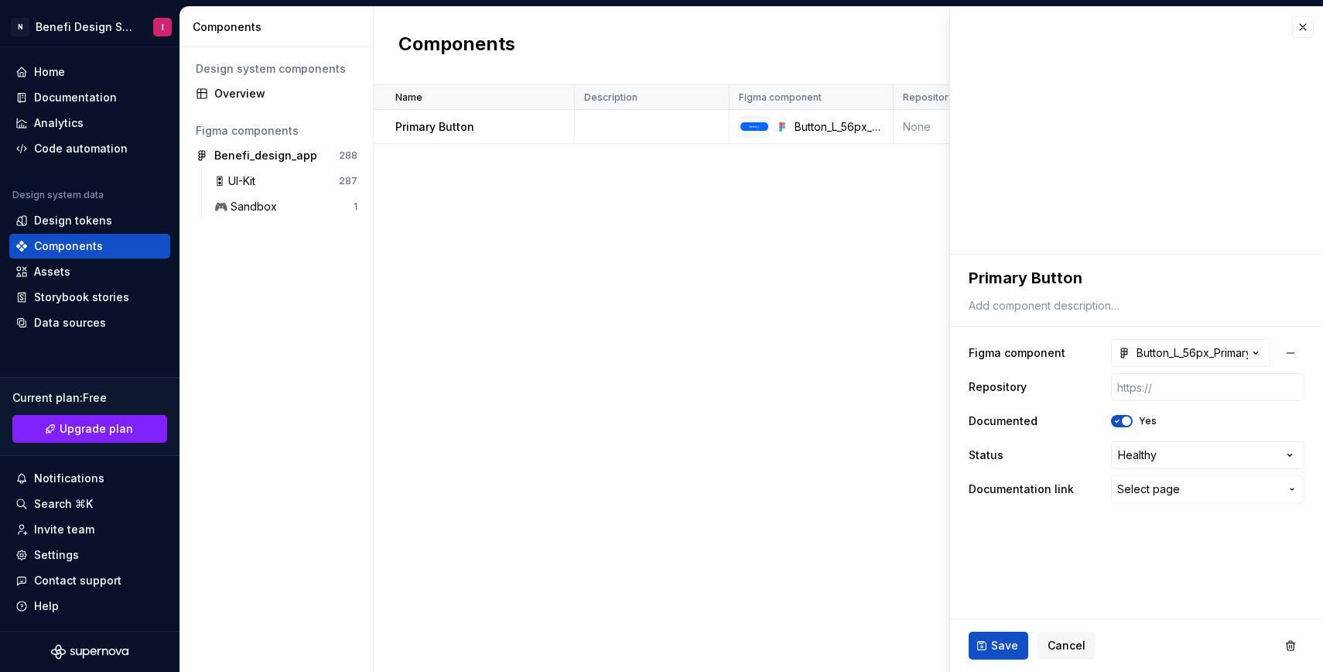
type textarea "*"
